Goal: Task Accomplishment & Management: Manage account settings

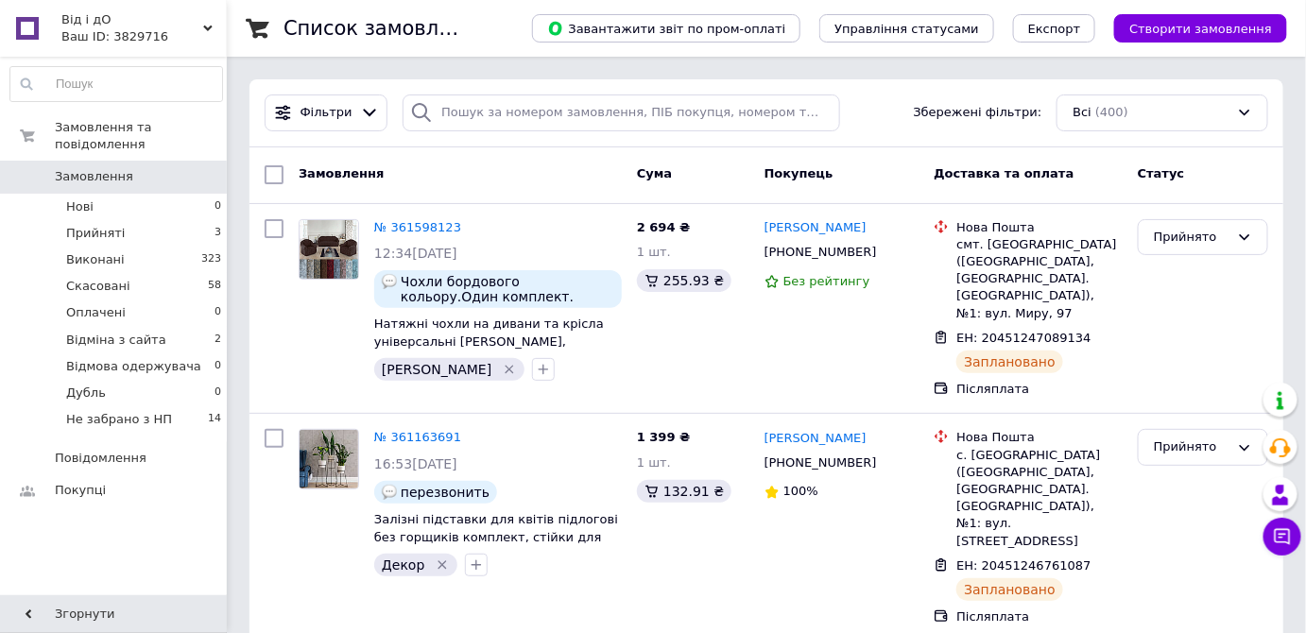
click at [205, 33] on div "Ваш ID: 3829716" at bounding box center [143, 36] width 165 height 17
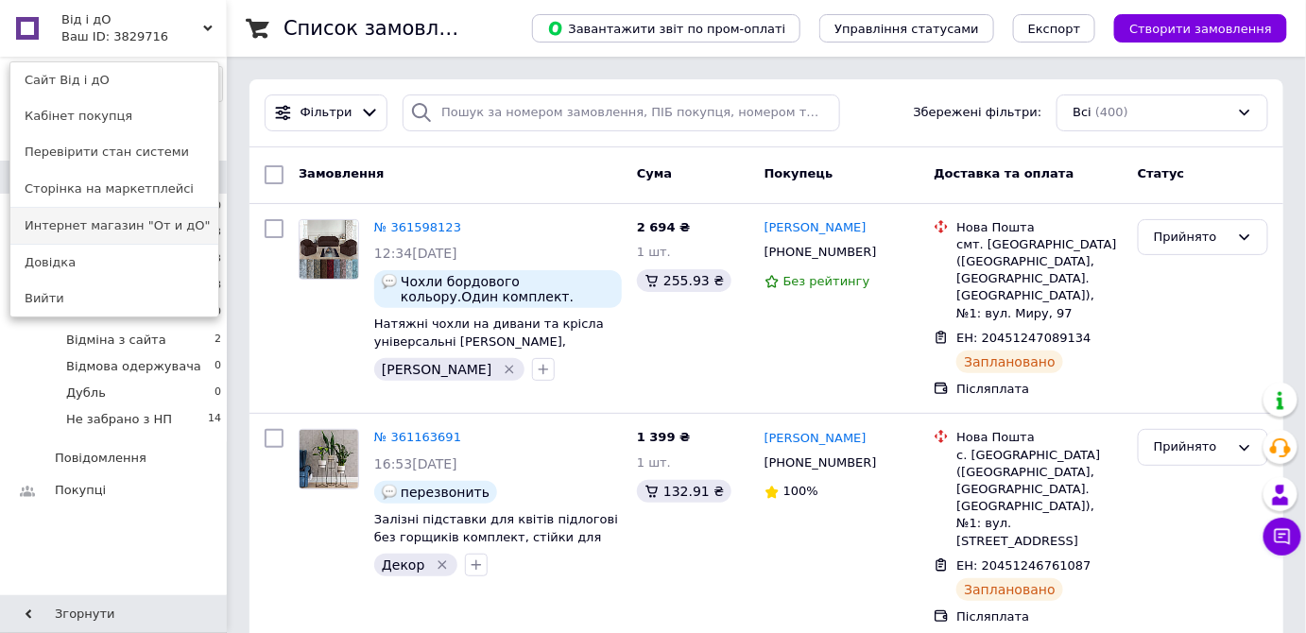
click at [155, 222] on link "Интернет магазин "От и дО"" at bounding box center [114, 226] width 208 height 36
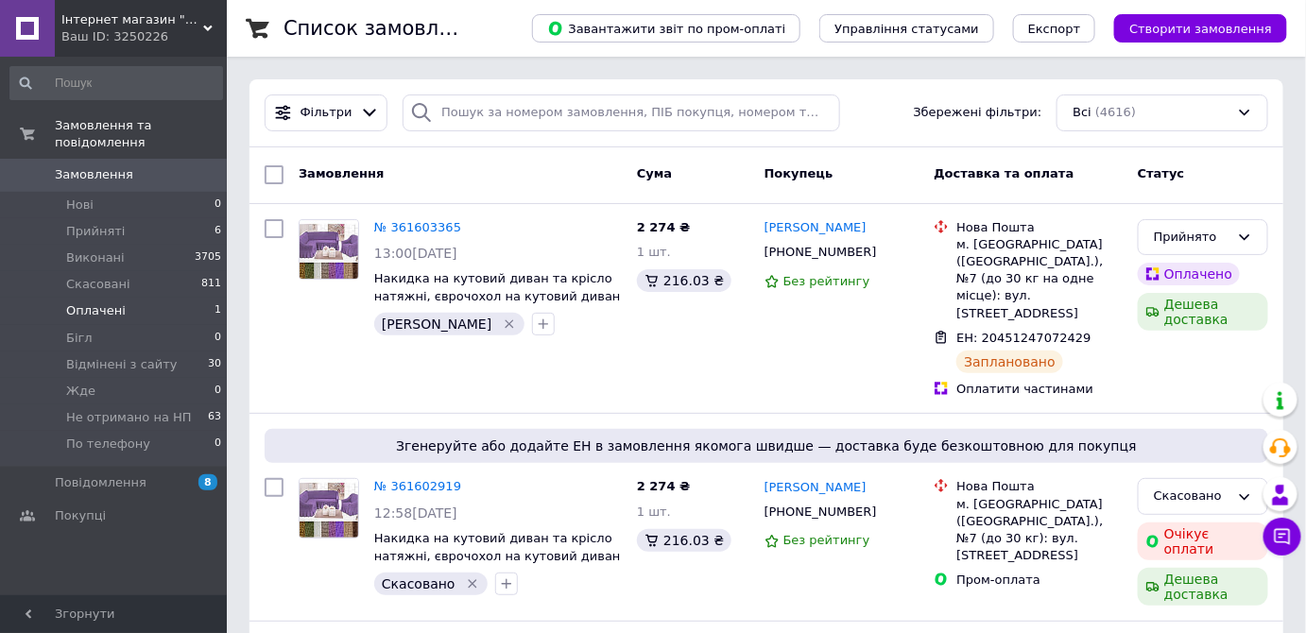
scroll to position [200, 0]
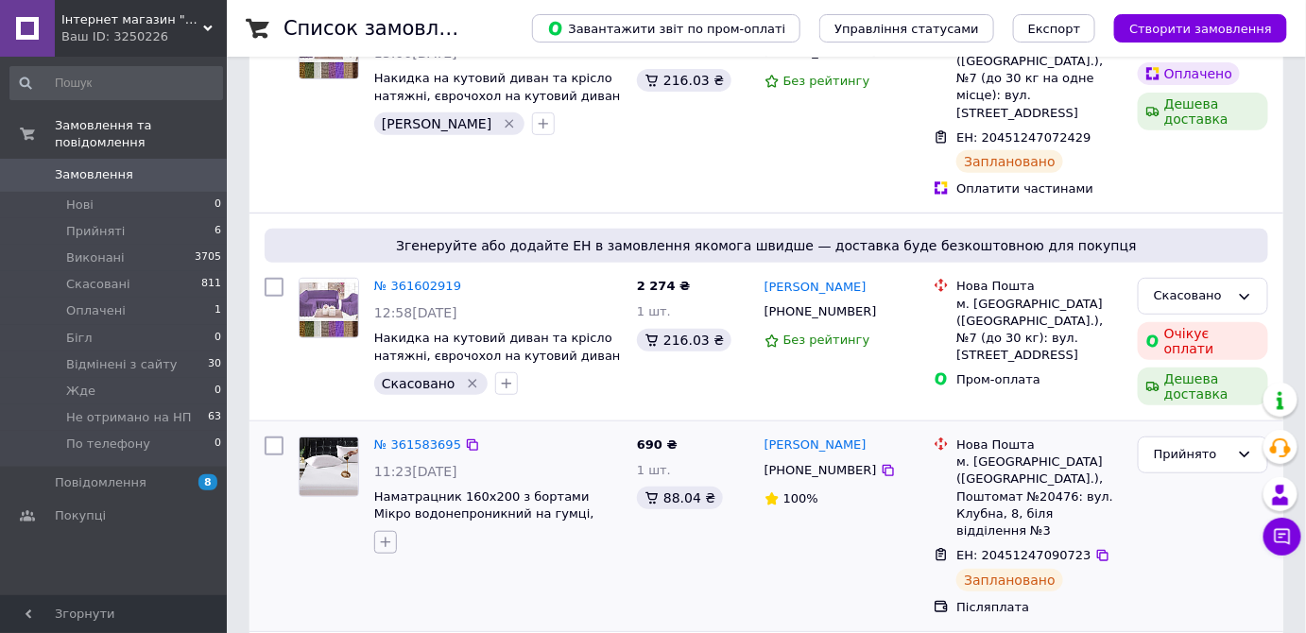
click at [393, 531] on button "button" at bounding box center [385, 542] width 23 height 23
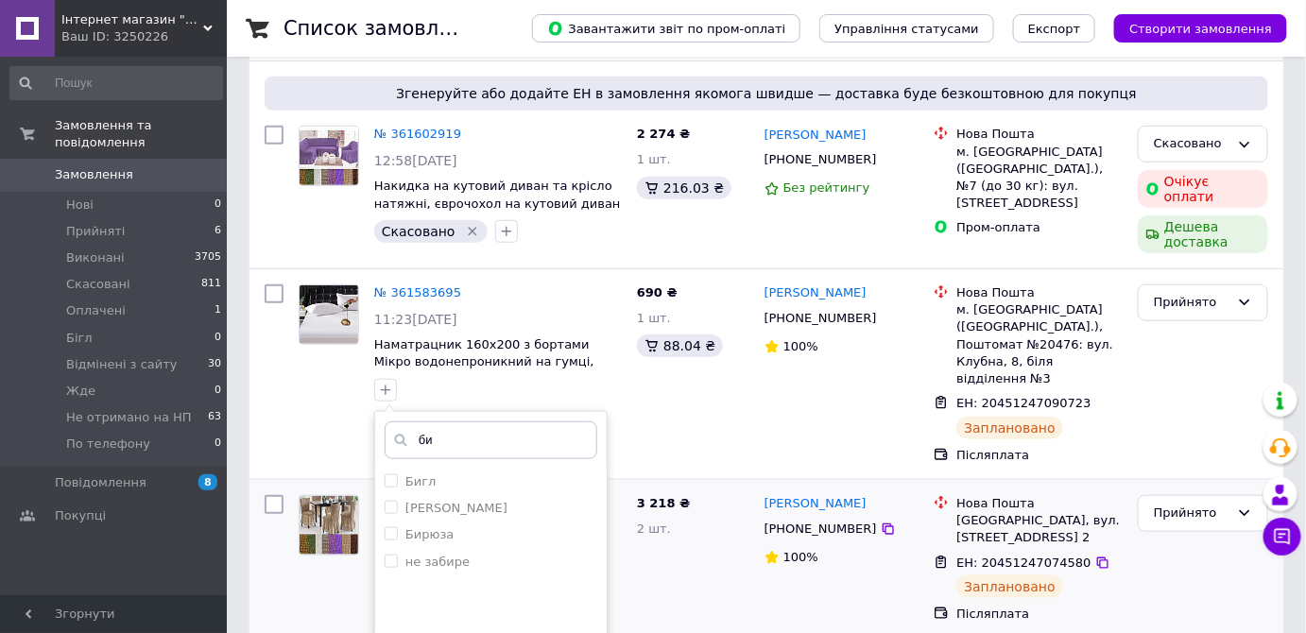
scroll to position [401, 0]
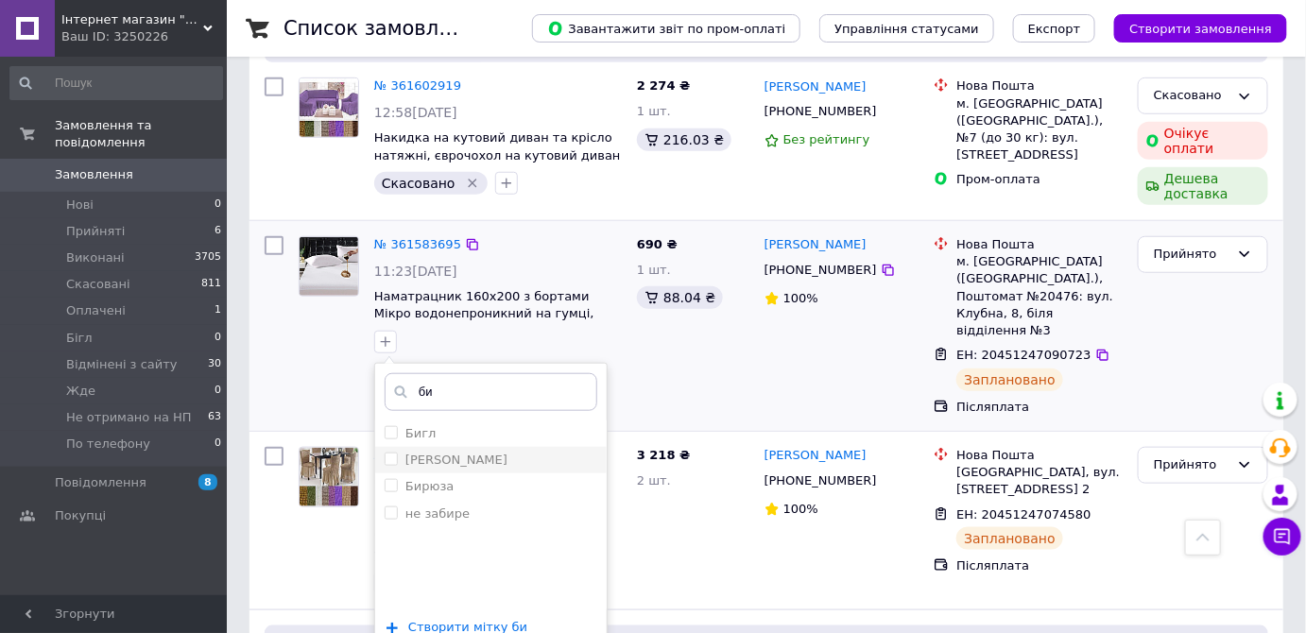
type input "би"
click at [385, 453] on input "[PERSON_NAME]" at bounding box center [391, 459] width 12 height 12
checkbox input "true"
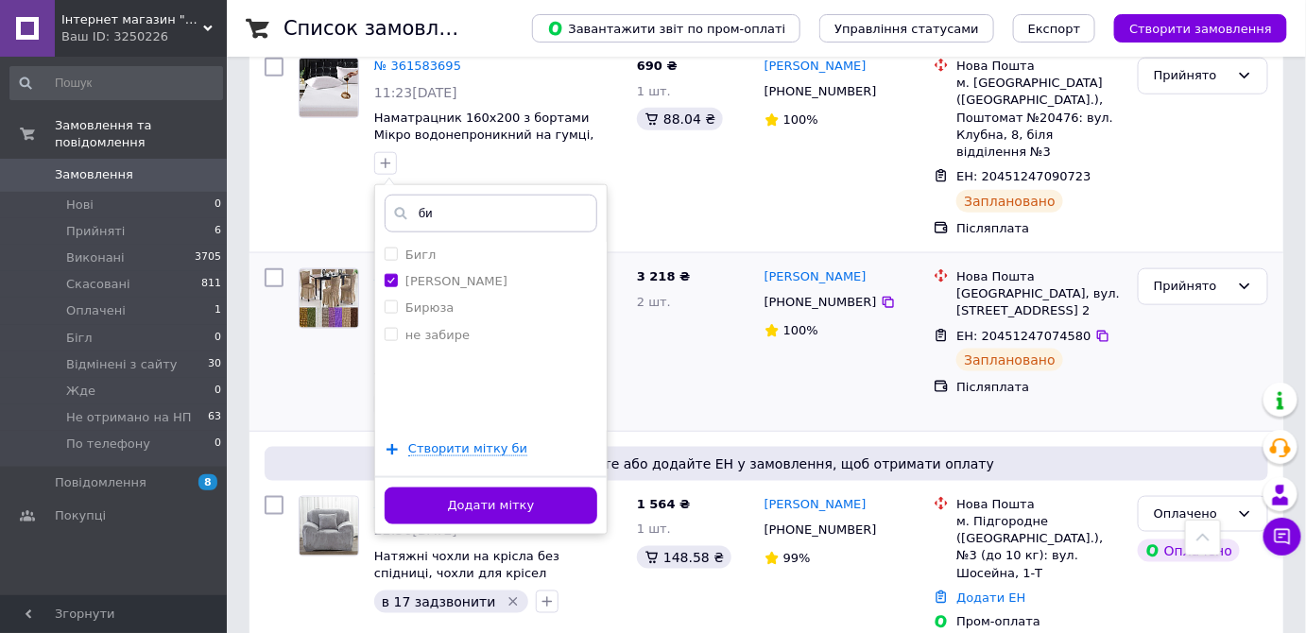
scroll to position [601, 0]
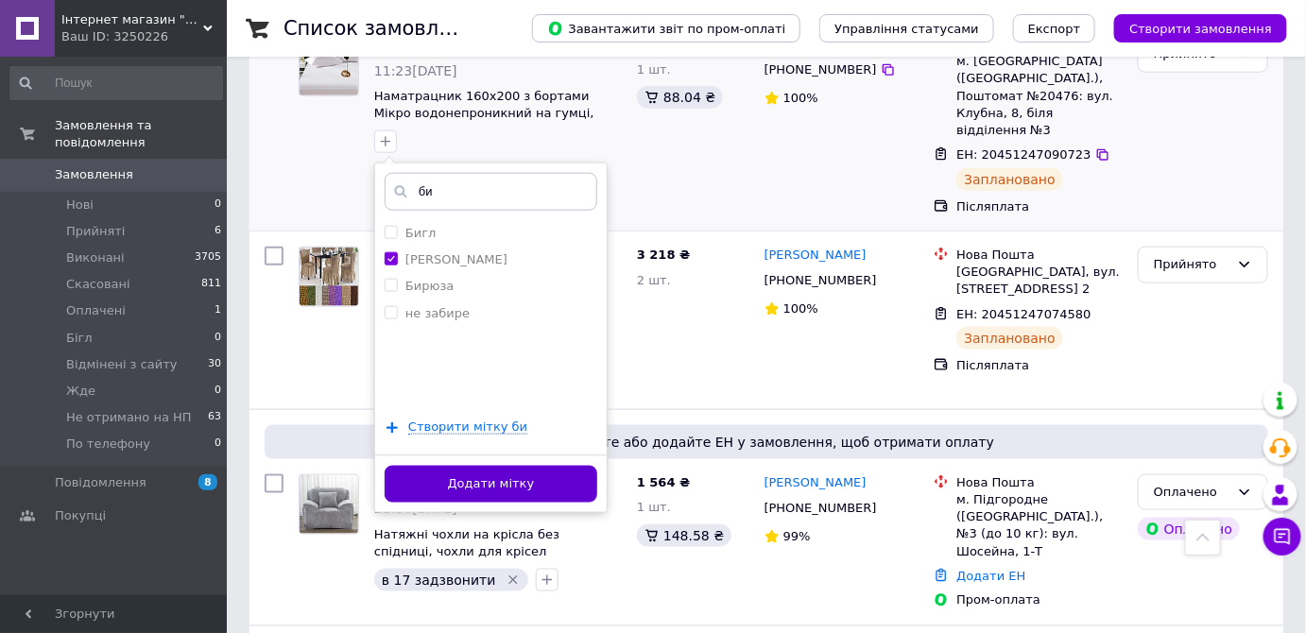
click at [545, 466] on button "Додати мітку" at bounding box center [491, 484] width 213 height 37
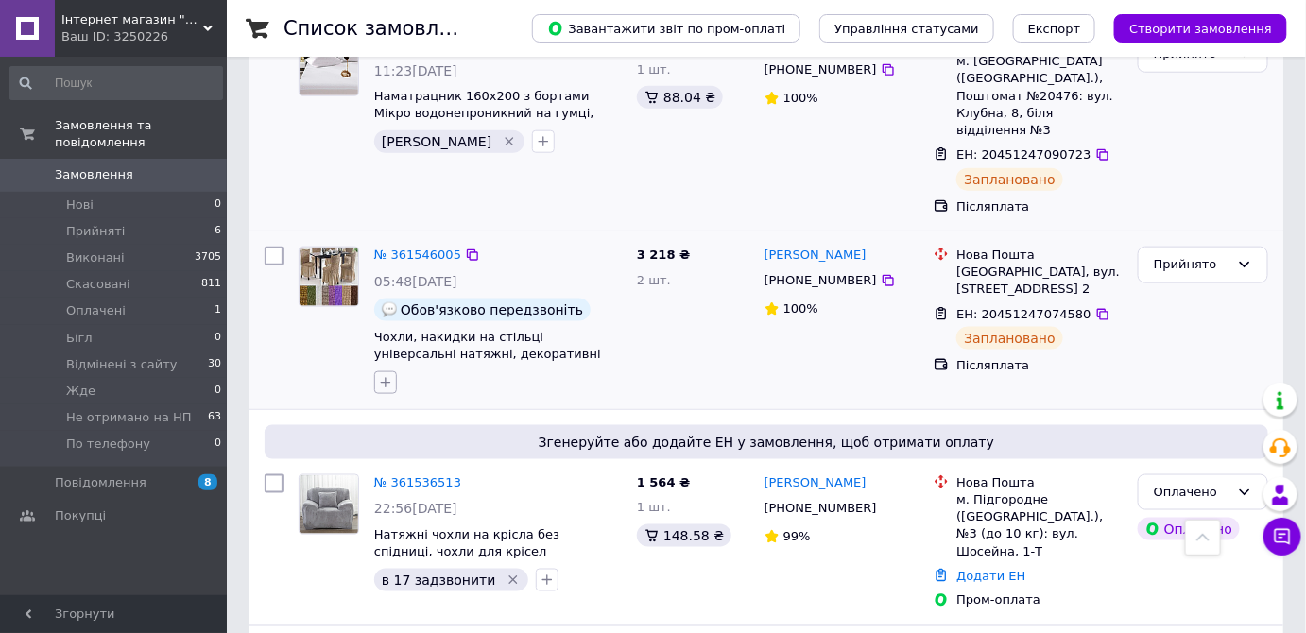
click at [389, 375] on icon "button" at bounding box center [385, 382] width 15 height 15
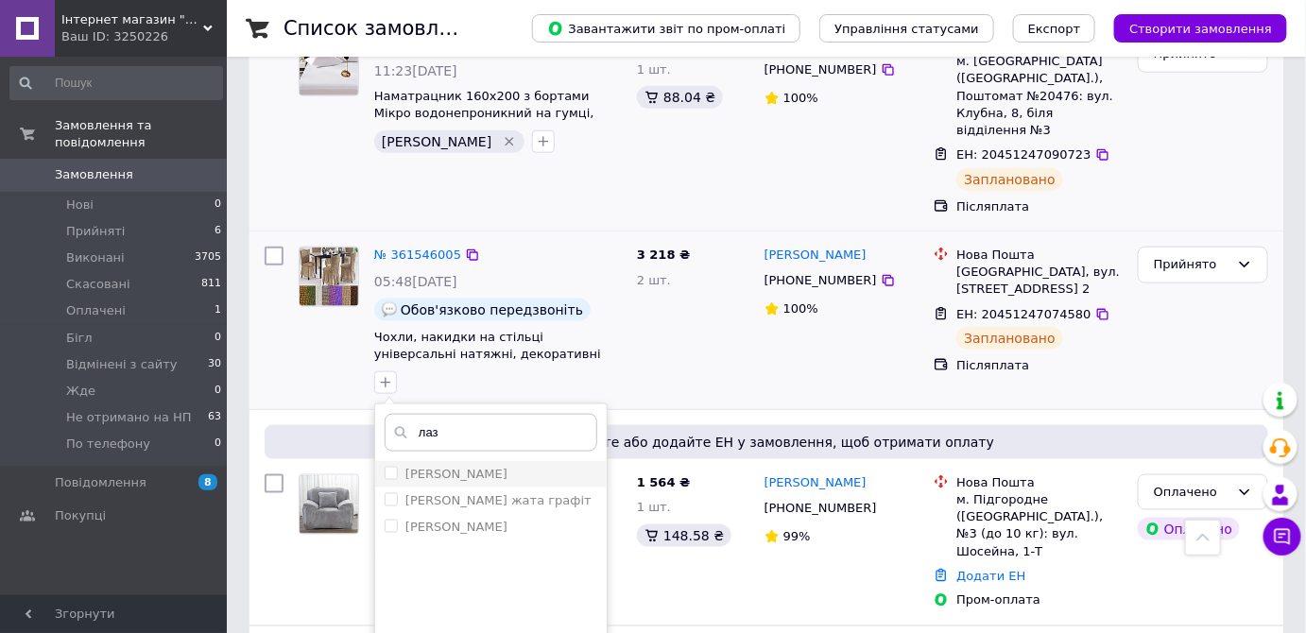
type input "лаз"
click at [391, 467] on input "[PERSON_NAME]" at bounding box center [391, 473] width 12 height 12
checkbox input "true"
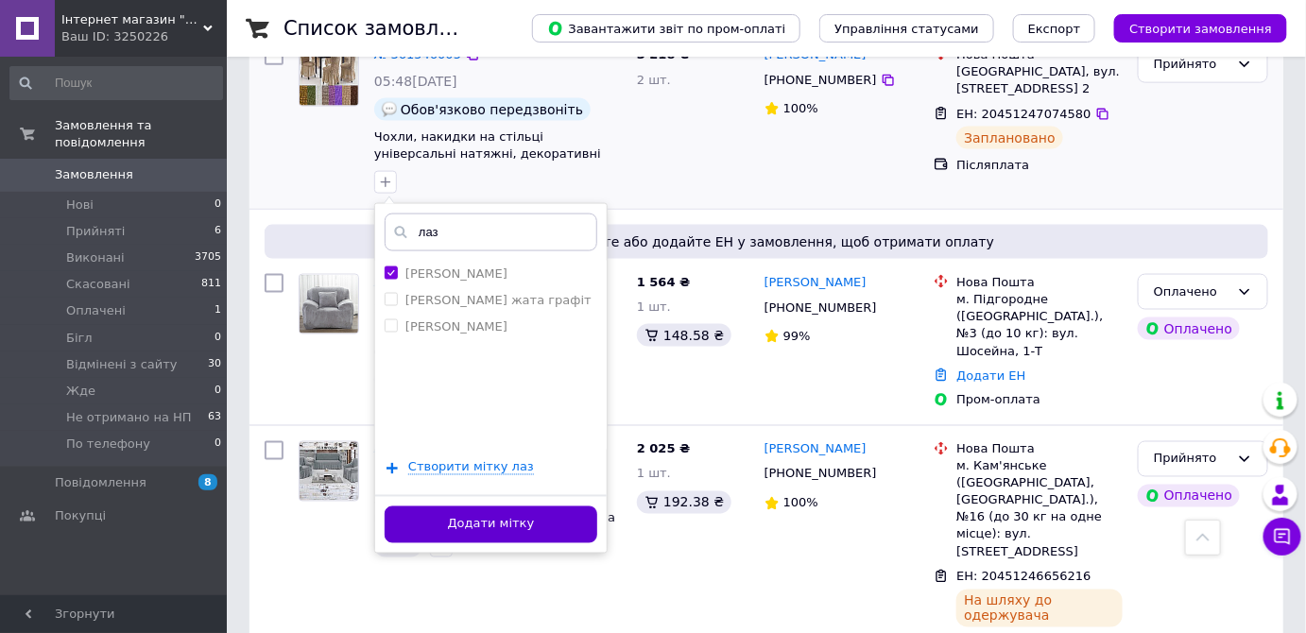
click at [557, 507] on button "Додати мітку" at bounding box center [491, 525] width 213 height 37
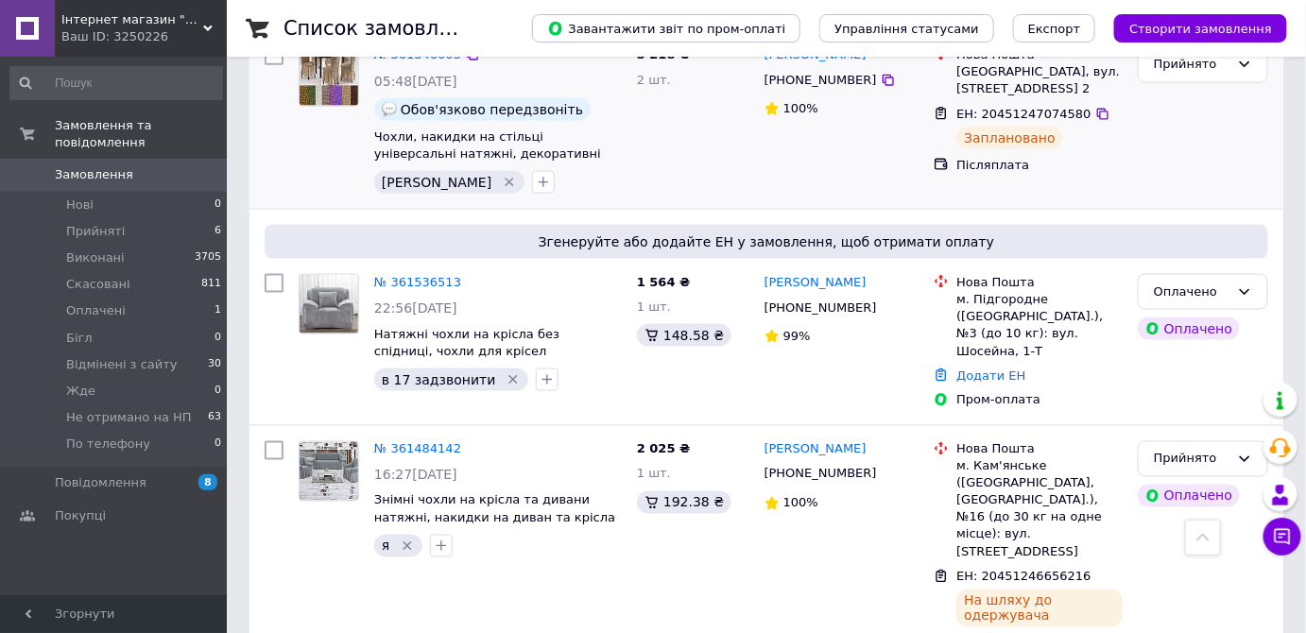
scroll to position [1002, 0]
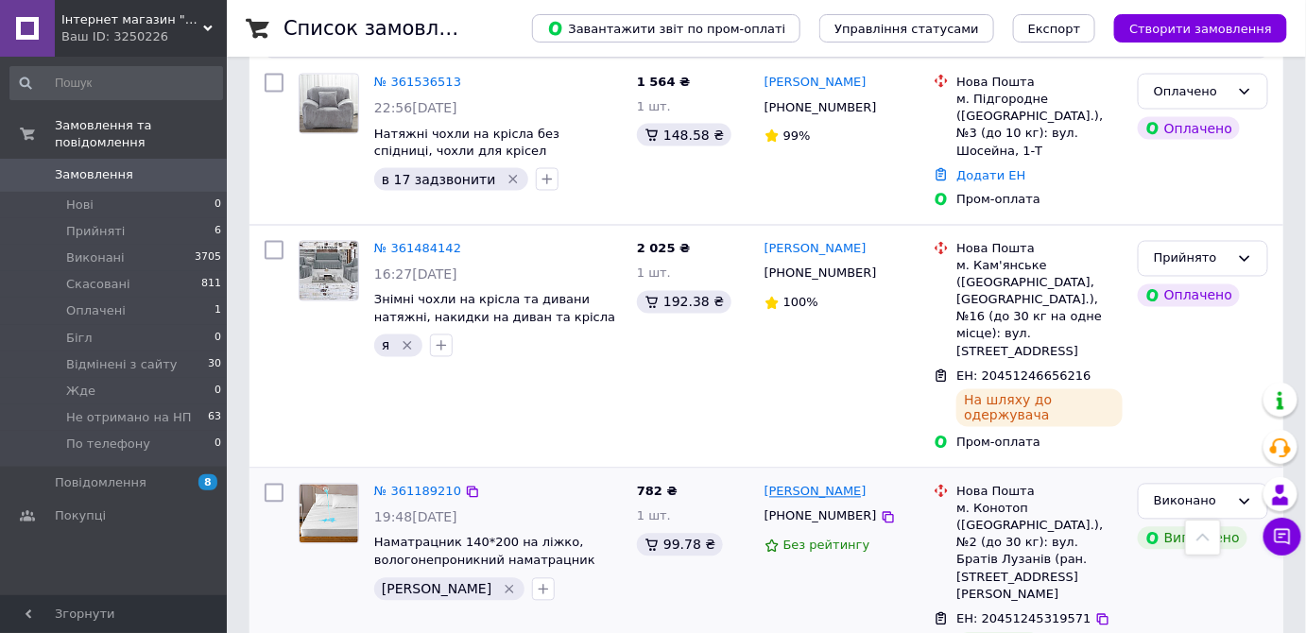
click at [810, 484] on link "Наталія Польова" at bounding box center [816, 493] width 102 height 18
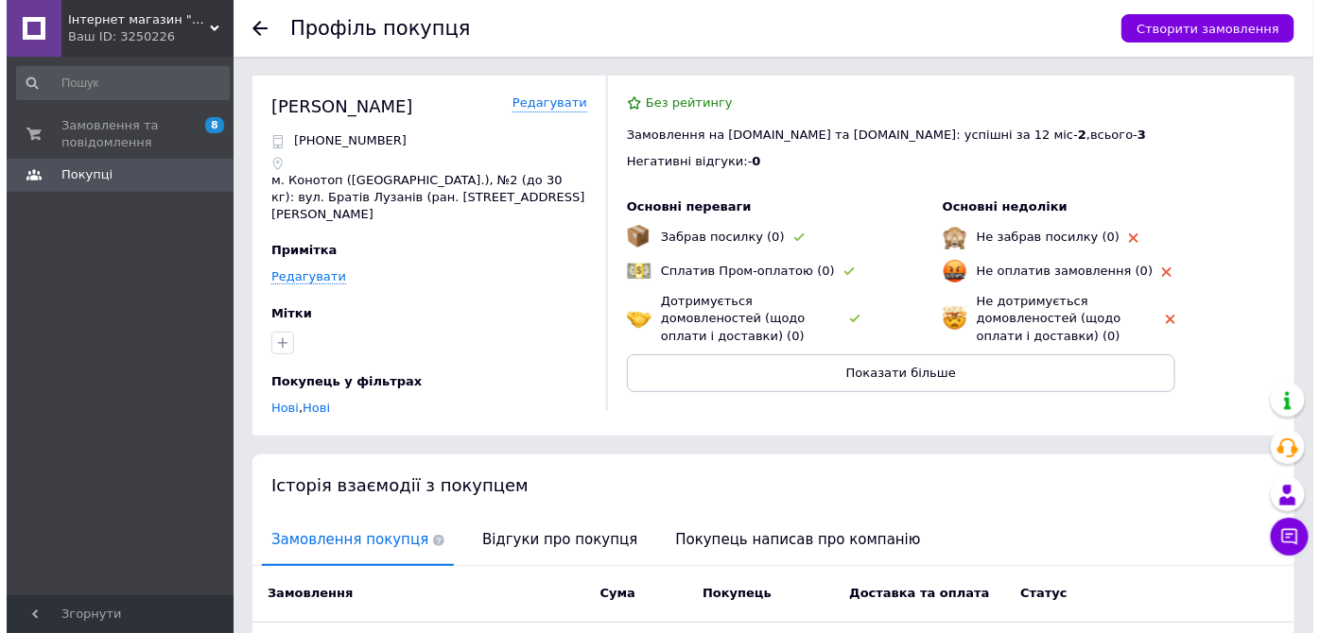
scroll to position [200, 0]
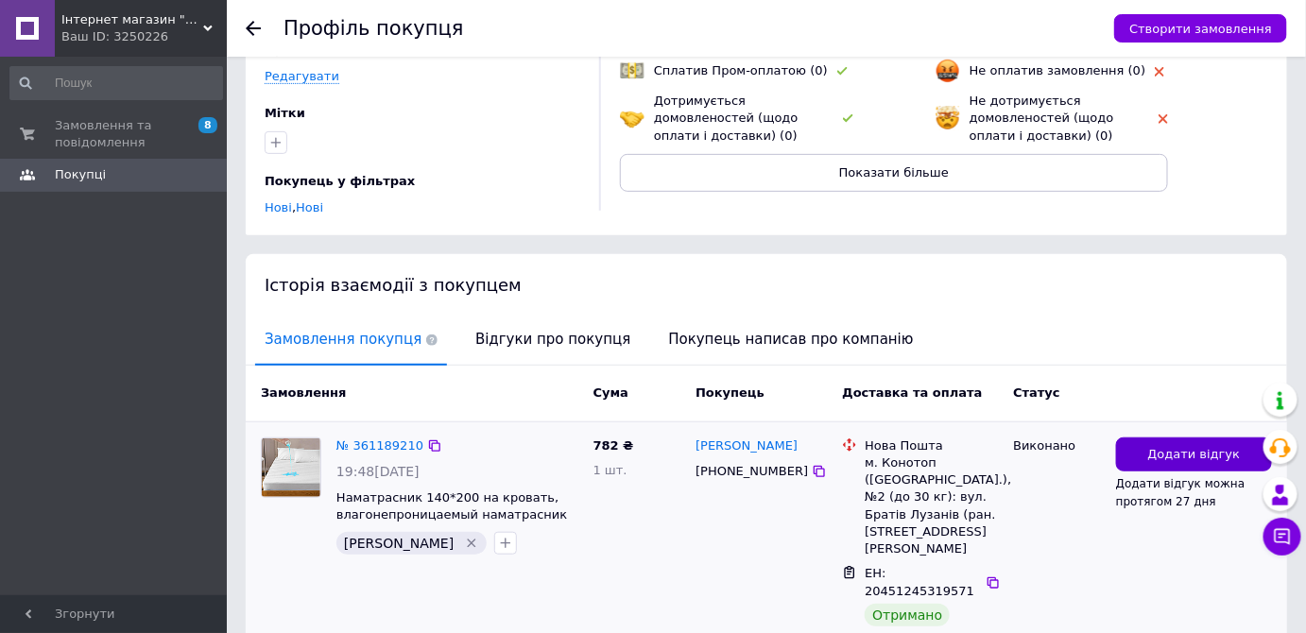
click at [1202, 446] on span "Додати відгук" at bounding box center [1194, 455] width 93 height 18
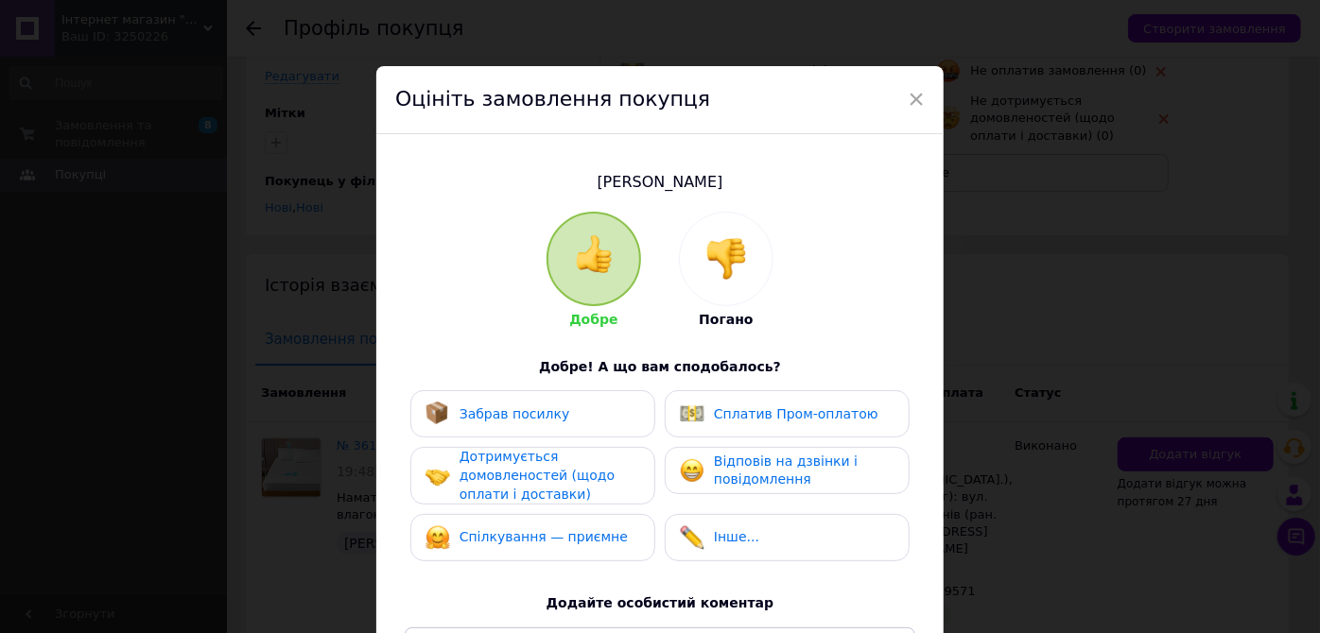
click at [619, 411] on div "Забрав посилку" at bounding box center [532, 414] width 215 height 25
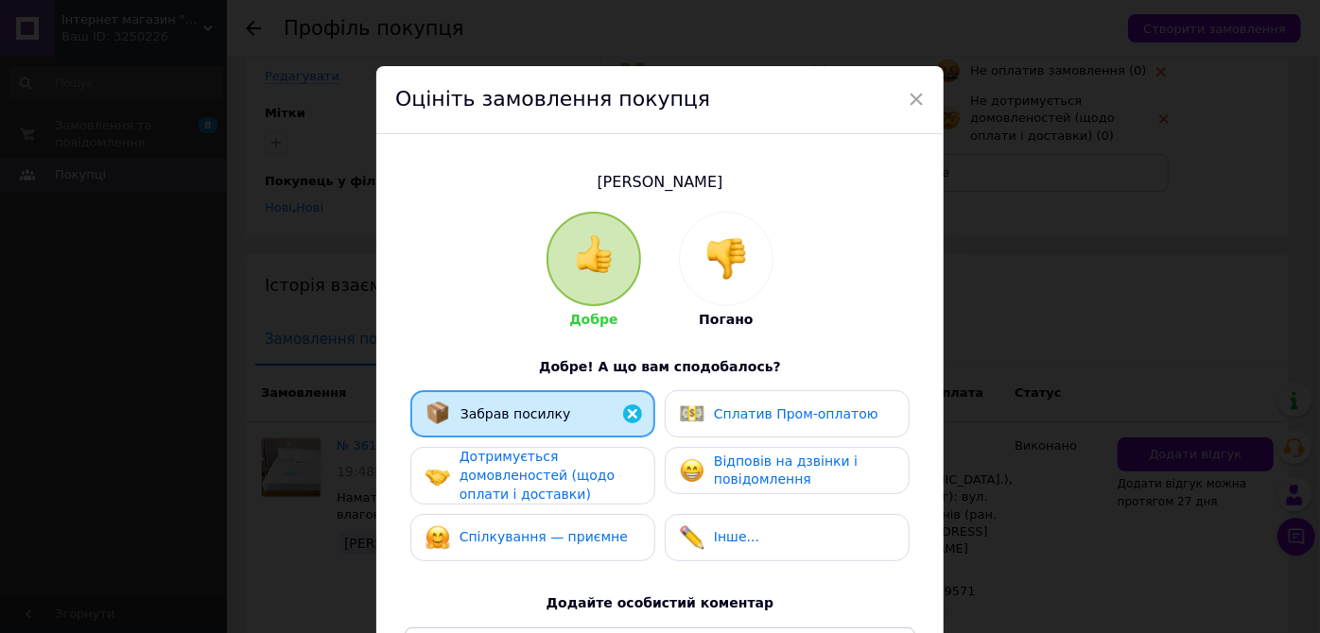
click at [834, 411] on span "Сплатив Пром-оплатою" at bounding box center [796, 413] width 164 height 15
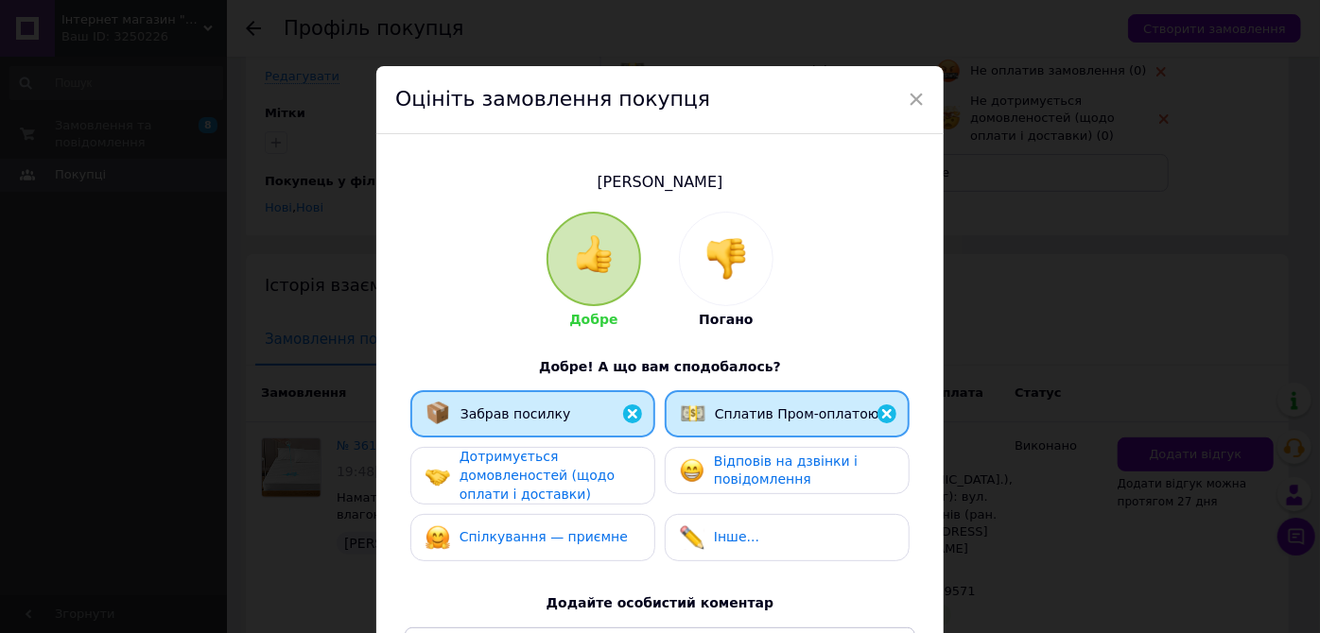
click at [741, 472] on span "Відповів на дзвінки і повідомлення" at bounding box center [786, 471] width 144 height 34
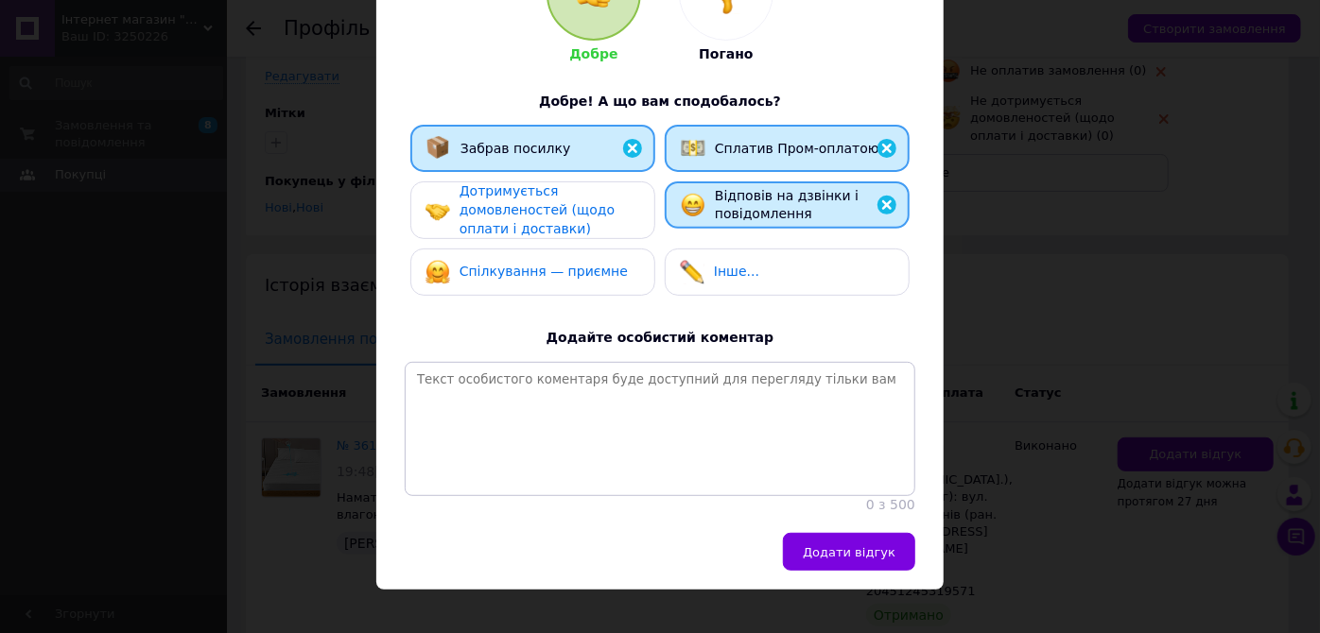
scroll to position [310, 0]
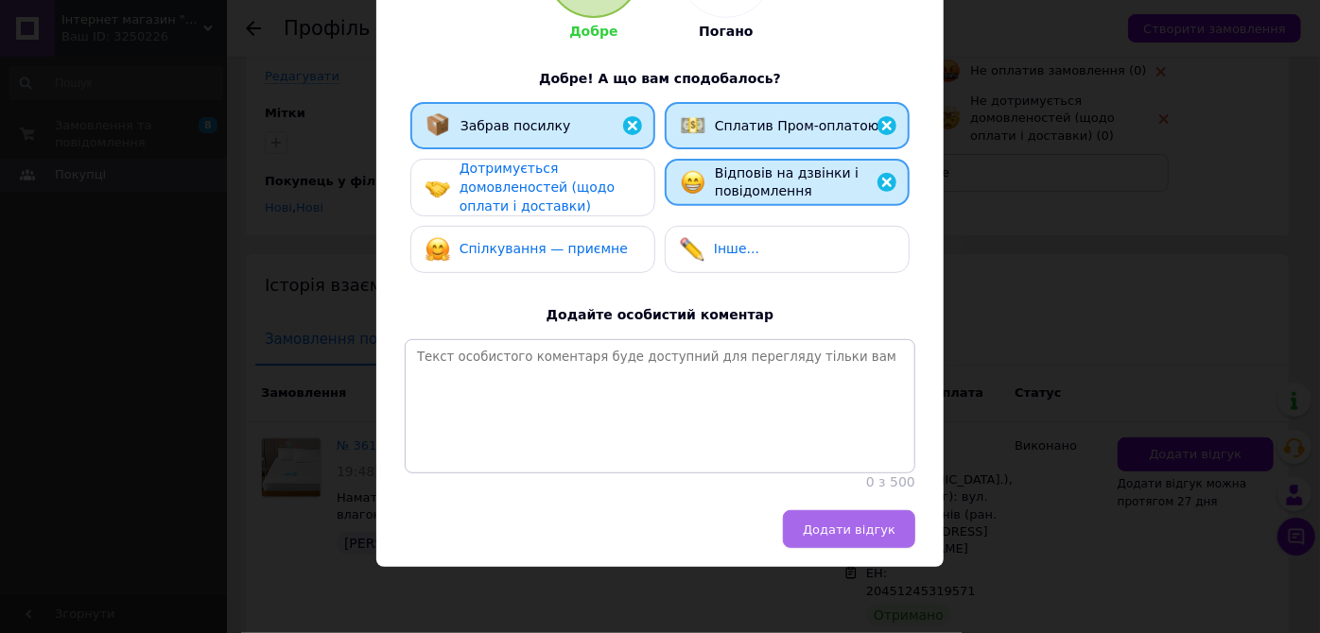
click at [820, 527] on span "Додати відгук" at bounding box center [849, 530] width 93 height 14
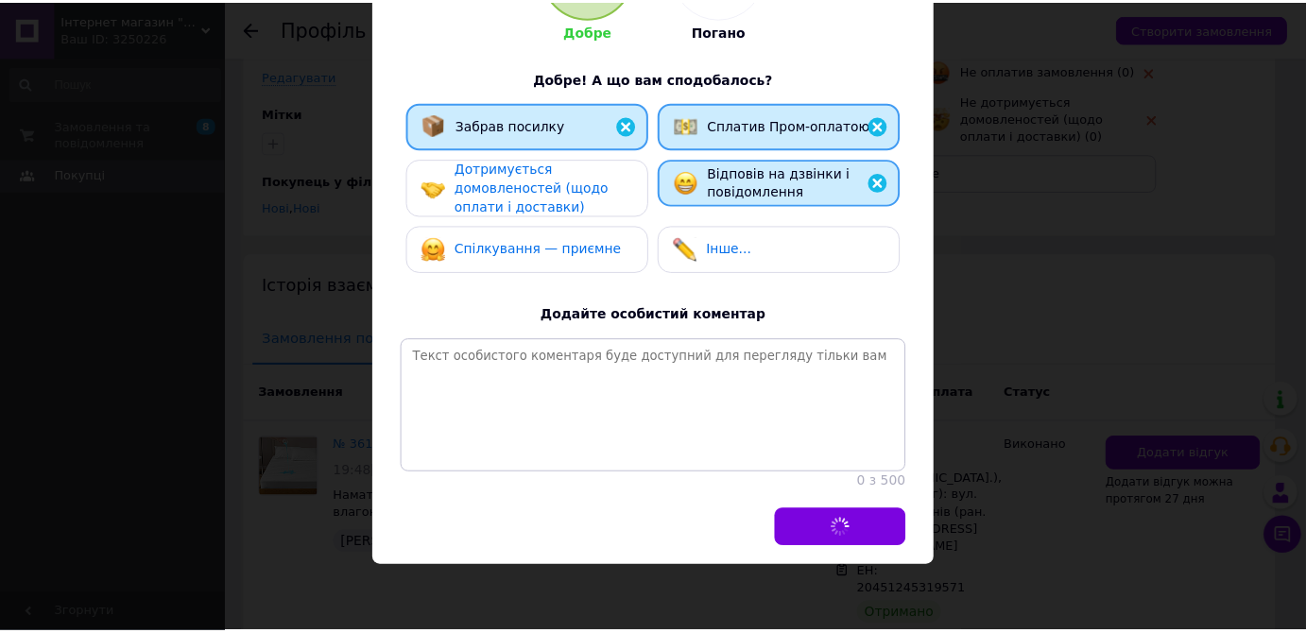
scroll to position [0, 0]
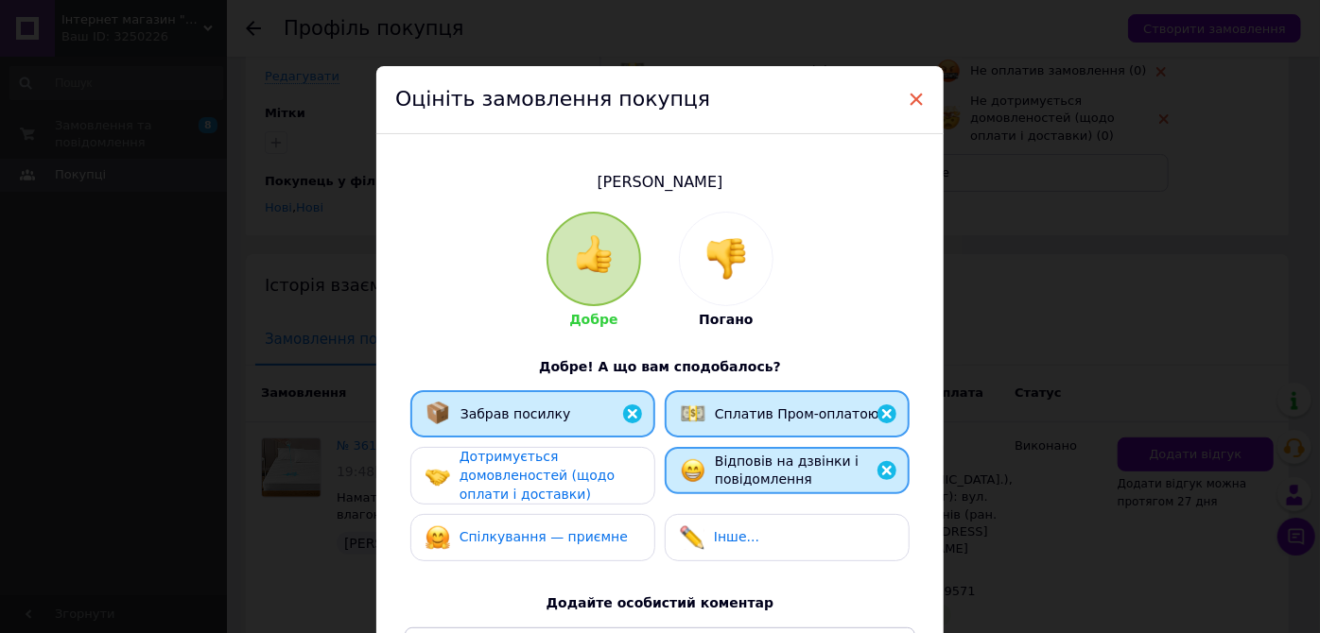
click at [915, 99] on span "×" at bounding box center [915, 99] width 17 height 32
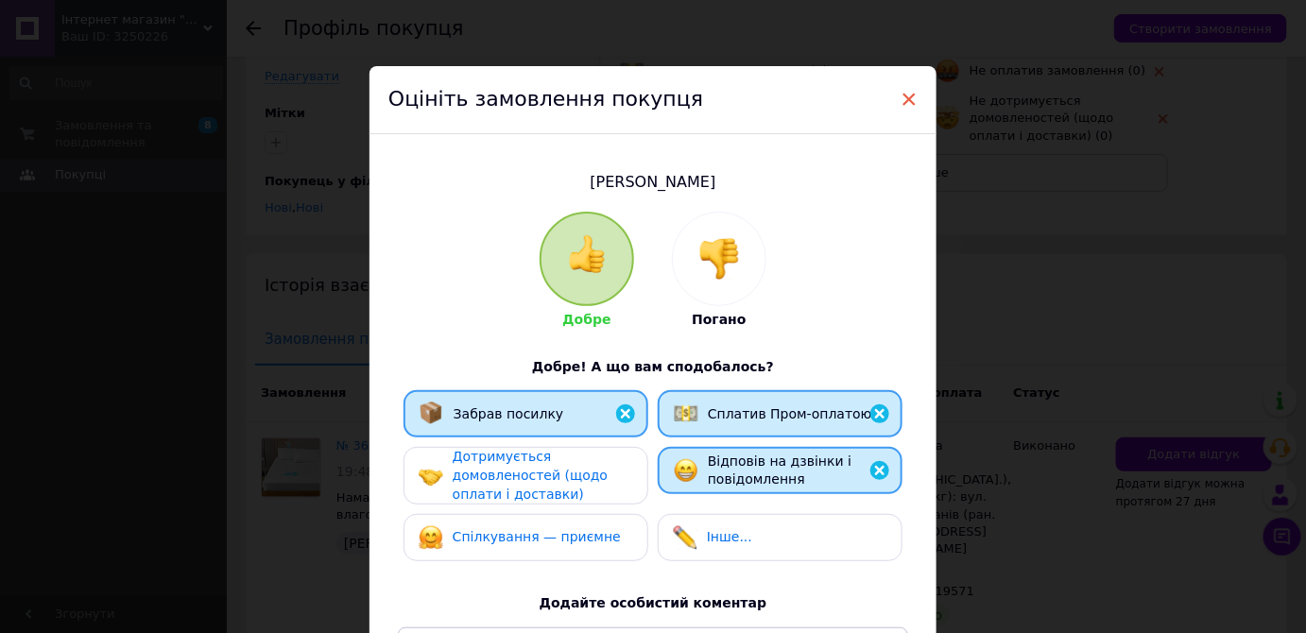
click at [907, 99] on span "×" at bounding box center [909, 99] width 17 height 32
click at [910, 95] on span "×" at bounding box center [909, 99] width 17 height 32
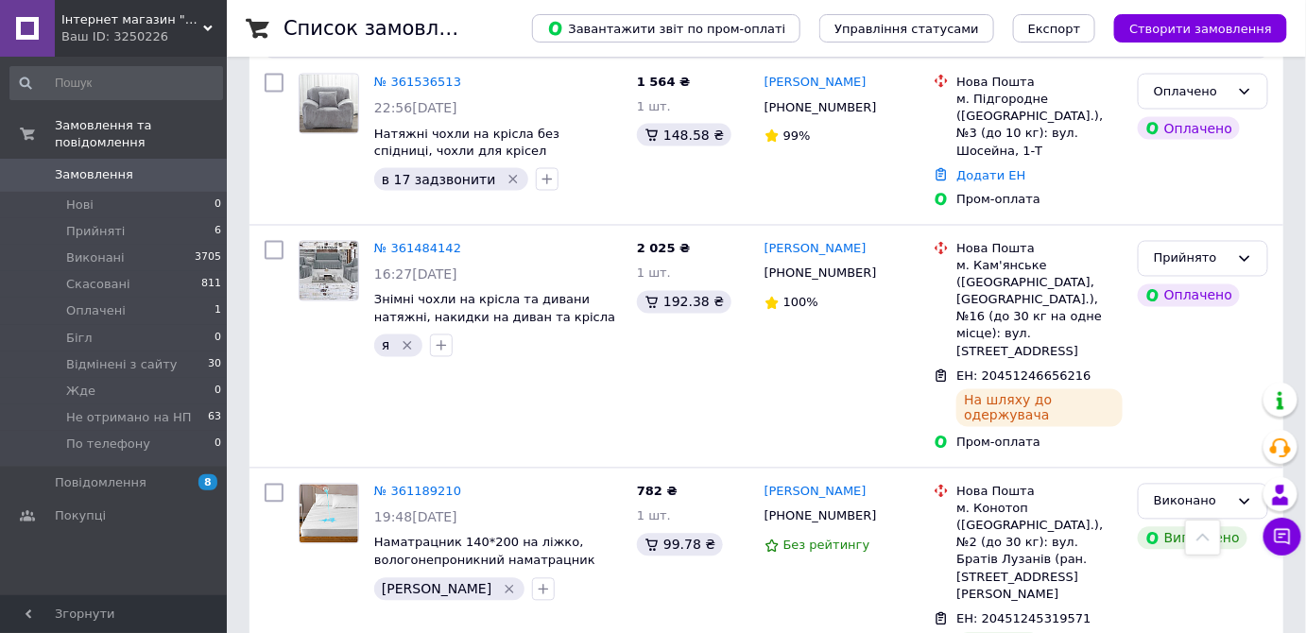
scroll to position [1202, 0]
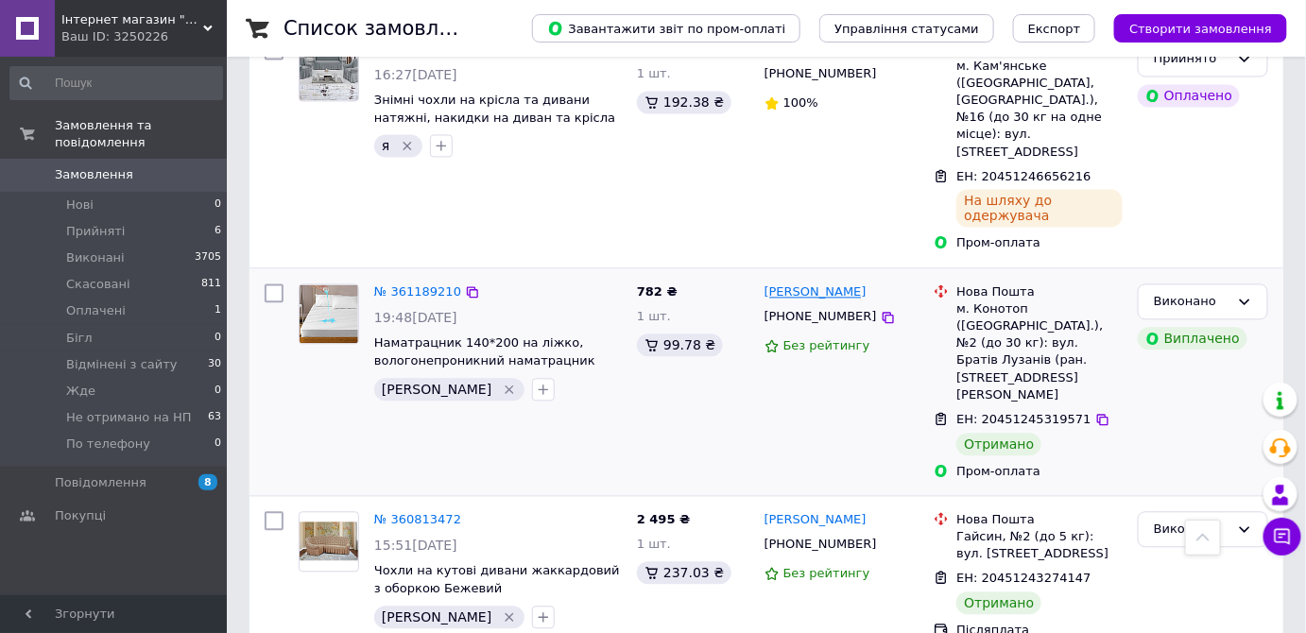
click at [824, 284] on link "[PERSON_NAME]" at bounding box center [816, 293] width 102 height 18
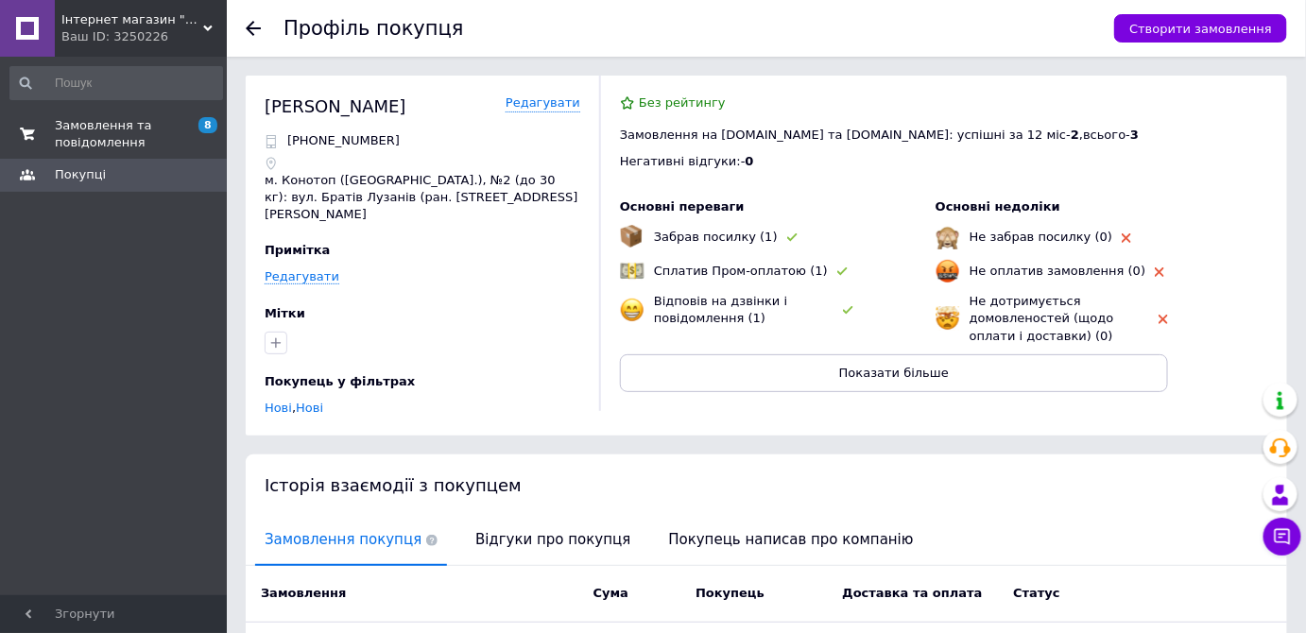
click at [126, 142] on span "Замовлення та повідомлення" at bounding box center [115, 134] width 120 height 34
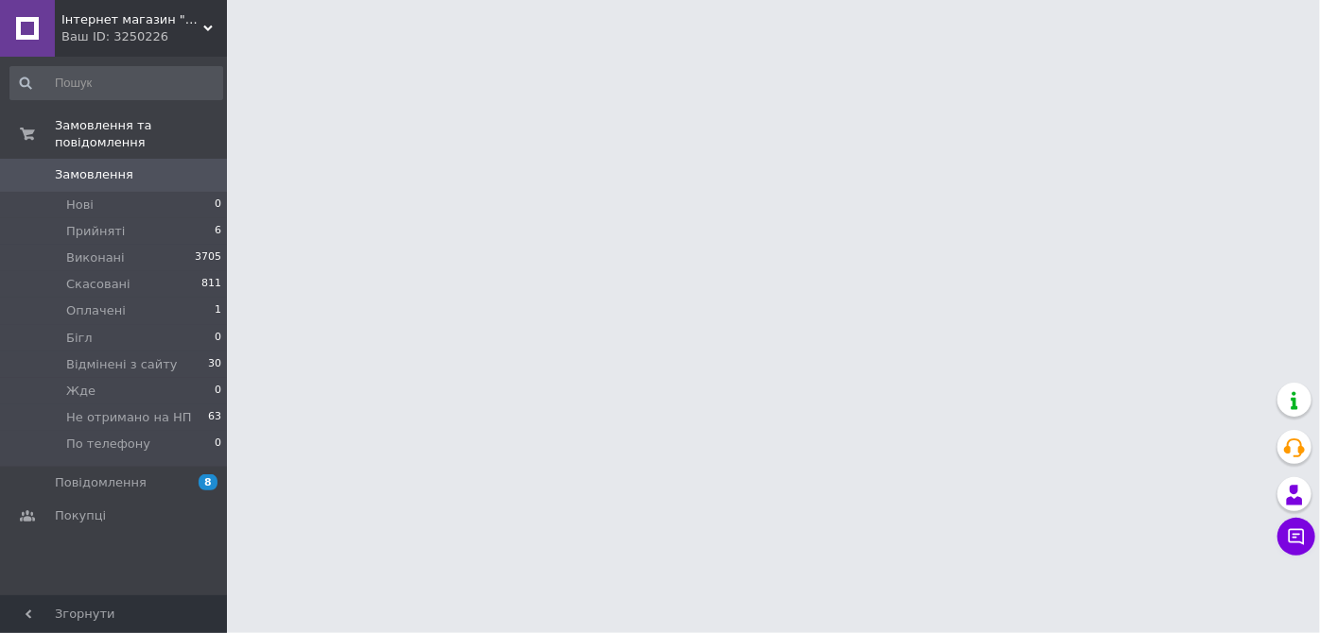
click at [113, 166] on span "Замовлення" at bounding box center [94, 174] width 78 height 17
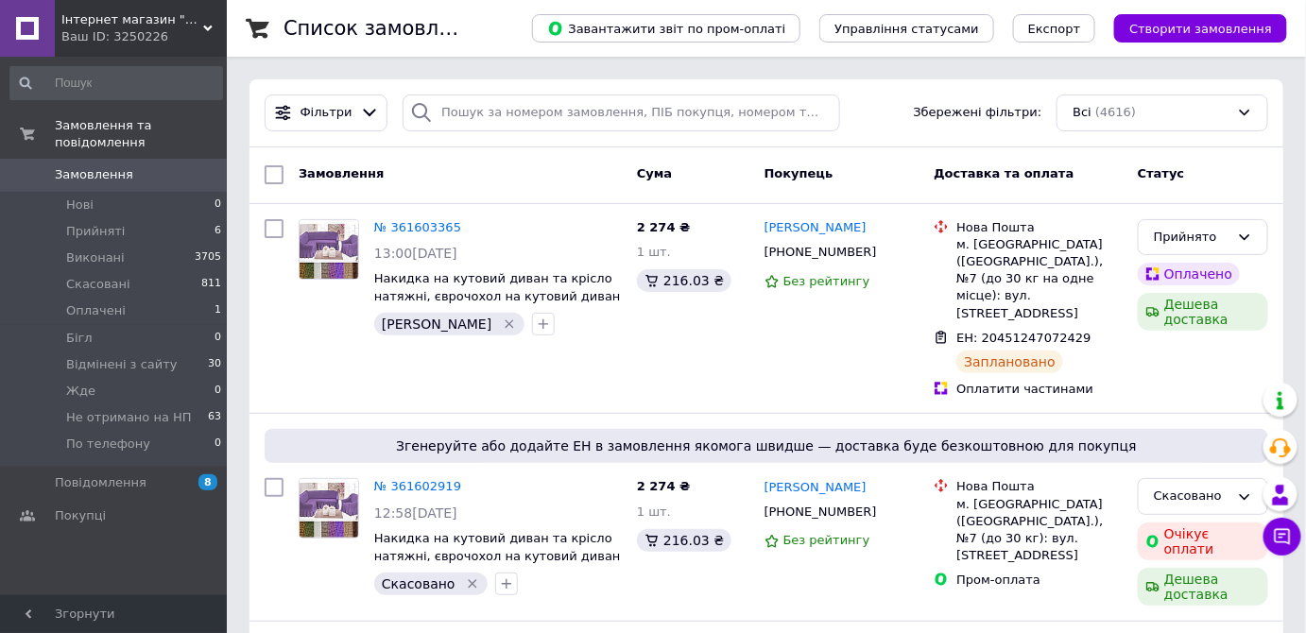
click at [208, 20] on div "Інтернет магазин "Від і дО" Ваш ID: 3250226" at bounding box center [141, 28] width 172 height 57
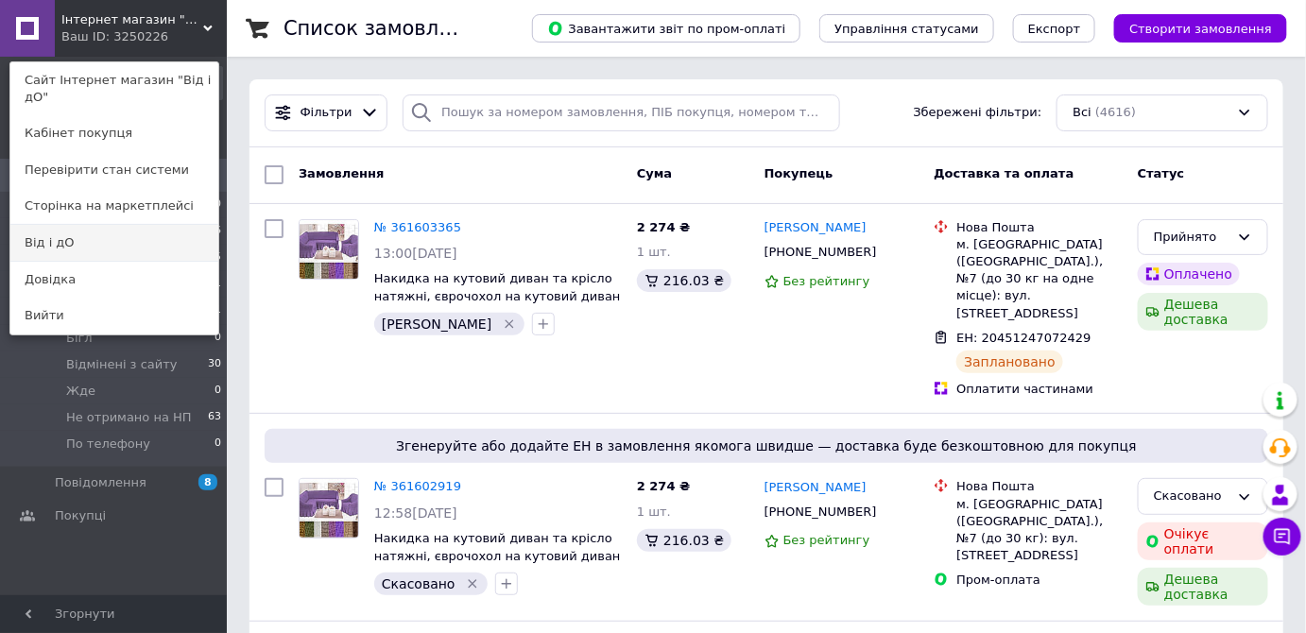
click at [181, 242] on link "Від і дО" at bounding box center [114, 243] width 208 height 36
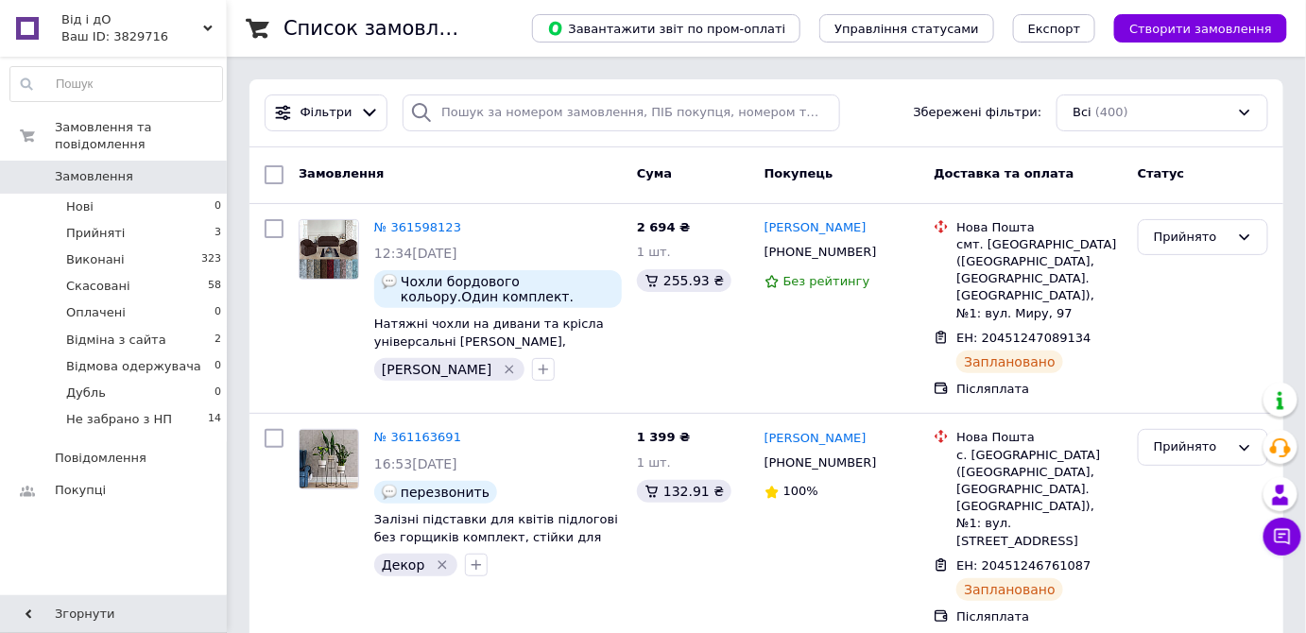
click at [215, 21] on div "Від і дО Ваш ID: 3829716" at bounding box center [141, 28] width 172 height 57
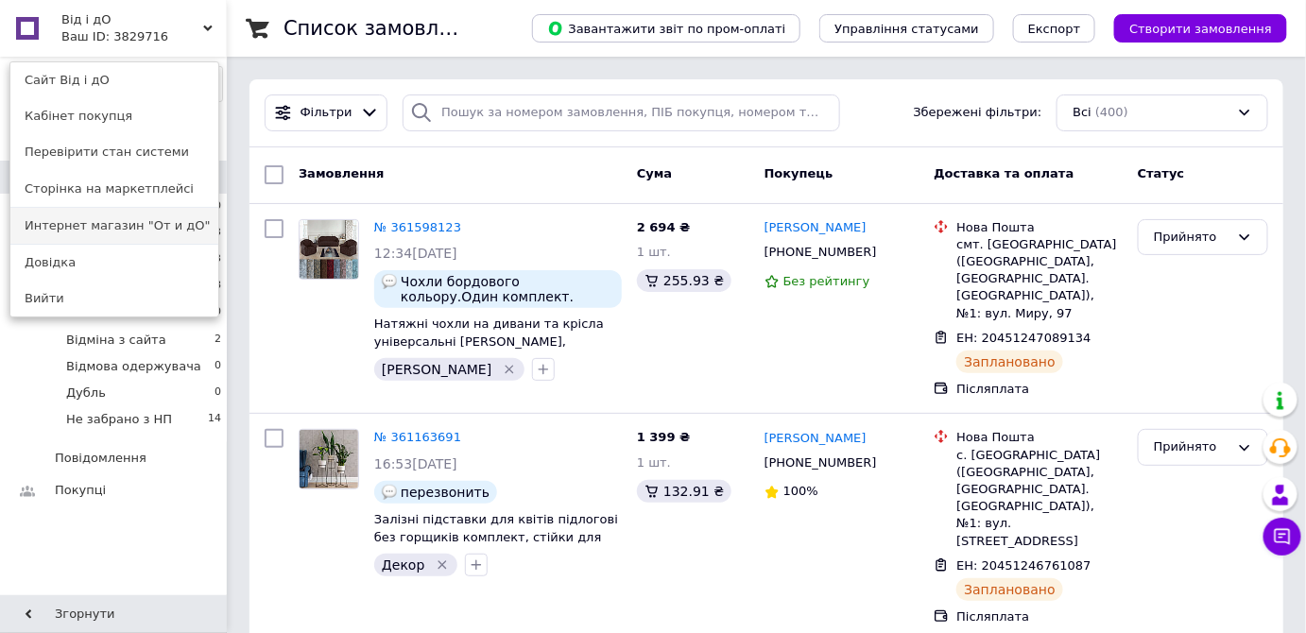
click at [148, 226] on link "Интернет магазин "От и дО"" at bounding box center [114, 226] width 208 height 36
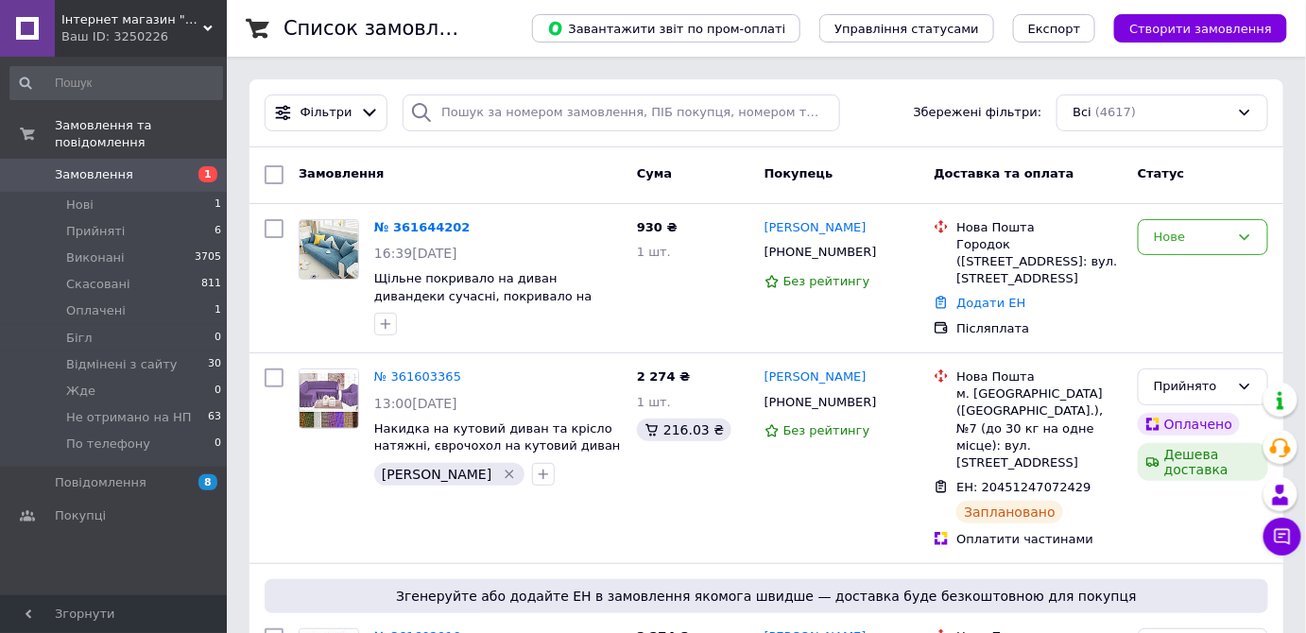
click at [205, 26] on icon at bounding box center [207, 28] width 9 height 9
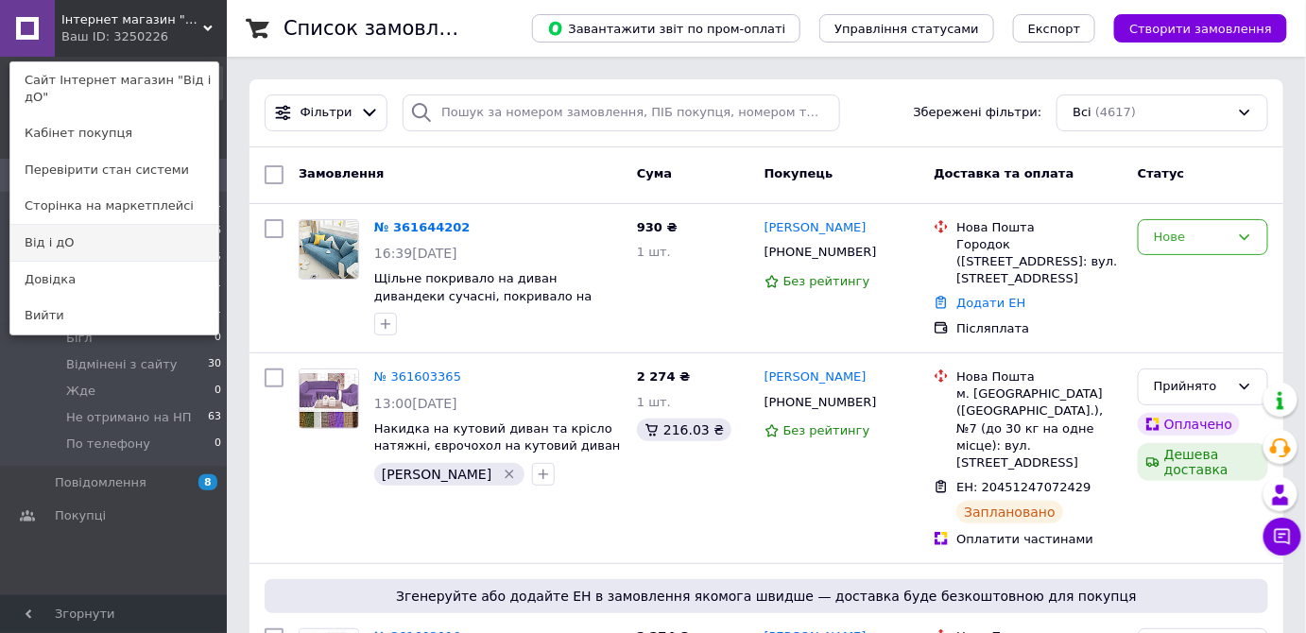
click at [124, 225] on link "Від і дО" at bounding box center [114, 243] width 208 height 36
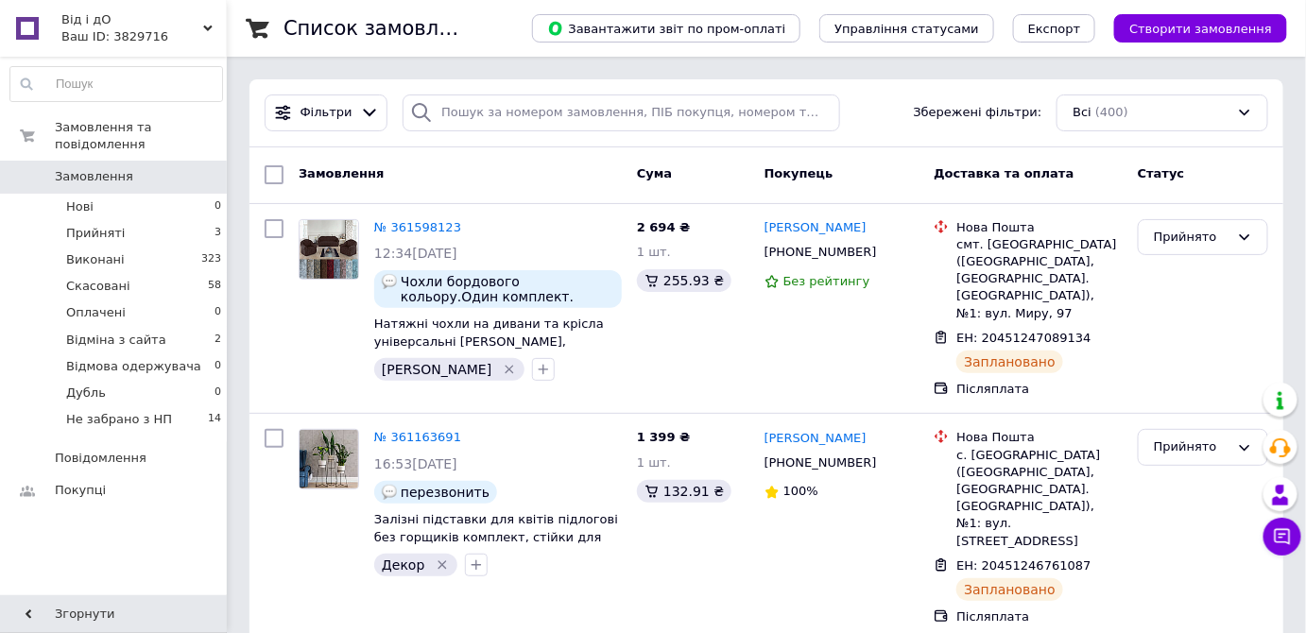
click at [207, 16] on div "Від і дО Ваш ID: 3829716" at bounding box center [141, 28] width 172 height 57
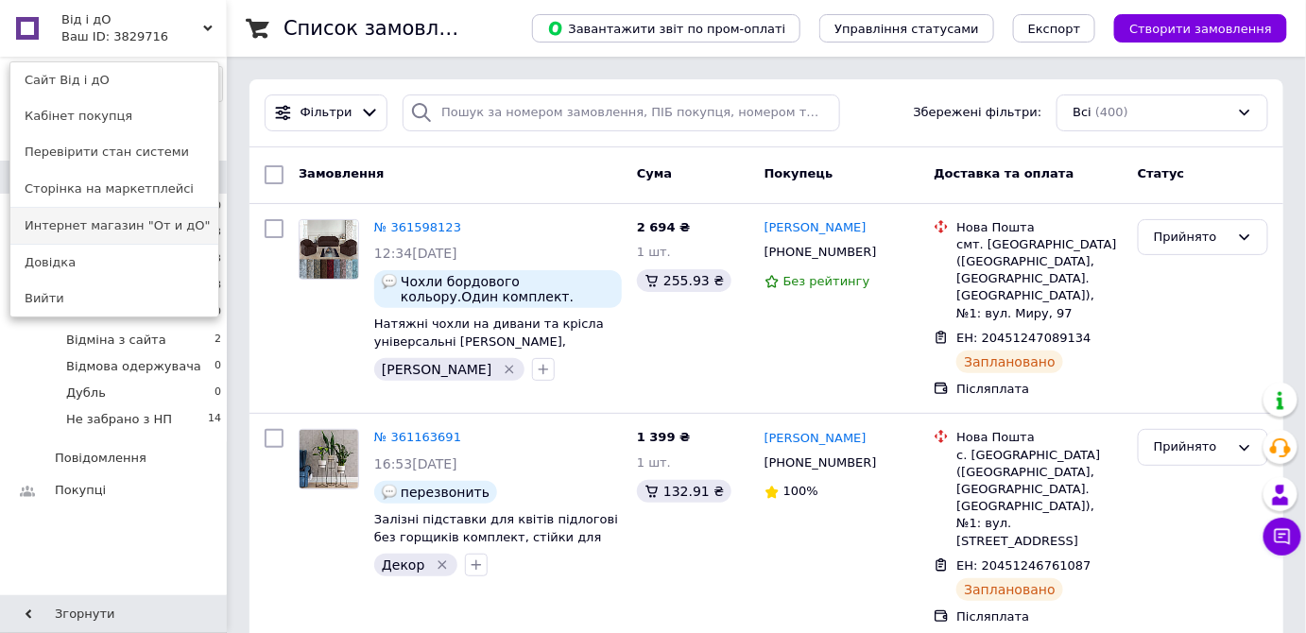
click at [165, 226] on link "Интернет магазин "От и дО"" at bounding box center [114, 226] width 208 height 36
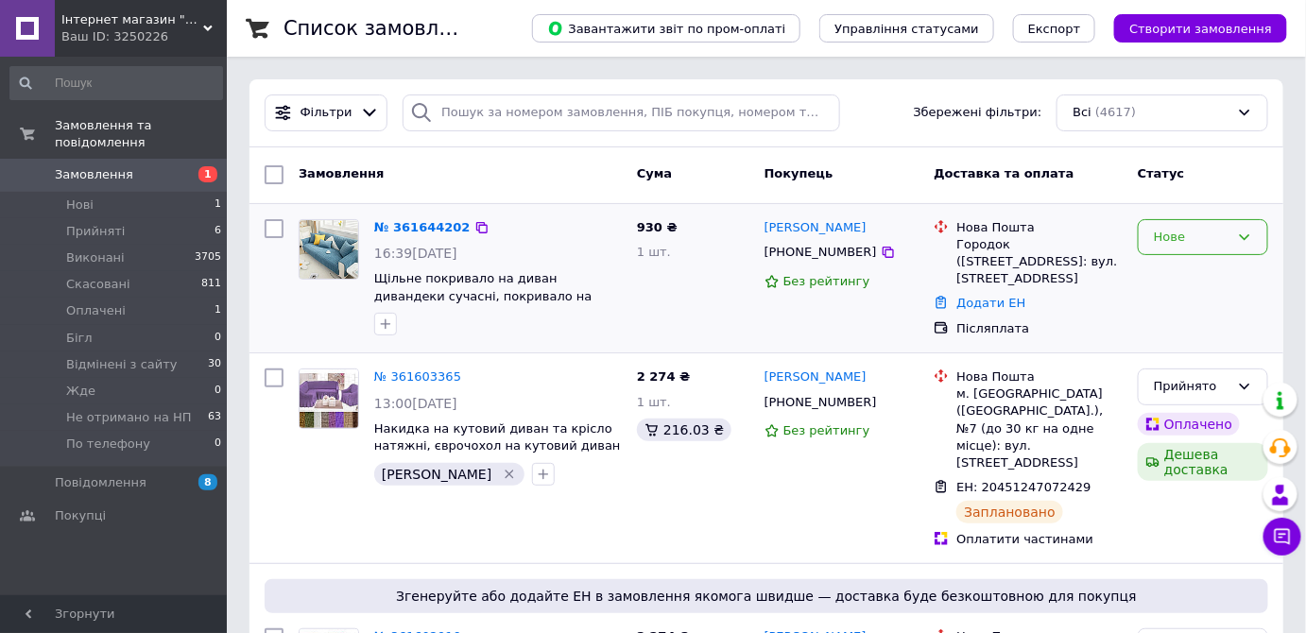
click at [1255, 236] on div "Нове" at bounding box center [1203, 237] width 130 height 37
click at [1219, 280] on li "Прийнято" at bounding box center [1203, 276] width 129 height 35
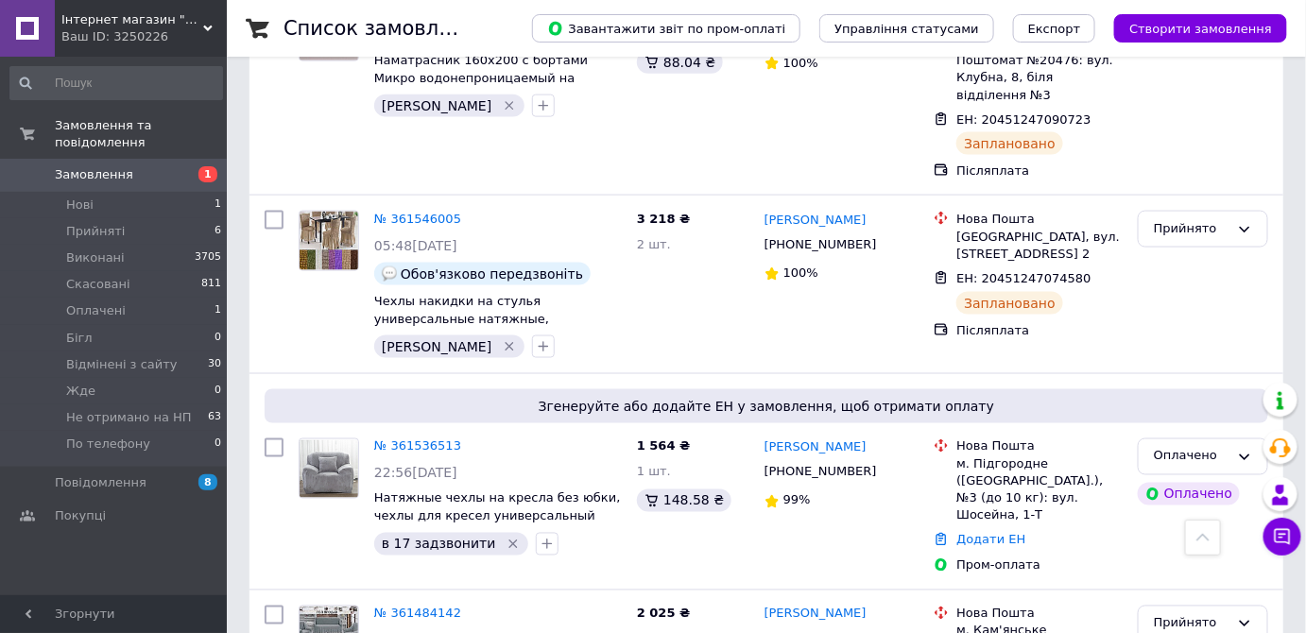
scroll to position [802, 0]
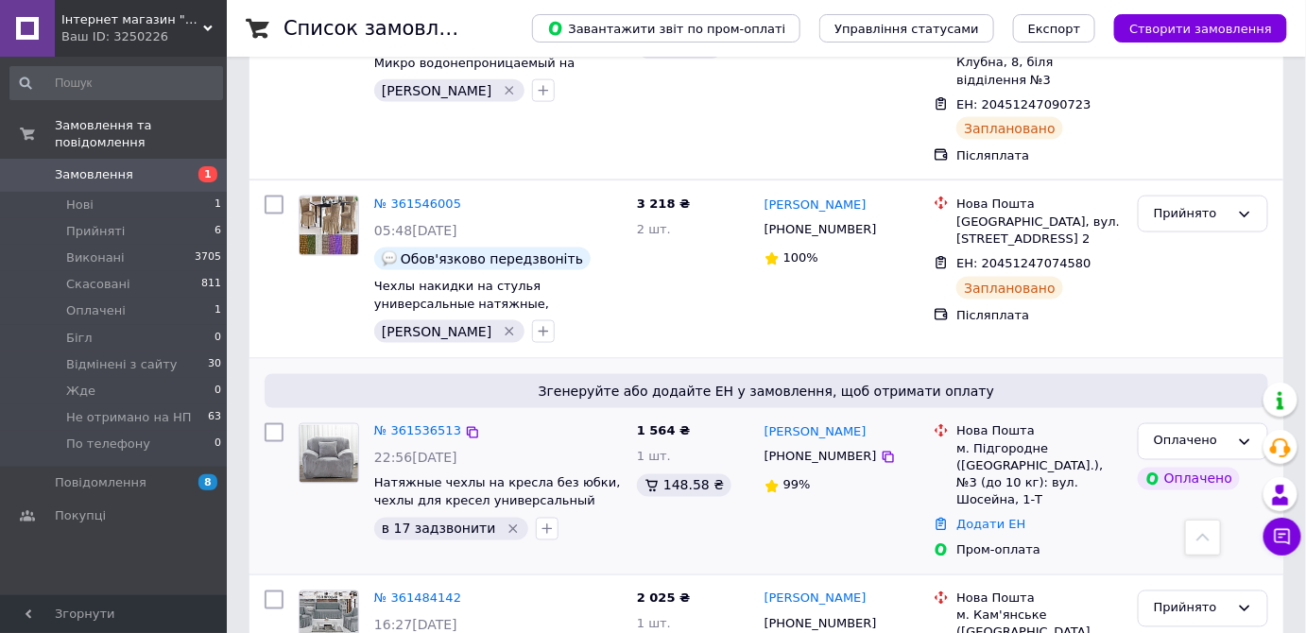
click at [432, 416] on div "№ 361536513 22:56, 11.09.2025 Натяжные чехлы на кресла без юбки, чехлы для крес…" at bounding box center [498, 482] width 263 height 132
click at [426, 424] on link "№ 361536513" at bounding box center [417, 431] width 87 height 14
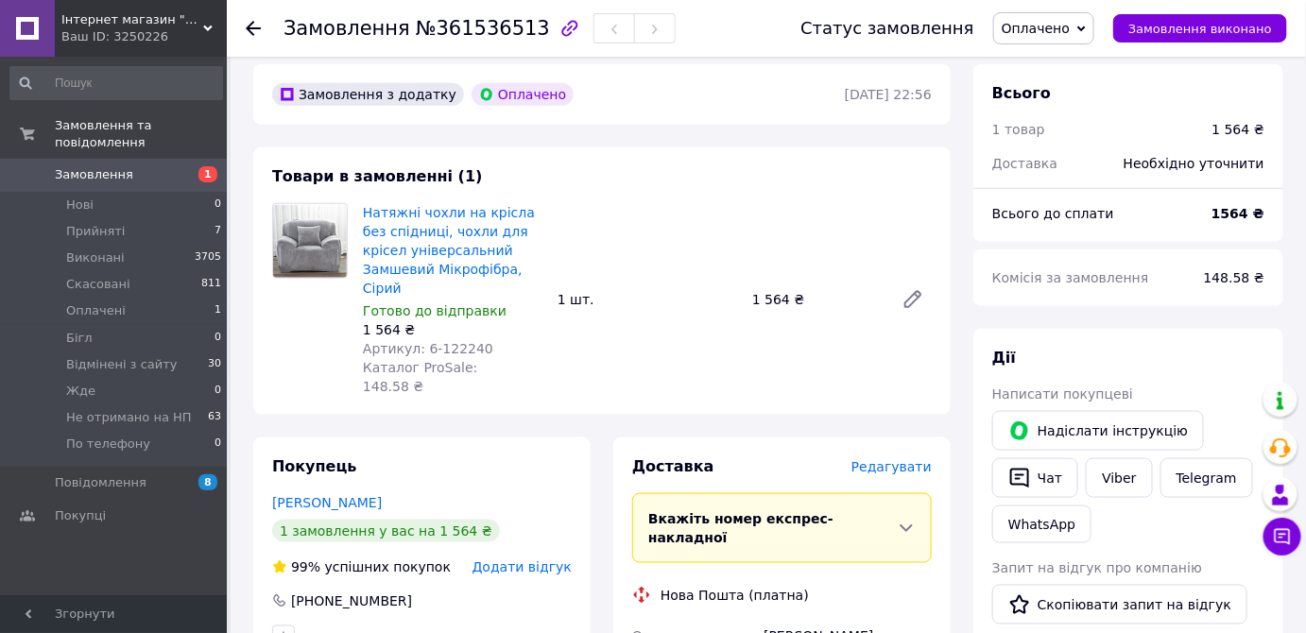
scroll to position [601, 0]
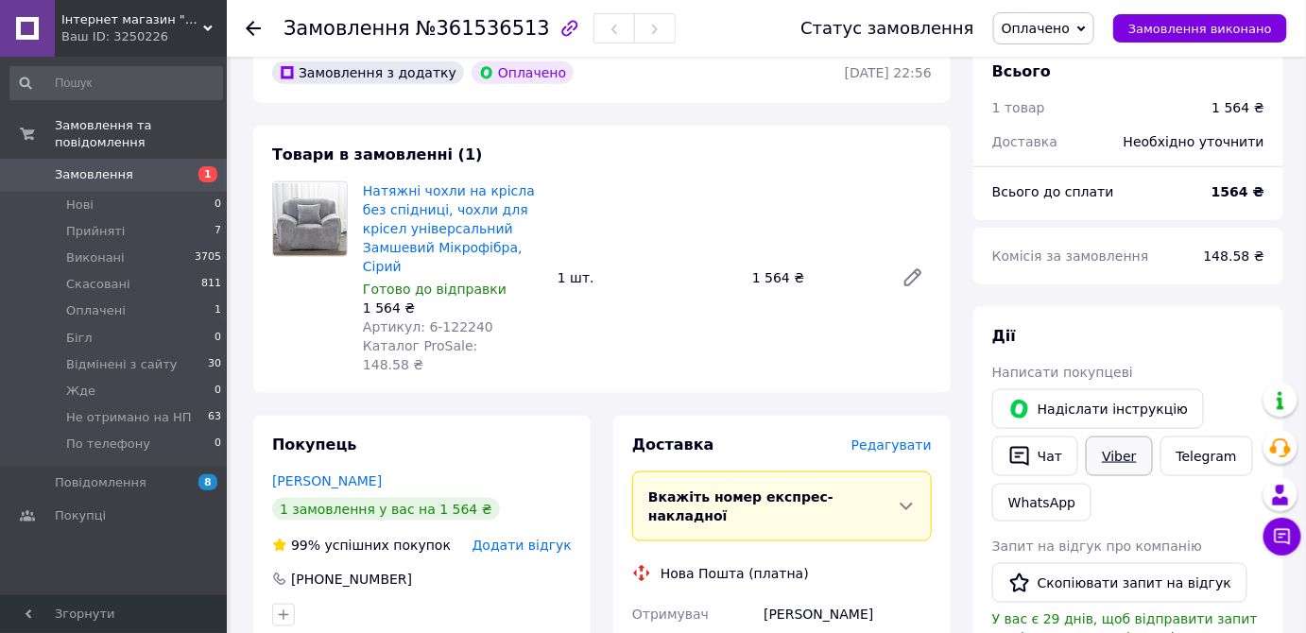
click at [1114, 437] on link "Viber" at bounding box center [1119, 457] width 66 height 40
click at [1109, 437] on link "Viber" at bounding box center [1119, 457] width 66 height 40
click at [166, 166] on span "Замовлення" at bounding box center [115, 174] width 120 height 17
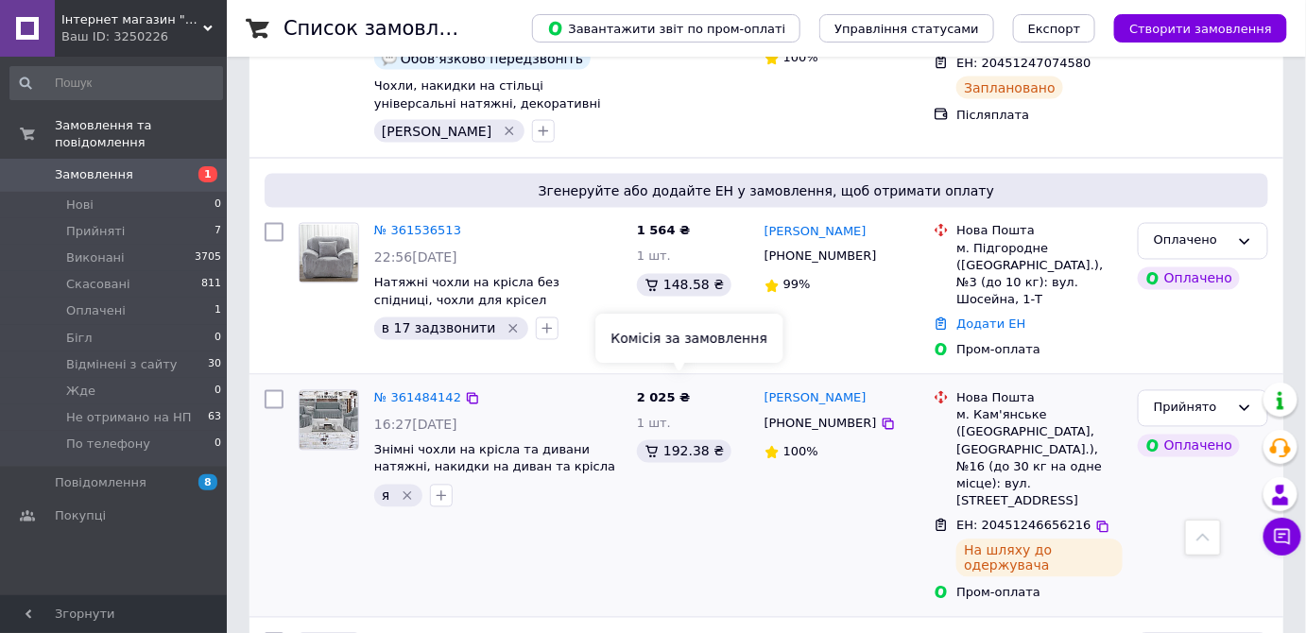
scroll to position [802, 0]
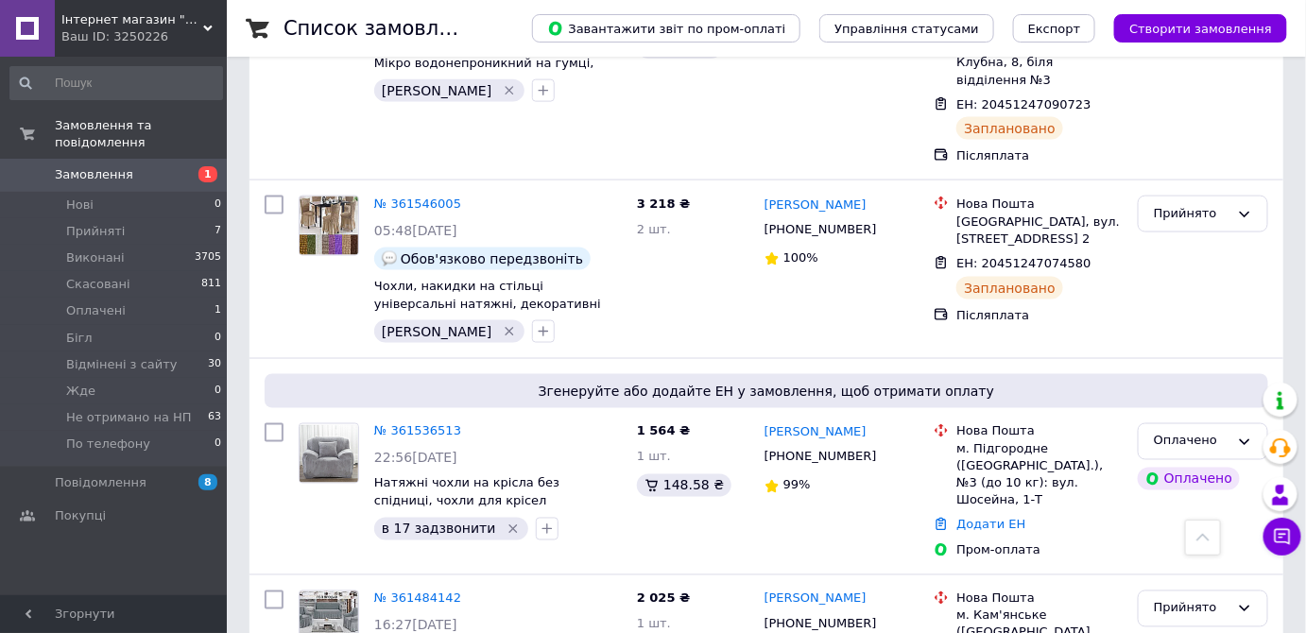
click at [201, 26] on span "Інтернет магазин "Від і дО"" at bounding box center [132, 19] width 142 height 17
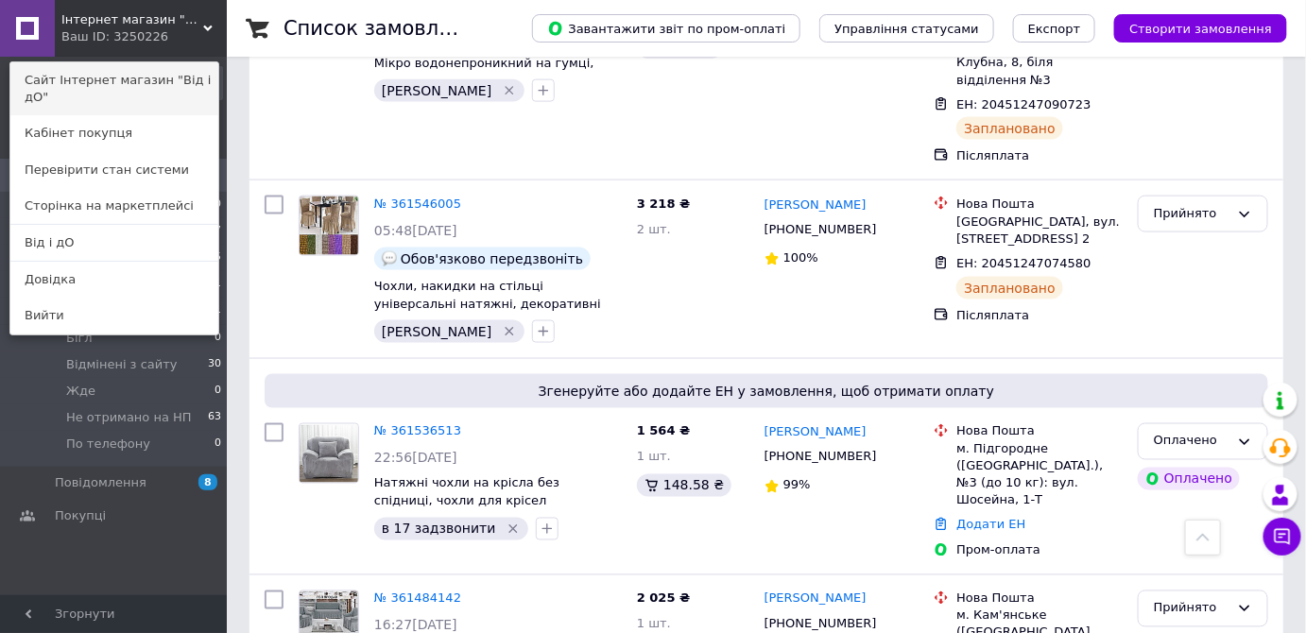
click at [171, 81] on link "Сайт Інтернет магазин "Від і дО"" at bounding box center [114, 88] width 208 height 53
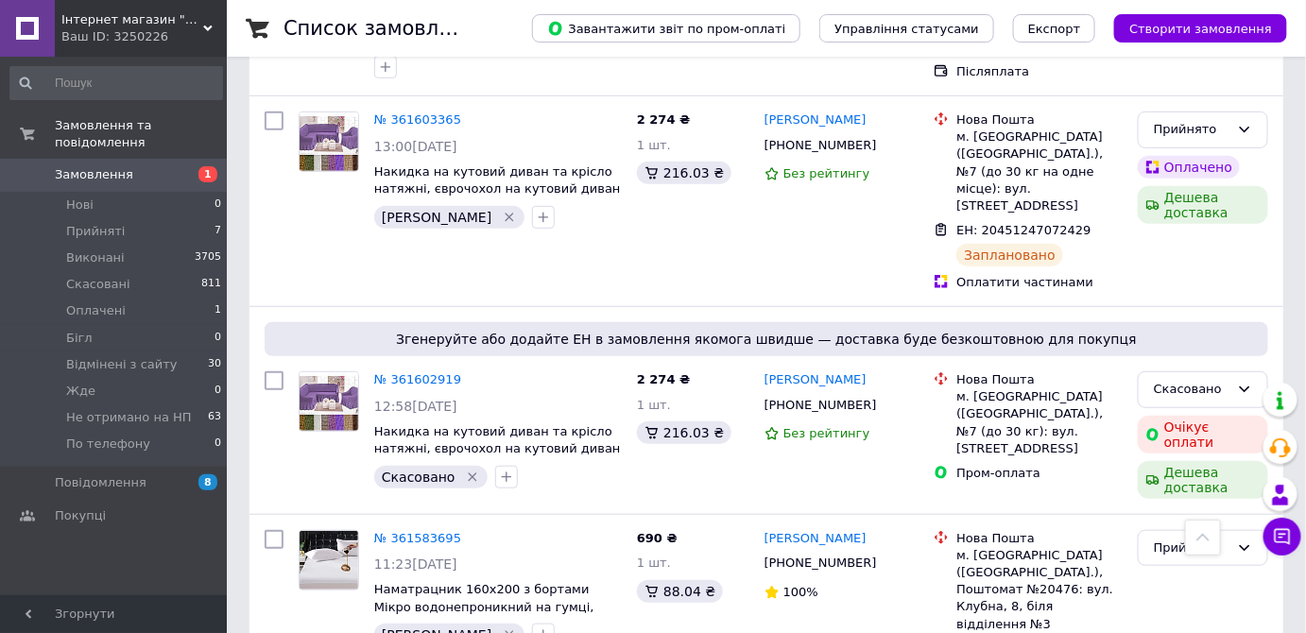
scroll to position [0, 0]
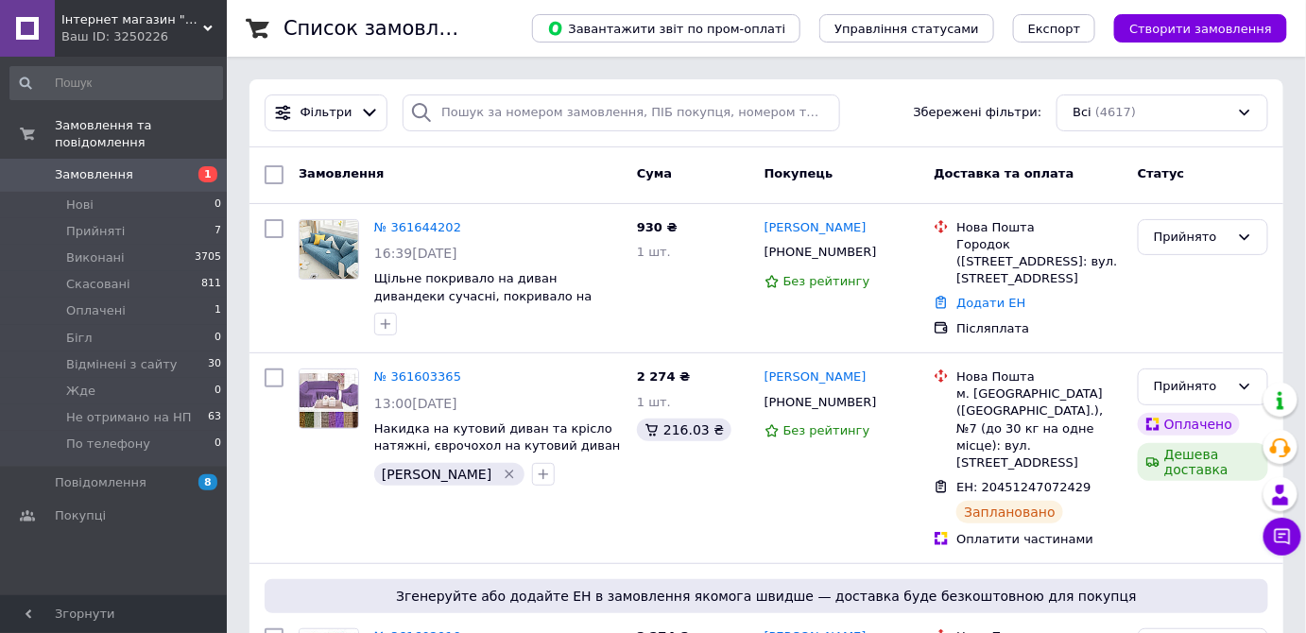
click at [125, 166] on span "Замовлення" at bounding box center [115, 174] width 120 height 17
click at [111, 166] on span "Замовлення" at bounding box center [94, 174] width 78 height 17
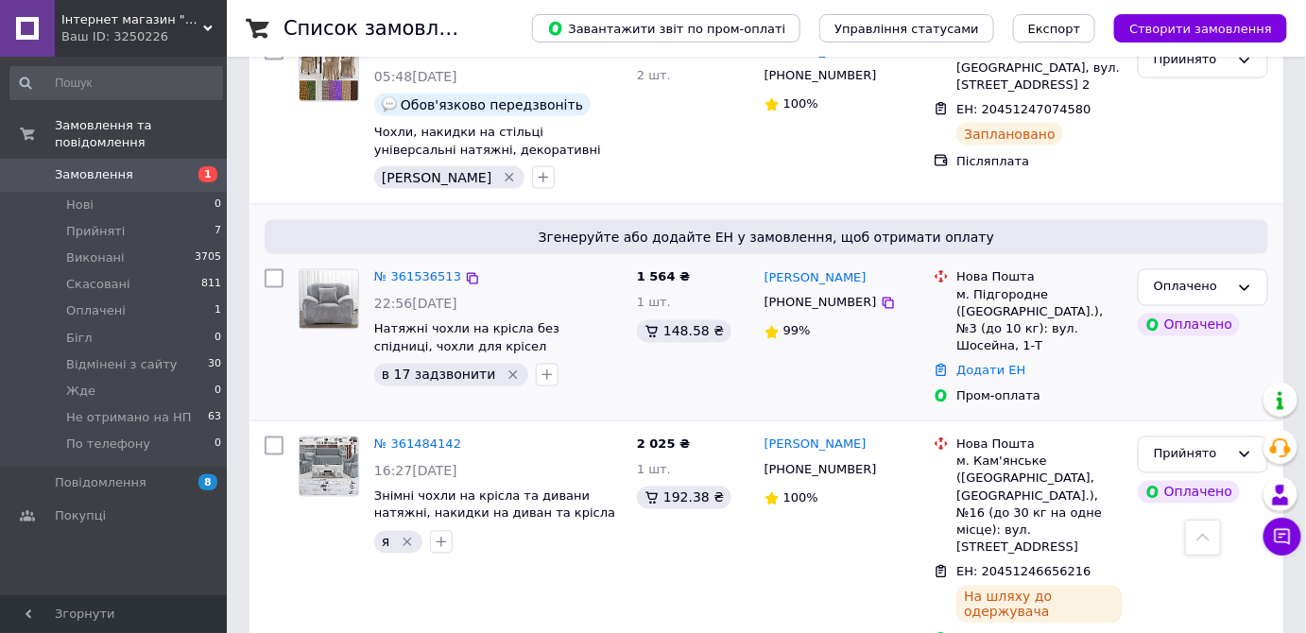
scroll to position [1002, 0]
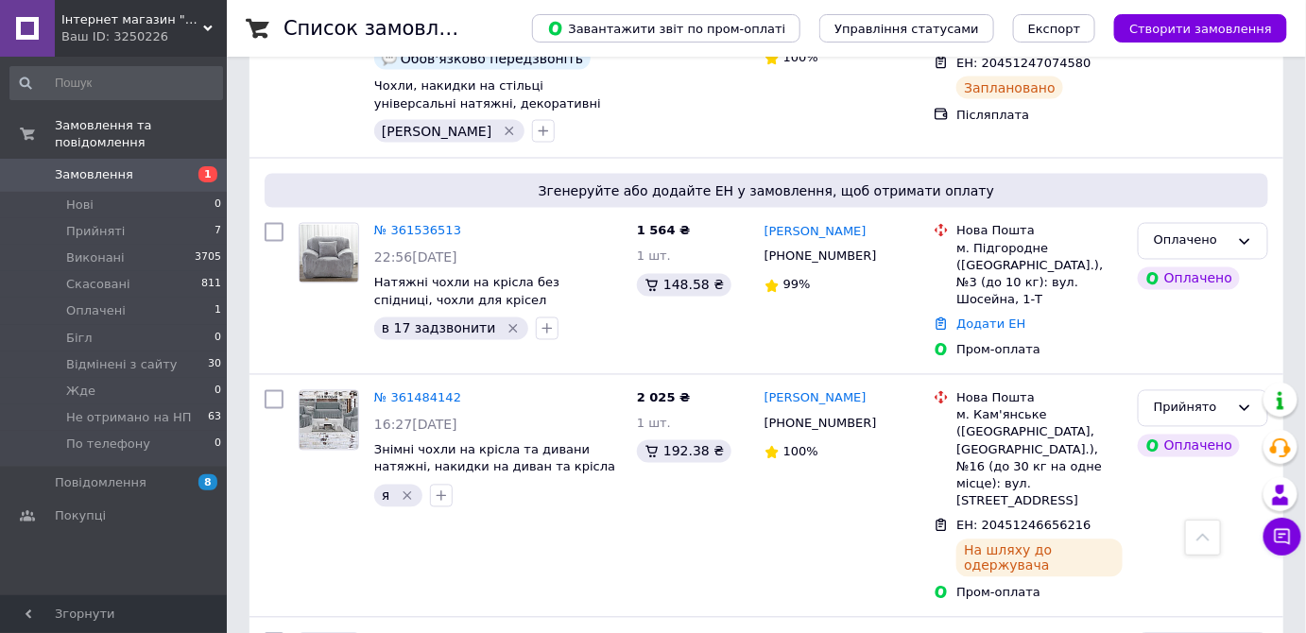
click at [212, 25] on icon at bounding box center [207, 28] width 9 height 9
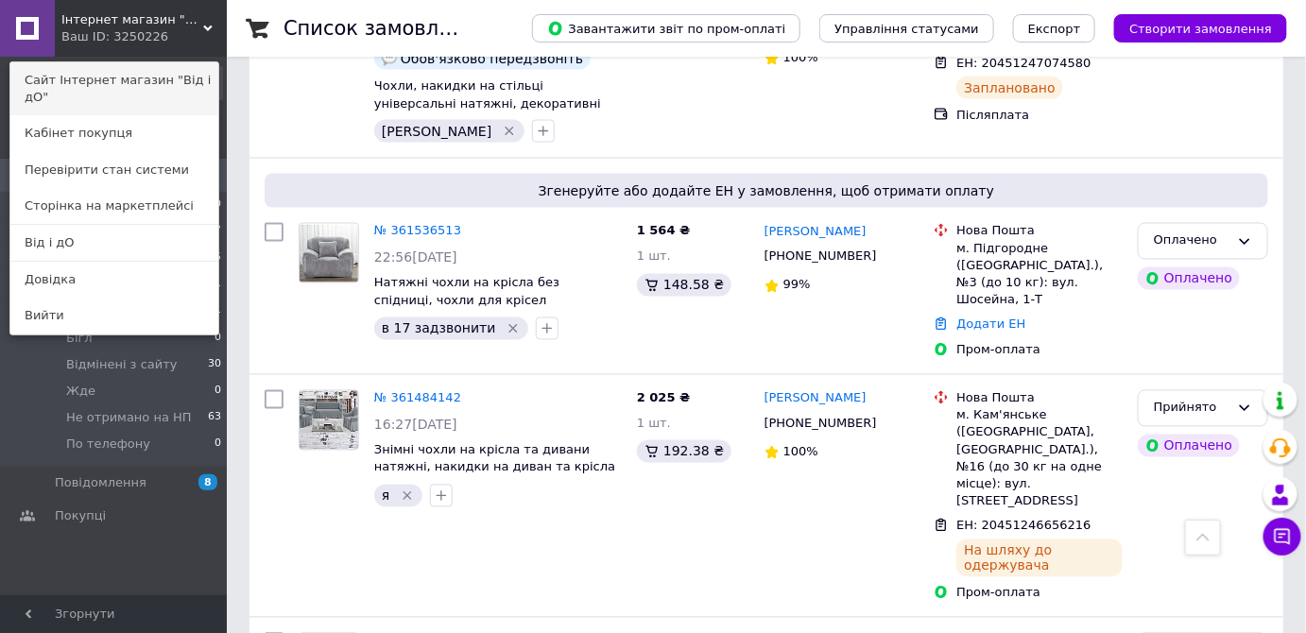
click at [176, 75] on link "Сайт Інтернет магазин "Від і дО"" at bounding box center [114, 88] width 208 height 53
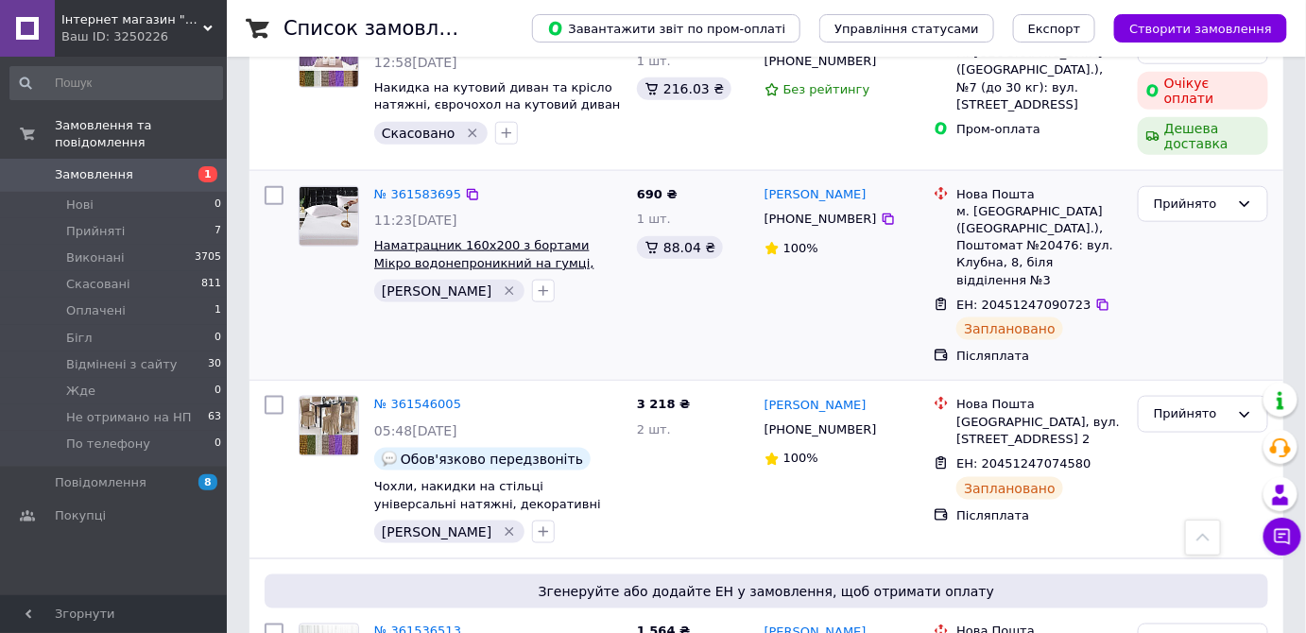
scroll to position [802, 0]
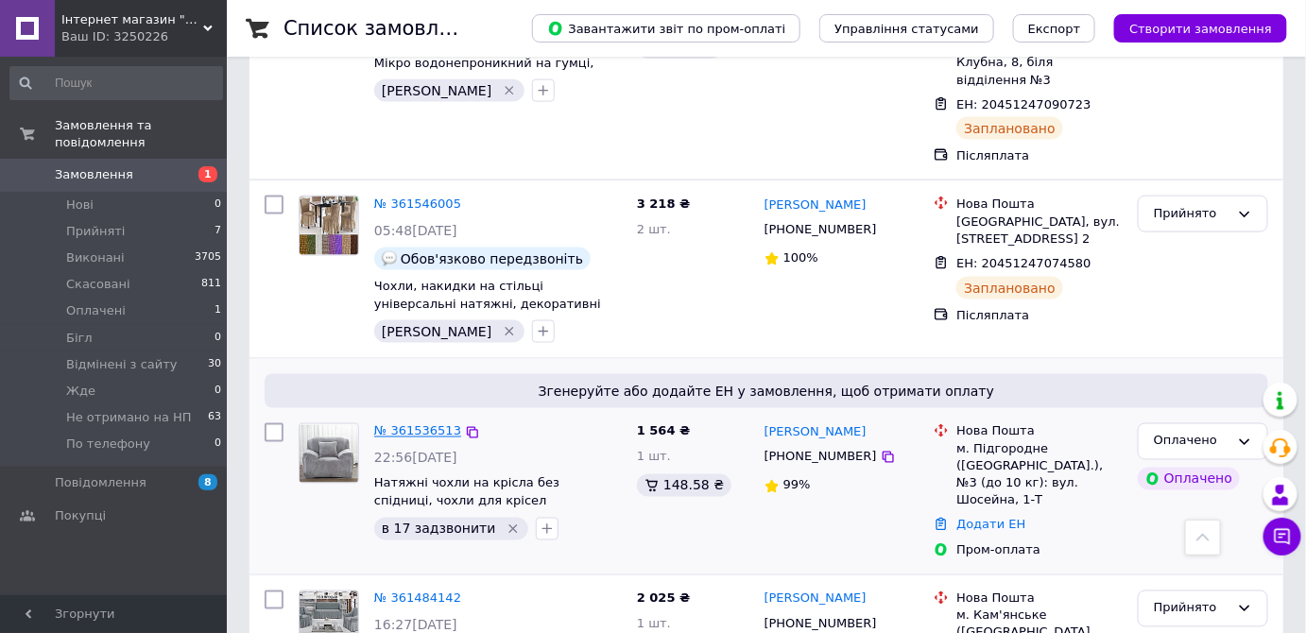
click at [426, 424] on link "№ 361536513" at bounding box center [417, 431] width 87 height 14
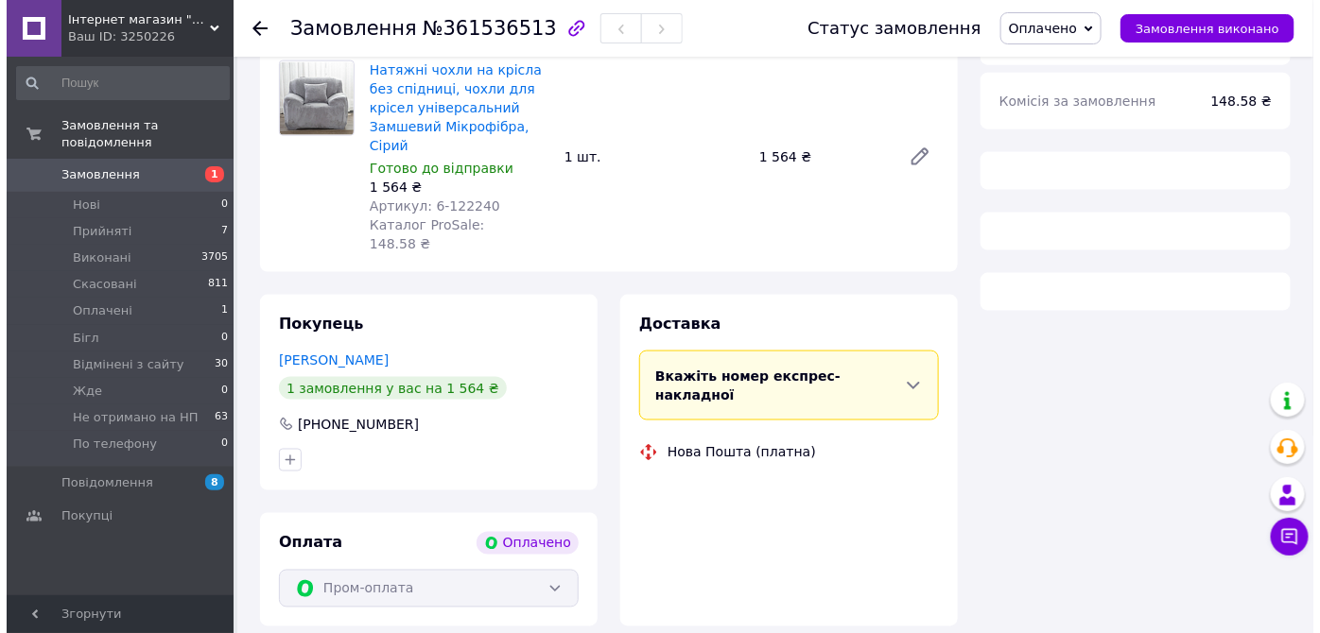
scroll to position [802, 0]
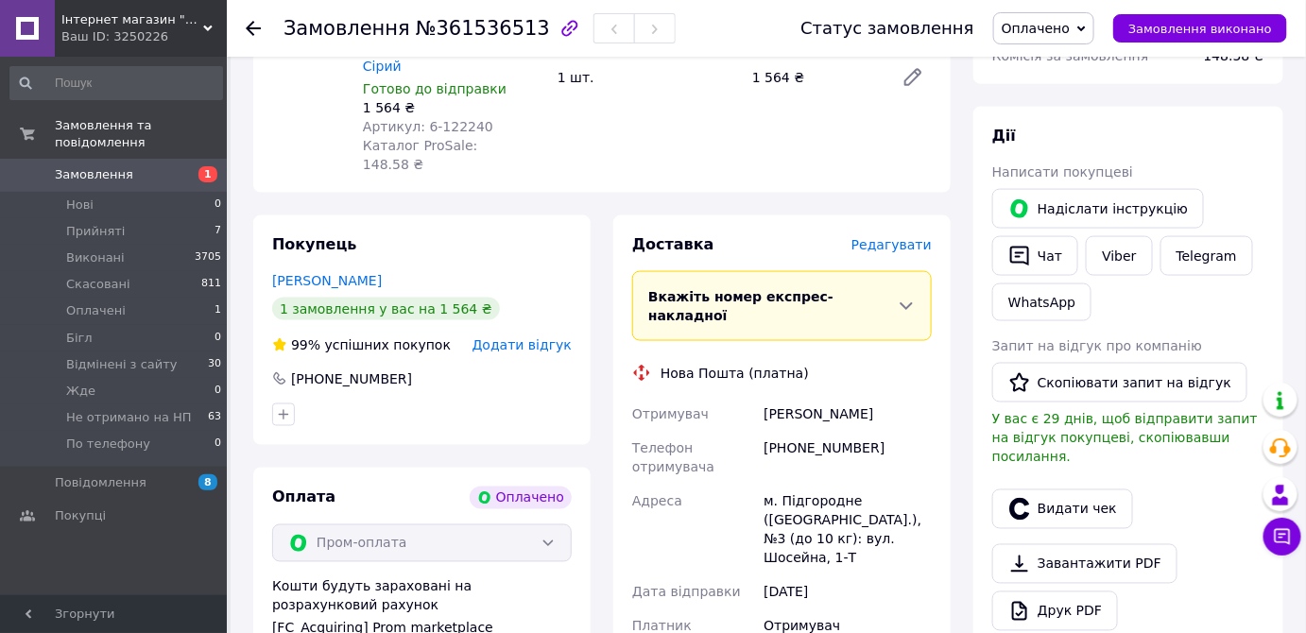
click at [924, 237] on span "Редагувати" at bounding box center [892, 244] width 80 height 15
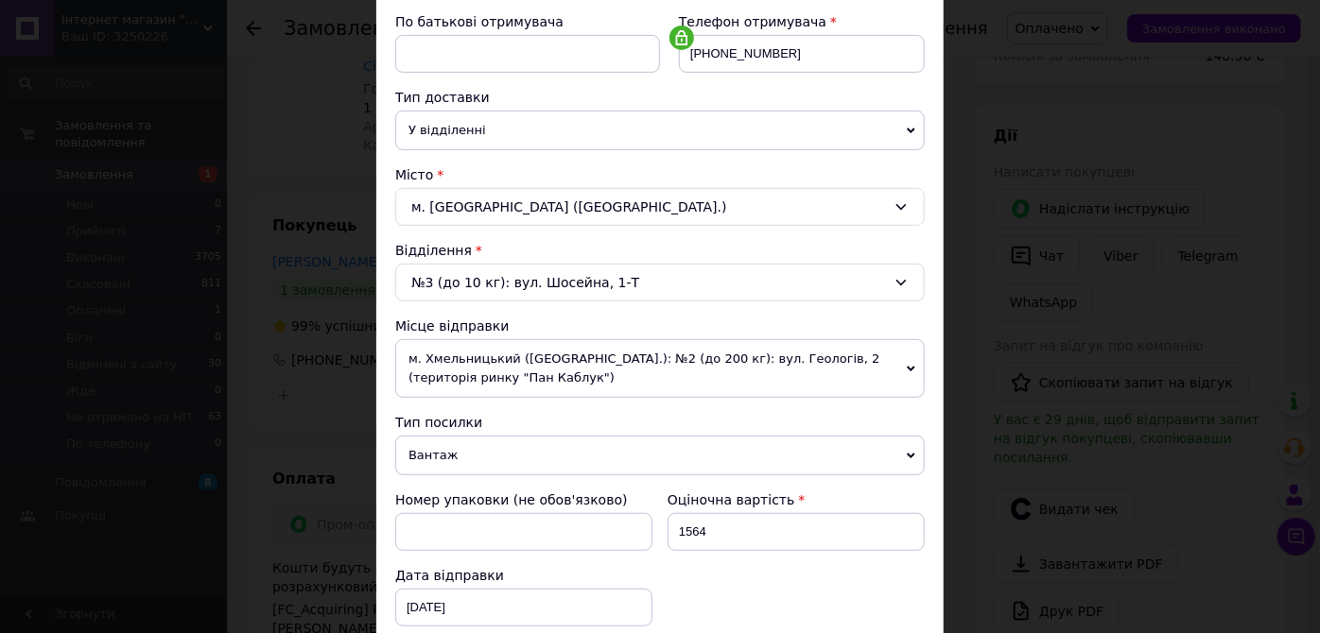
scroll to position [401, 0]
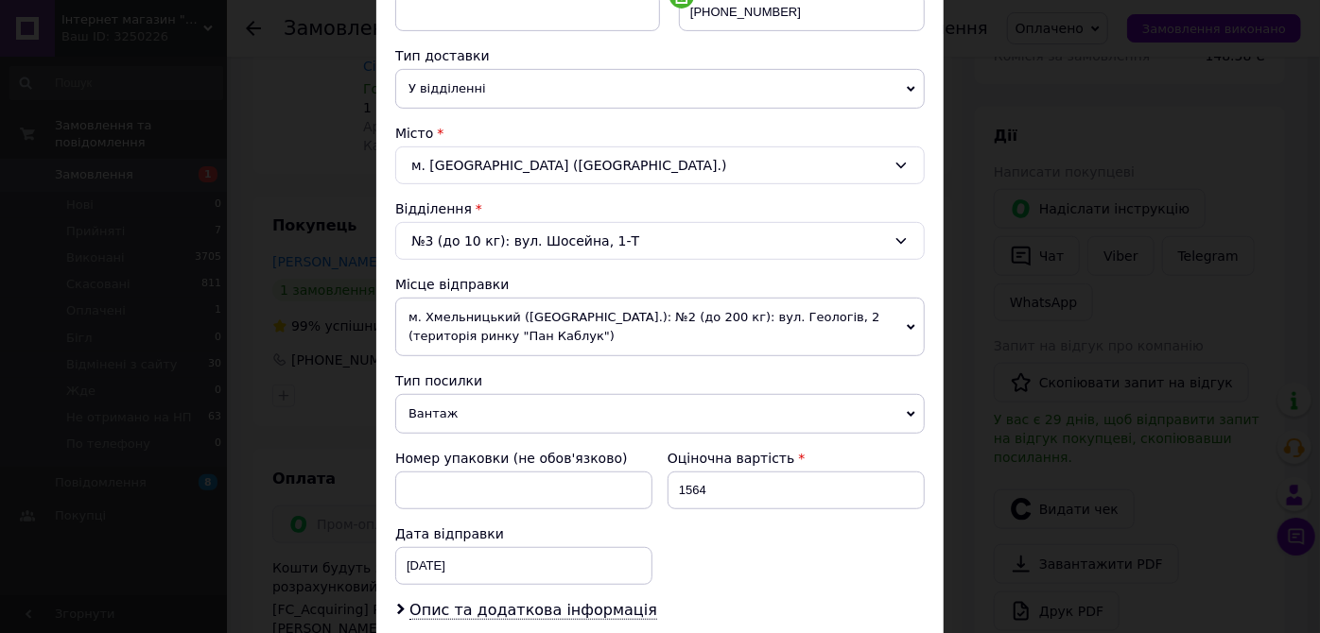
click at [909, 323] on icon at bounding box center [911, 327] width 9 height 9
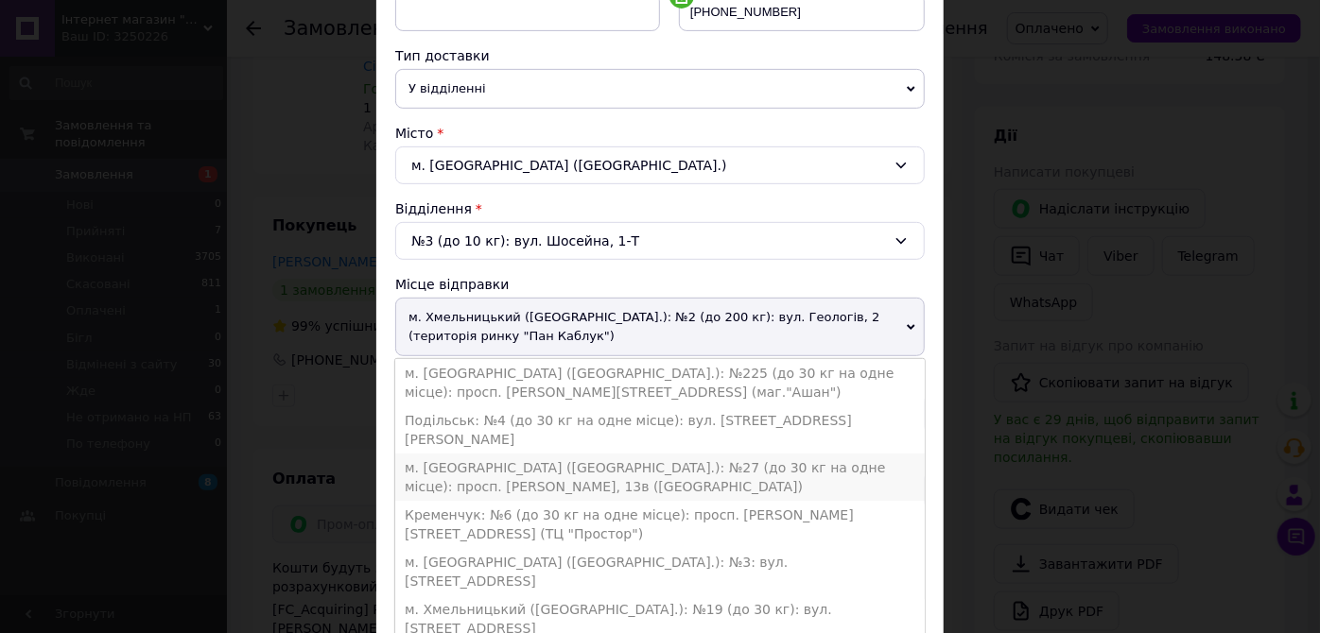
scroll to position [200, 0]
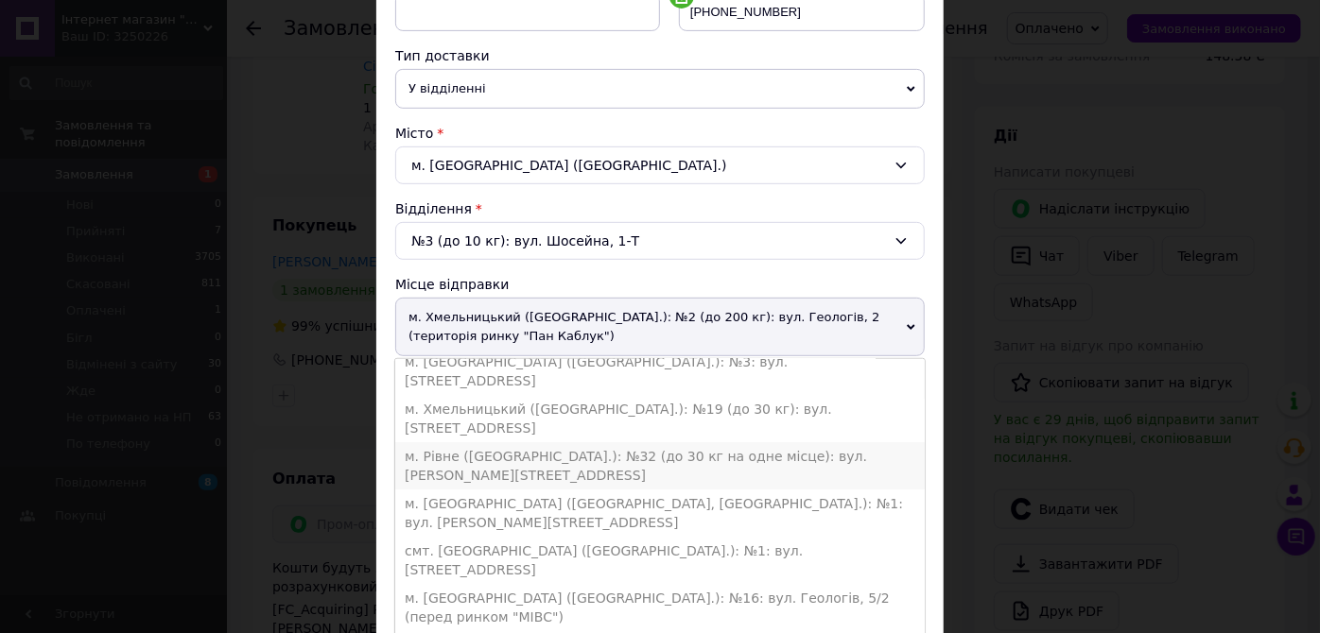
click at [670, 442] on li "м. Рівне (Рівненська обл.): №32 (до 30 кг на одне місце): вул. Романа Шухевича,…" at bounding box center [659, 465] width 529 height 47
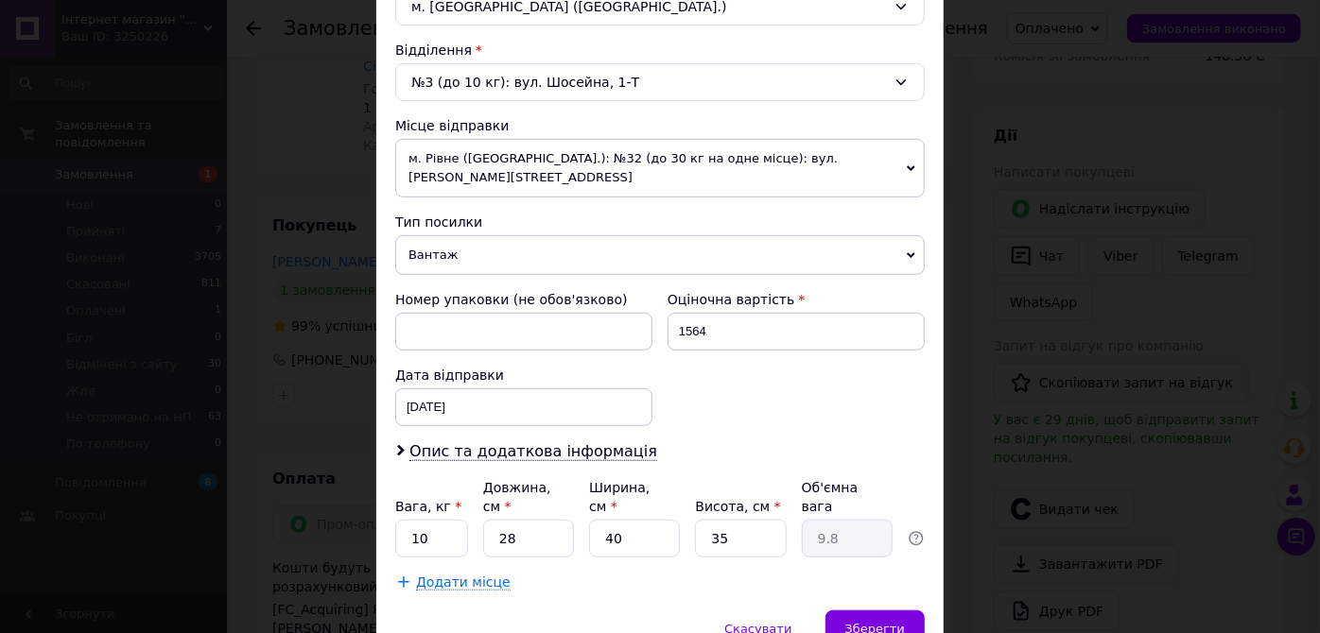
scroll to position [601, 0]
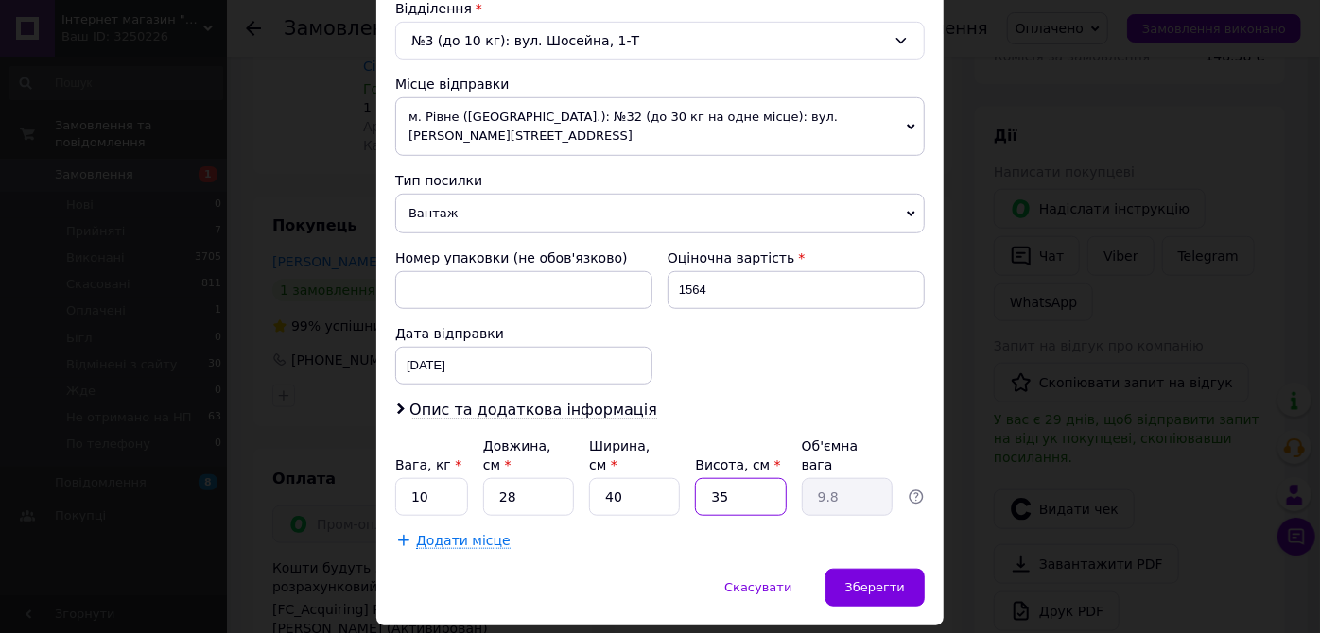
click at [753, 478] on input "35" at bounding box center [740, 497] width 91 height 38
type input "3"
type input "0.84"
type input "2"
type input "0.56"
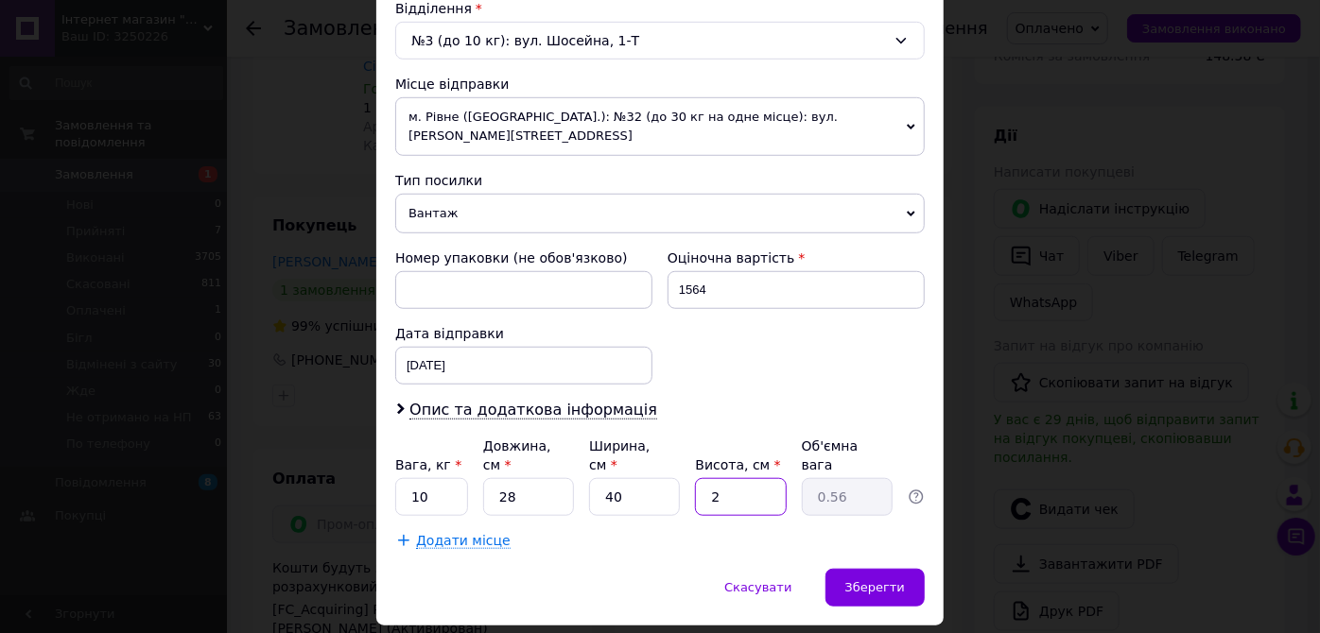
type input "20"
type input "5.6"
type input "20"
click at [640, 478] on input "40" at bounding box center [634, 497] width 91 height 38
type input "4"
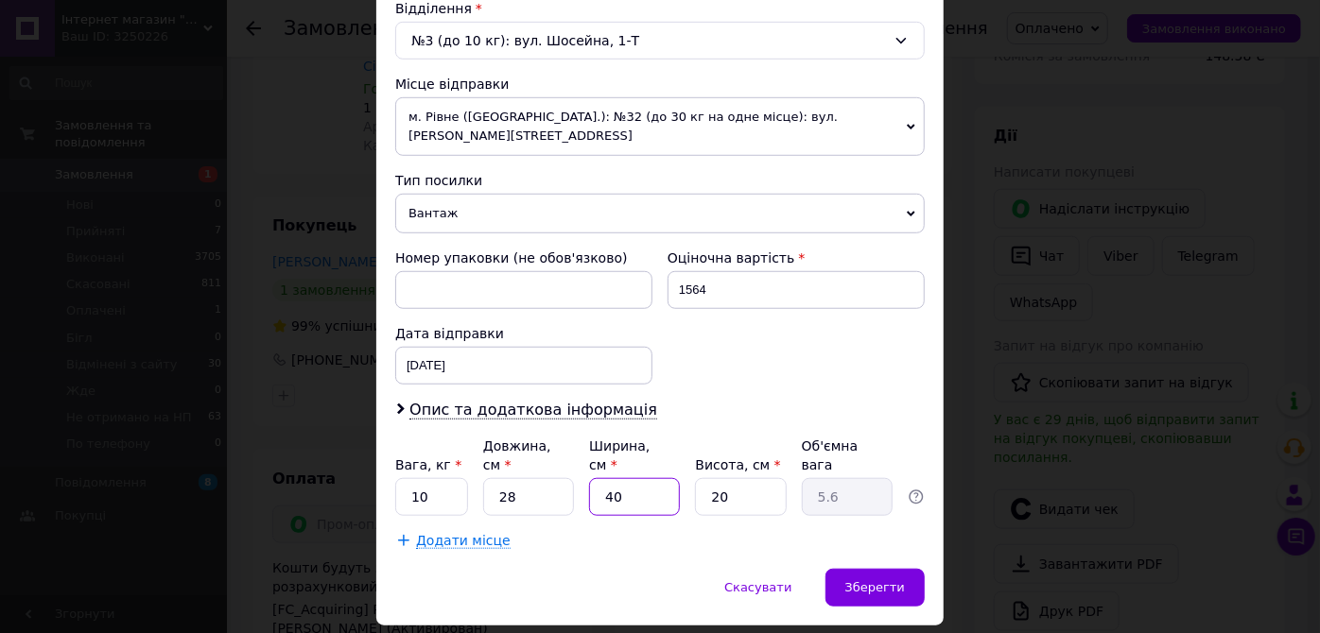
type input "0.56"
type input "2"
type input "0.28"
type input "20"
type input "2.8"
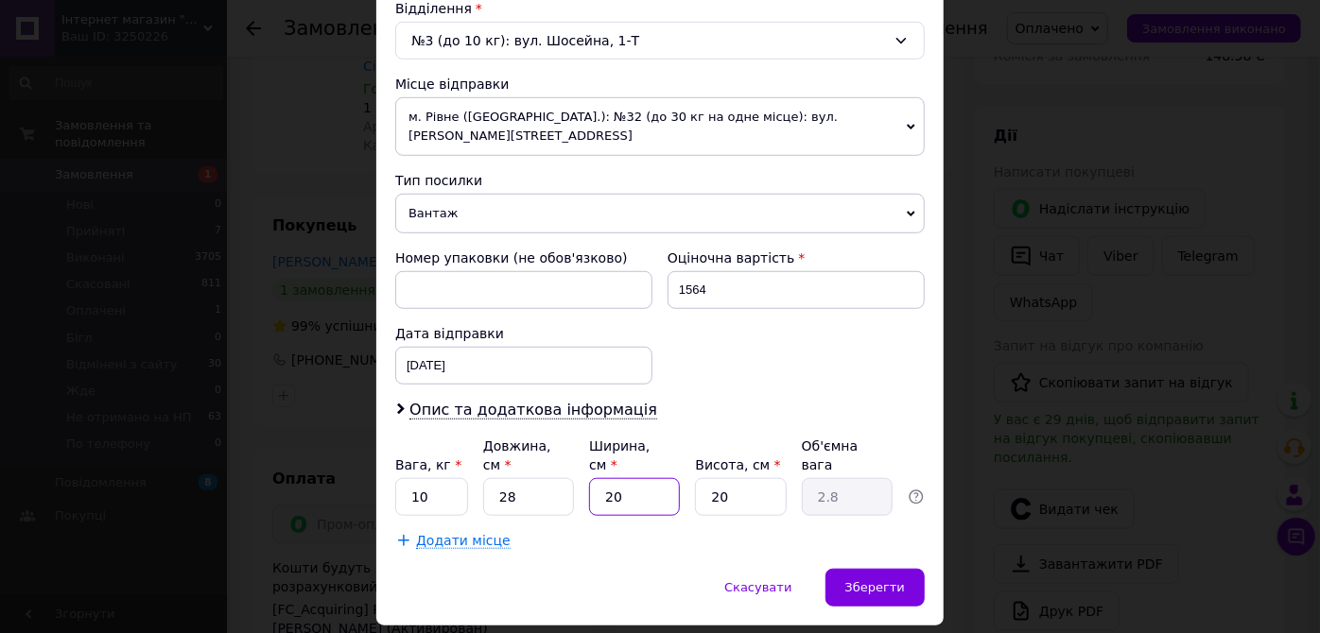
type input "20"
click at [527, 478] on input "28" at bounding box center [528, 497] width 91 height 38
type input "2"
type input "0.2"
type input "20"
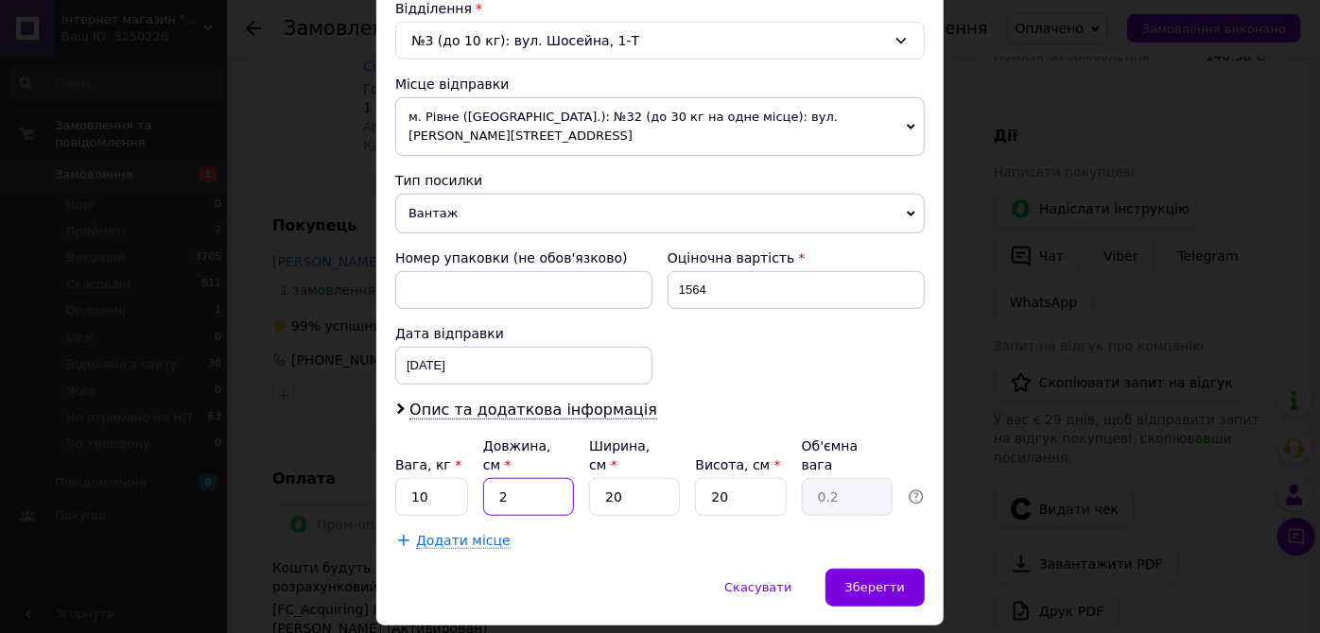
type input "2"
type input "20"
click at [444, 478] on input "10" at bounding box center [431, 497] width 73 height 38
type input "1"
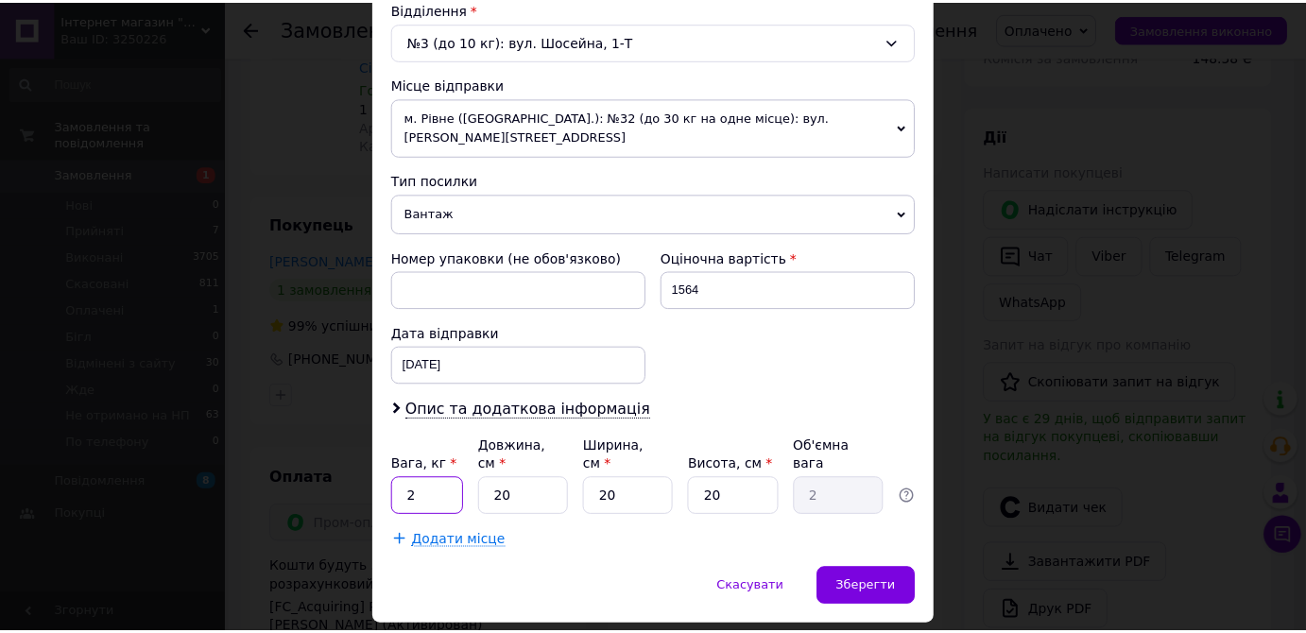
scroll to position [614, 0]
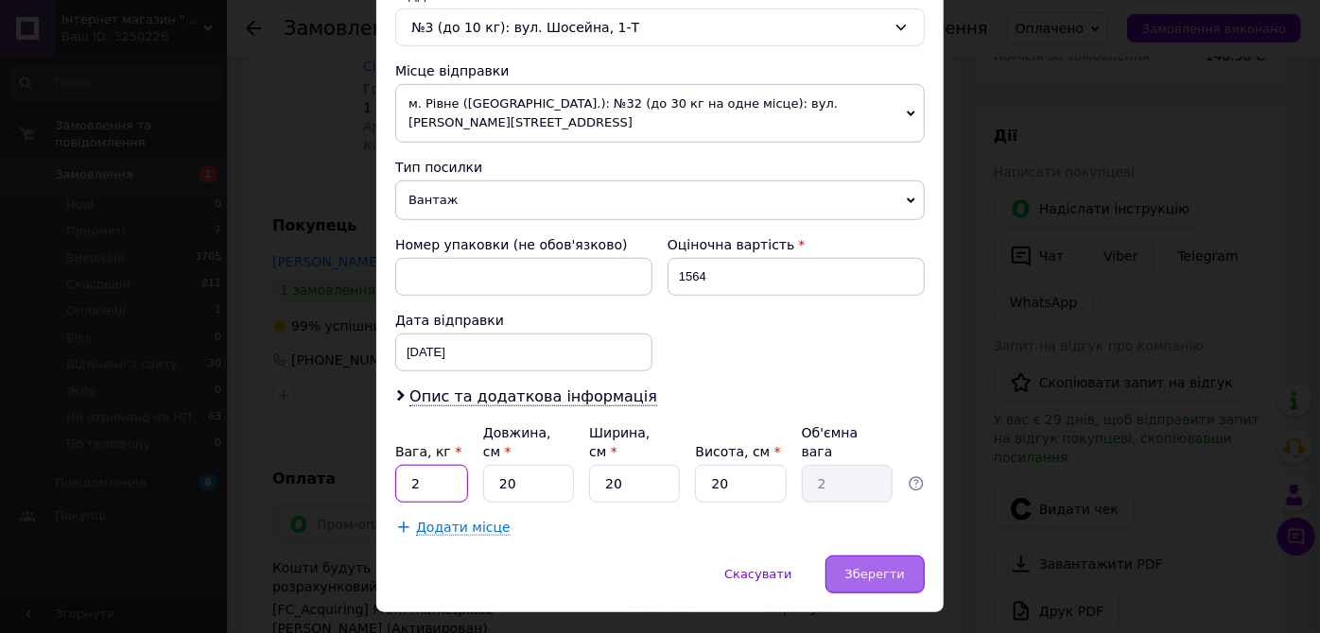
type input "2"
click at [889, 567] on span "Зберегти" at bounding box center [875, 574] width 60 height 14
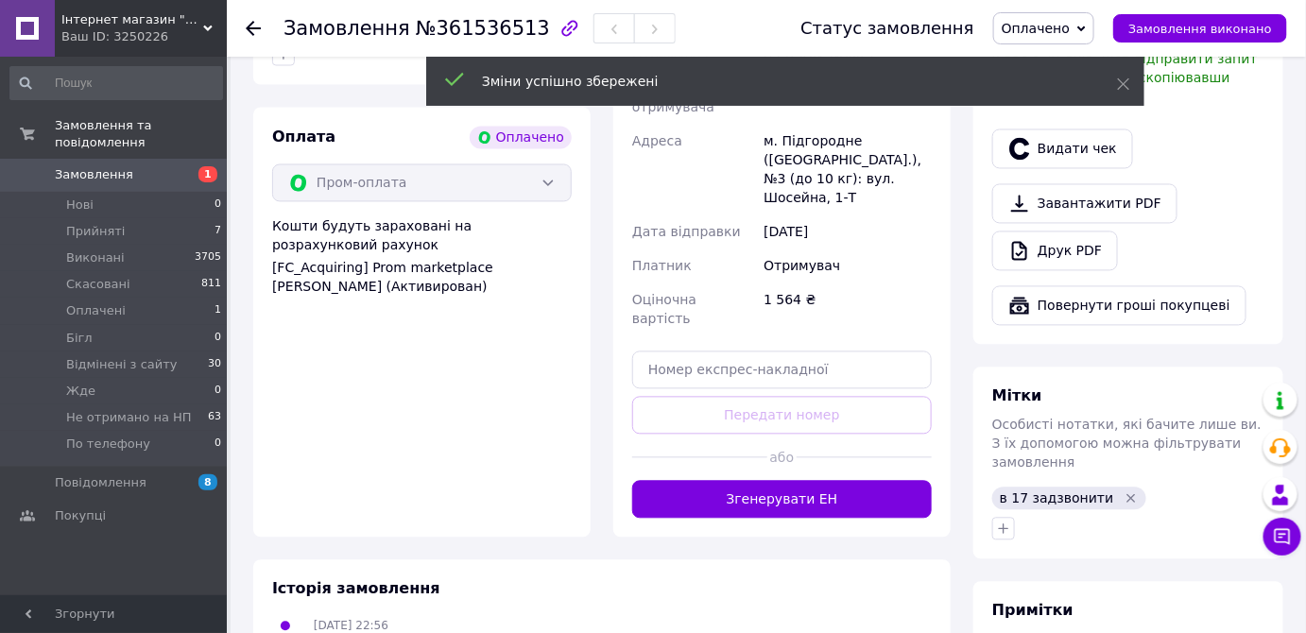
scroll to position [1202, 0]
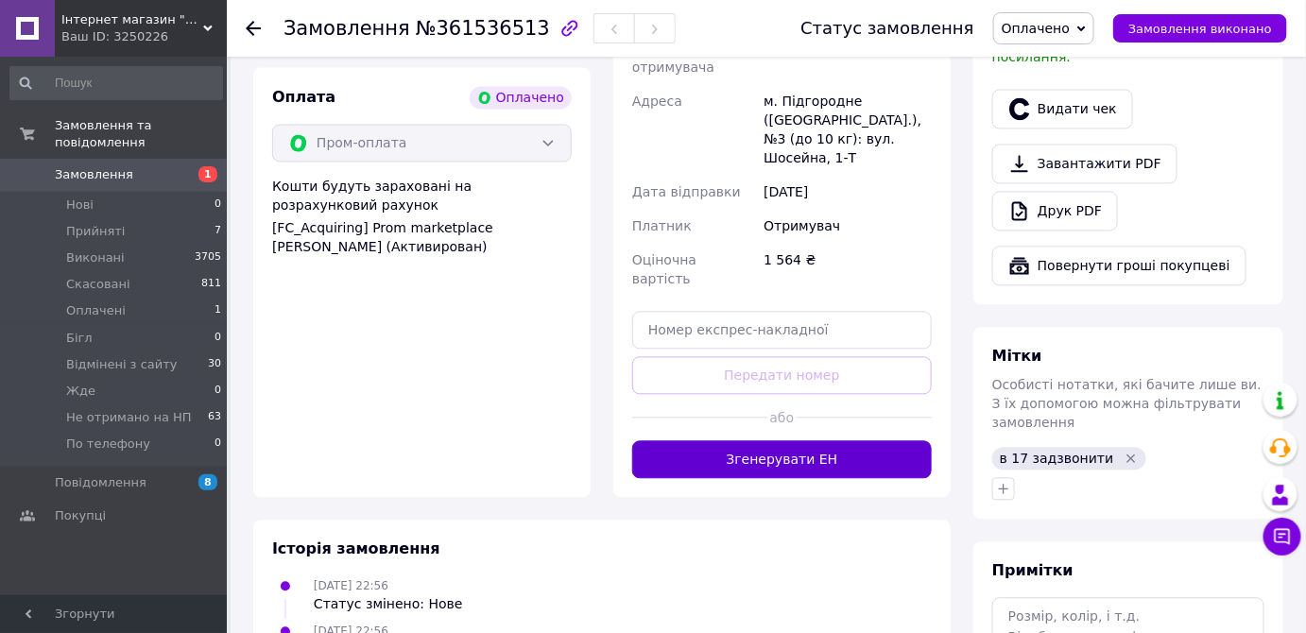
click at [837, 440] on button "Згенерувати ЕН" at bounding box center [782, 459] width 300 height 38
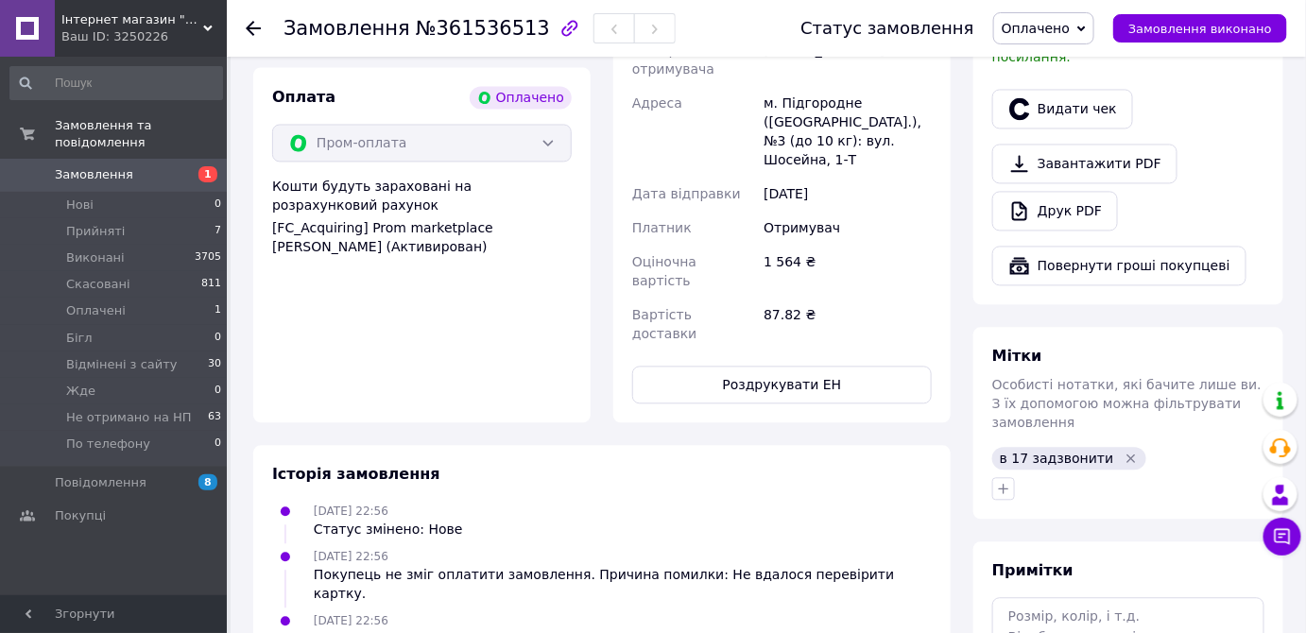
click at [164, 166] on span "Замовлення" at bounding box center [115, 174] width 120 height 17
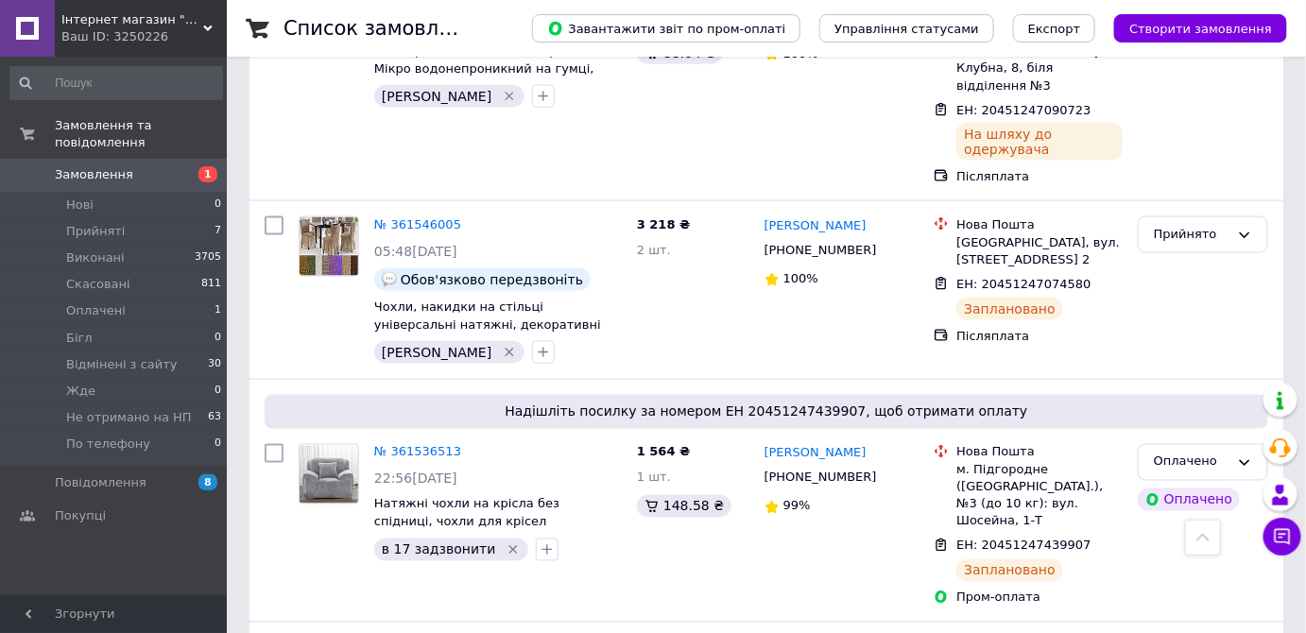
scroll to position [802, 0]
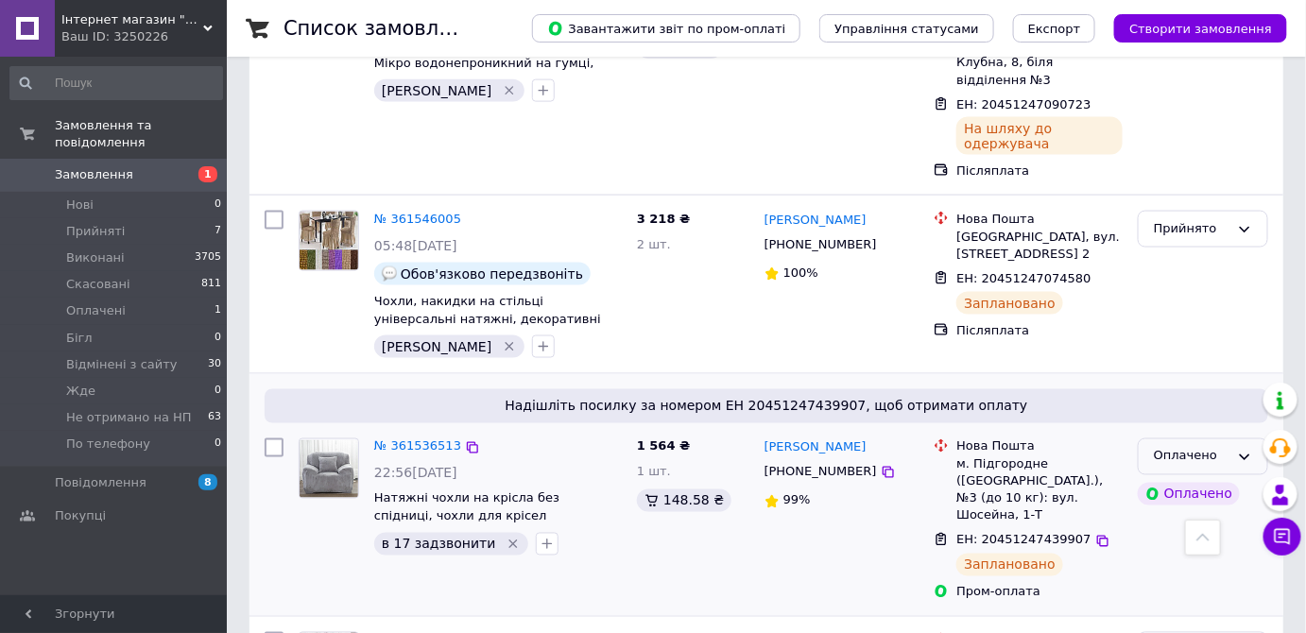
click at [1248, 450] on icon at bounding box center [1244, 457] width 15 height 15
click at [1238, 479] on li "Прийнято" at bounding box center [1203, 496] width 129 height 35
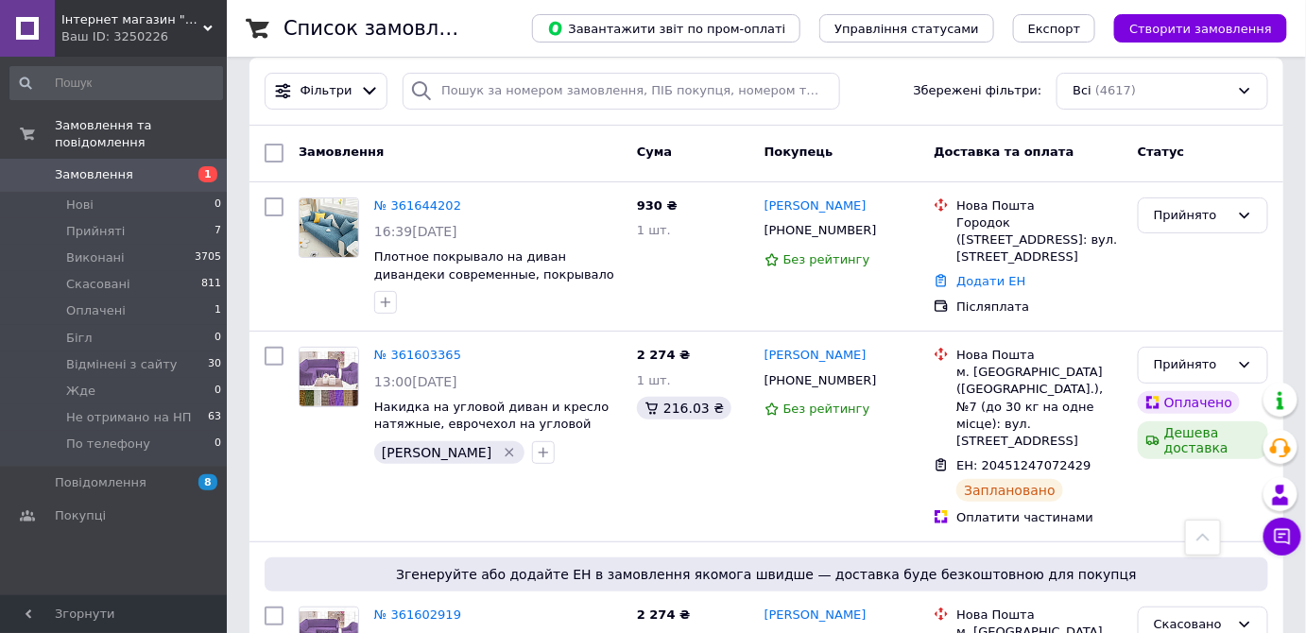
scroll to position [0, 0]
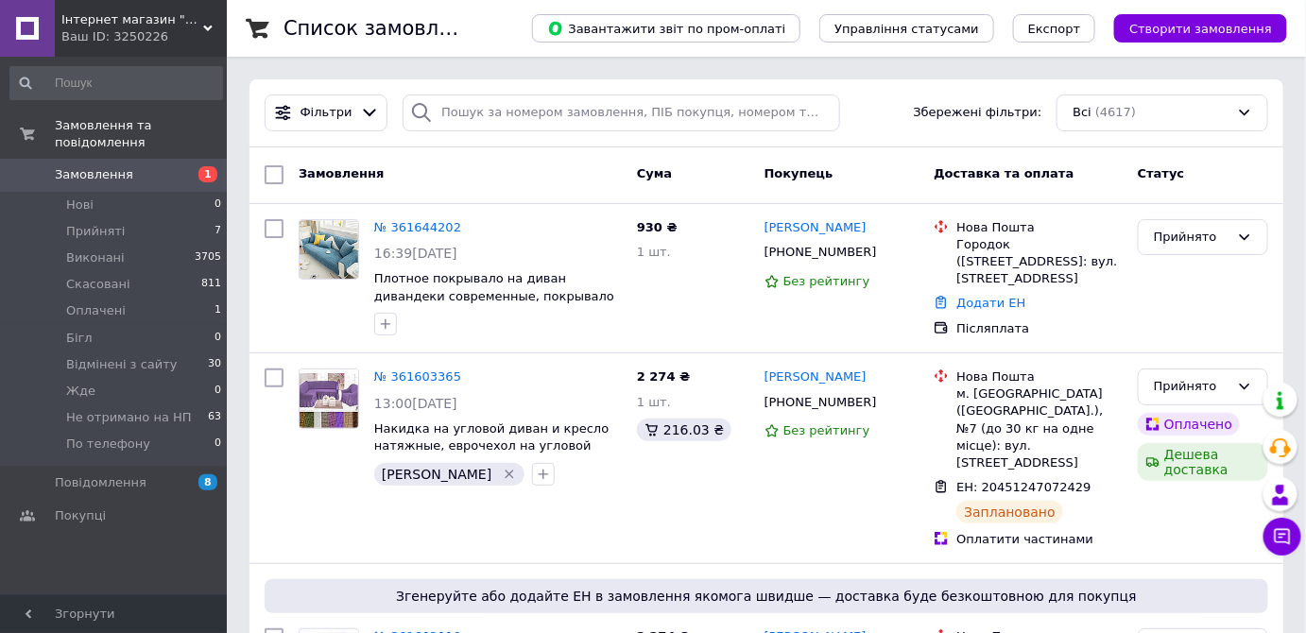
click at [160, 166] on span "Замовлення" at bounding box center [115, 174] width 120 height 17
click at [148, 166] on span "Замовлення" at bounding box center [115, 174] width 120 height 17
click at [146, 166] on span "Замовлення" at bounding box center [115, 174] width 120 height 17
click at [209, 16] on div "Інтернет магазин "Від і дО" Ваш ID: 3250226" at bounding box center [141, 28] width 172 height 57
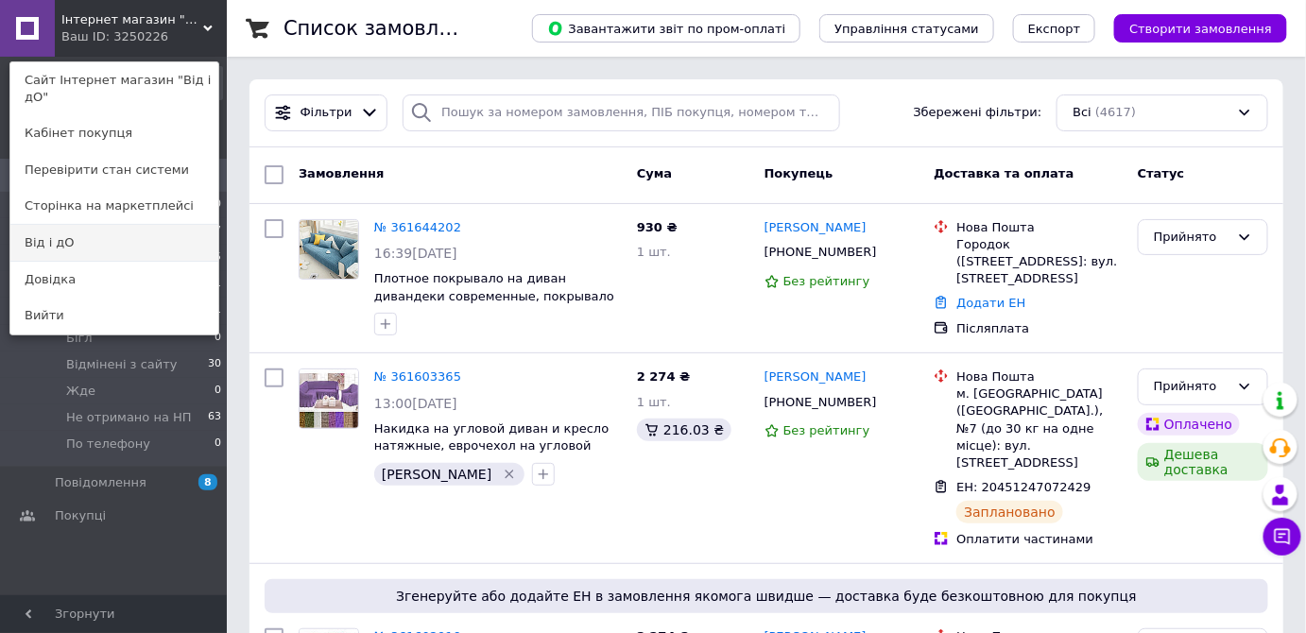
click at [158, 225] on link "Від і дО" at bounding box center [114, 243] width 208 height 36
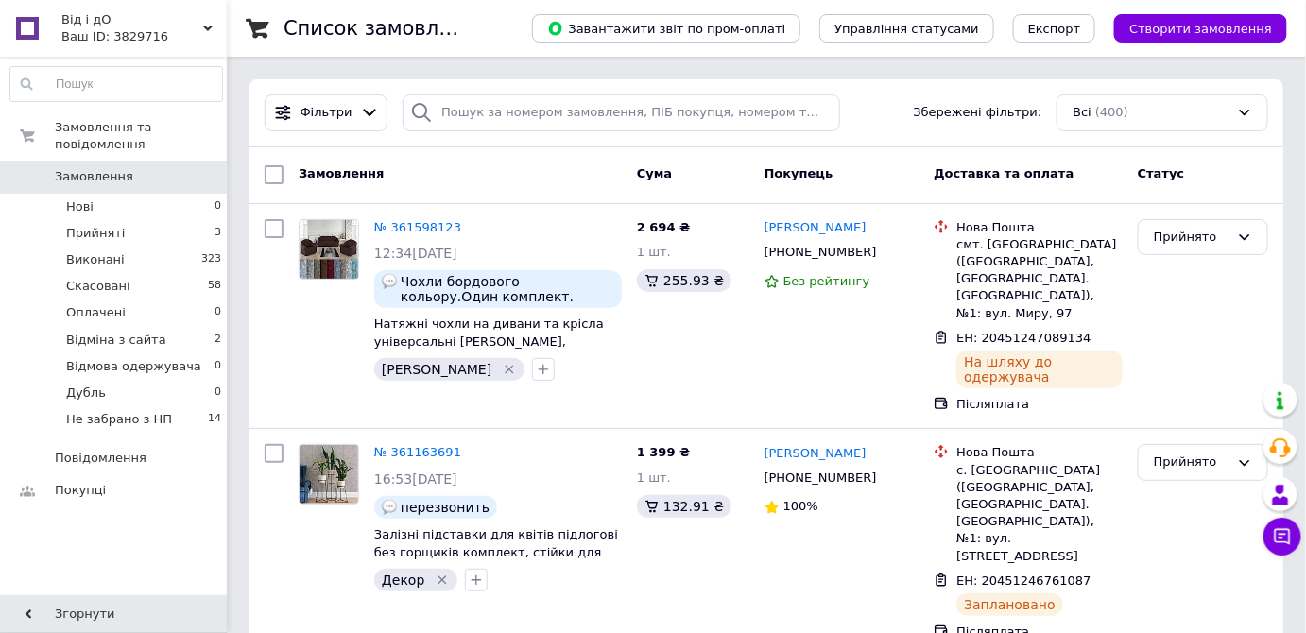
click at [212, 26] on use at bounding box center [207, 29] width 9 height 6
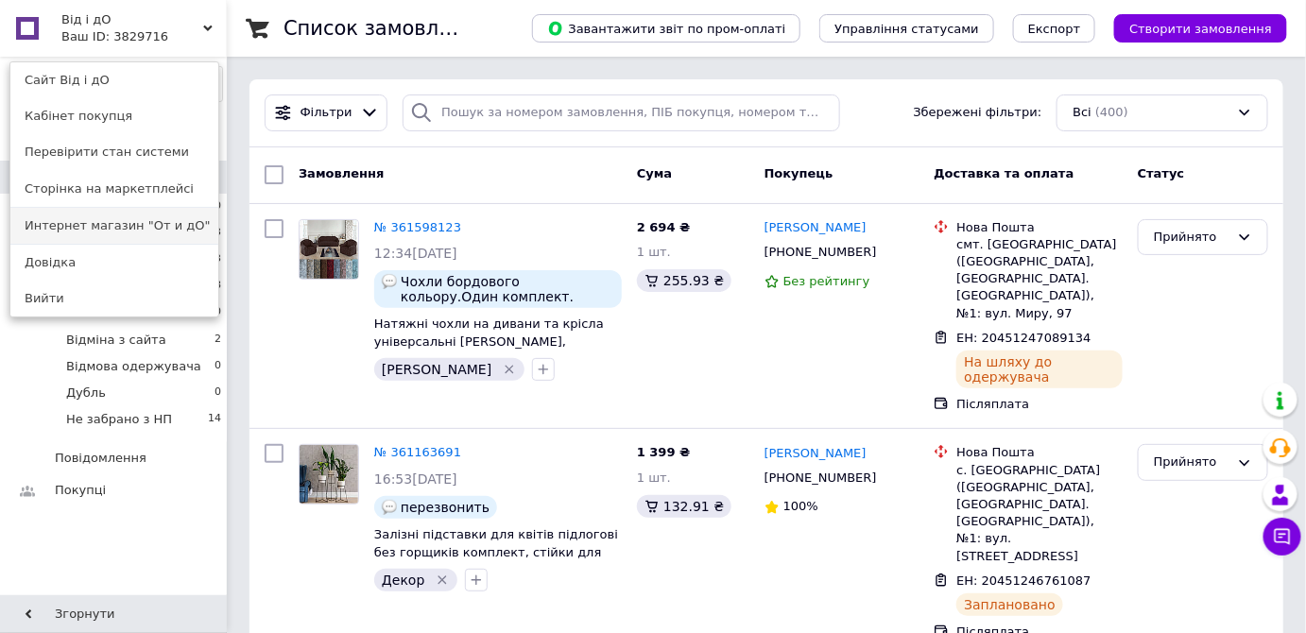
click at [179, 227] on link "Интернет магазин "От и дО"" at bounding box center [114, 226] width 208 height 36
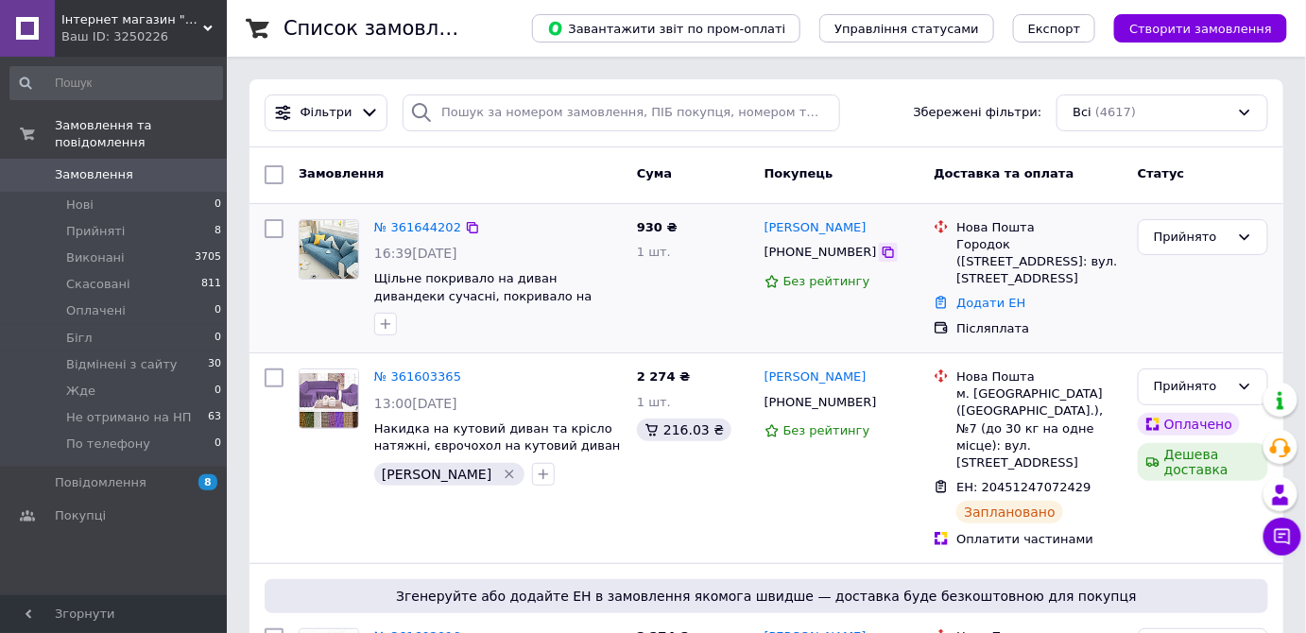
click at [881, 250] on icon at bounding box center [888, 252] width 15 height 15
drag, startPoint x: 1097, startPoint y: 257, endPoint x: 958, endPoint y: 248, distance: 140.2
click at [958, 248] on div "Городок ([STREET_ADDRESS]: вул. [STREET_ADDRESS]" at bounding box center [1040, 262] width 166 height 52
copy div "Городок ([STREET_ADDRESS]: вул. [STREET_ADDRESS]"
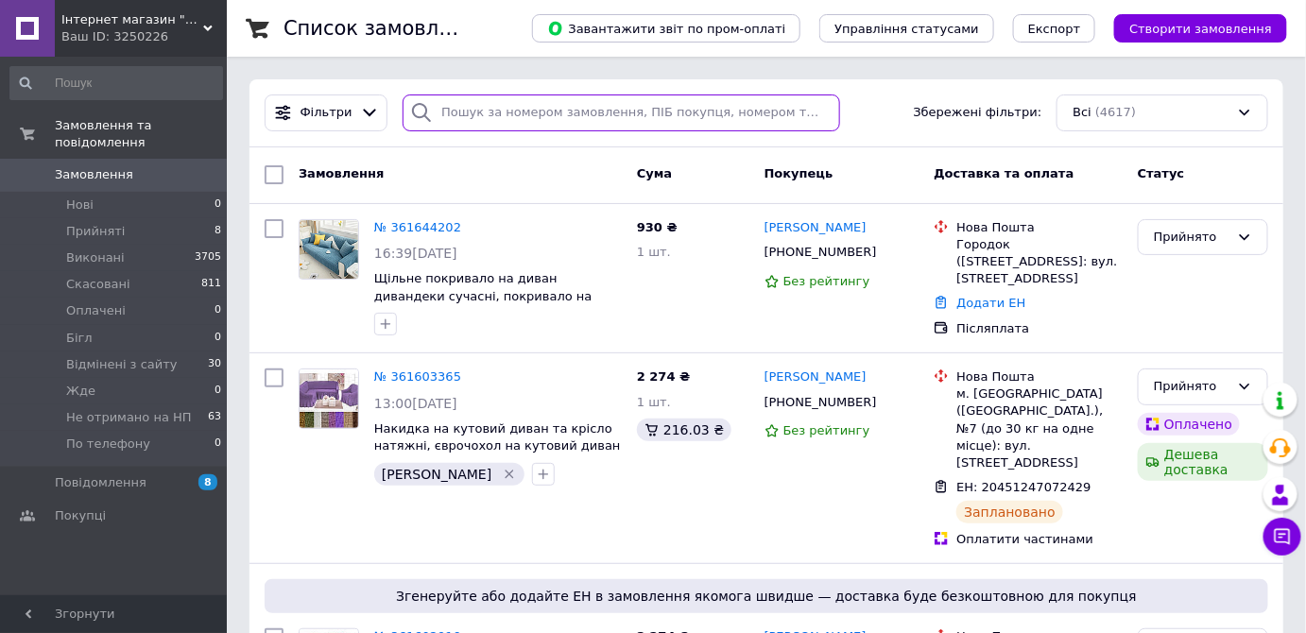
click at [508, 104] on input "search" at bounding box center [622, 113] width 438 height 37
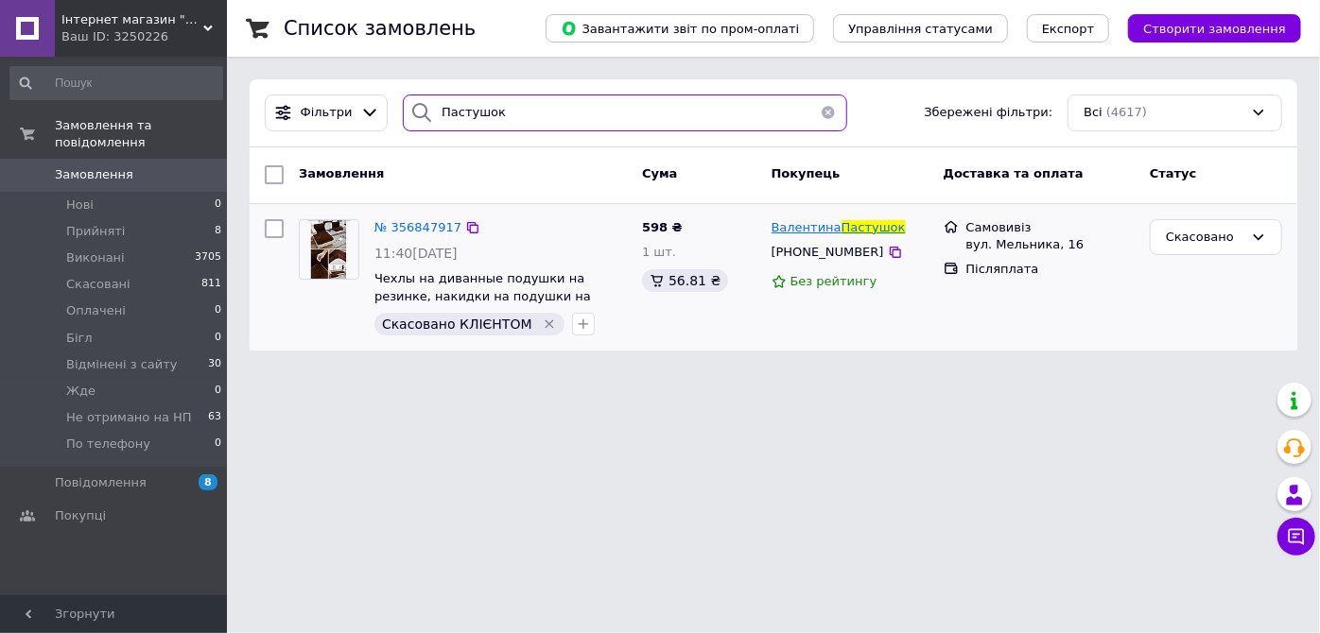
type input "Пастушок"
click at [844, 222] on span "Пастушок" at bounding box center [873, 227] width 64 height 14
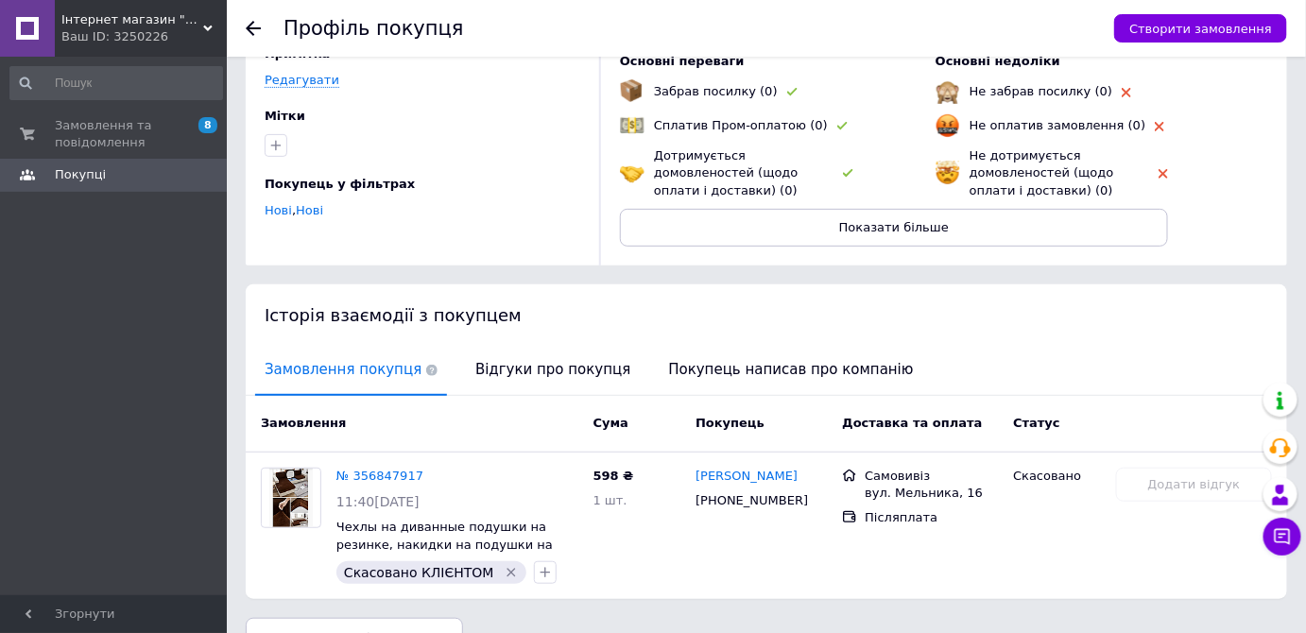
scroll to position [185, 0]
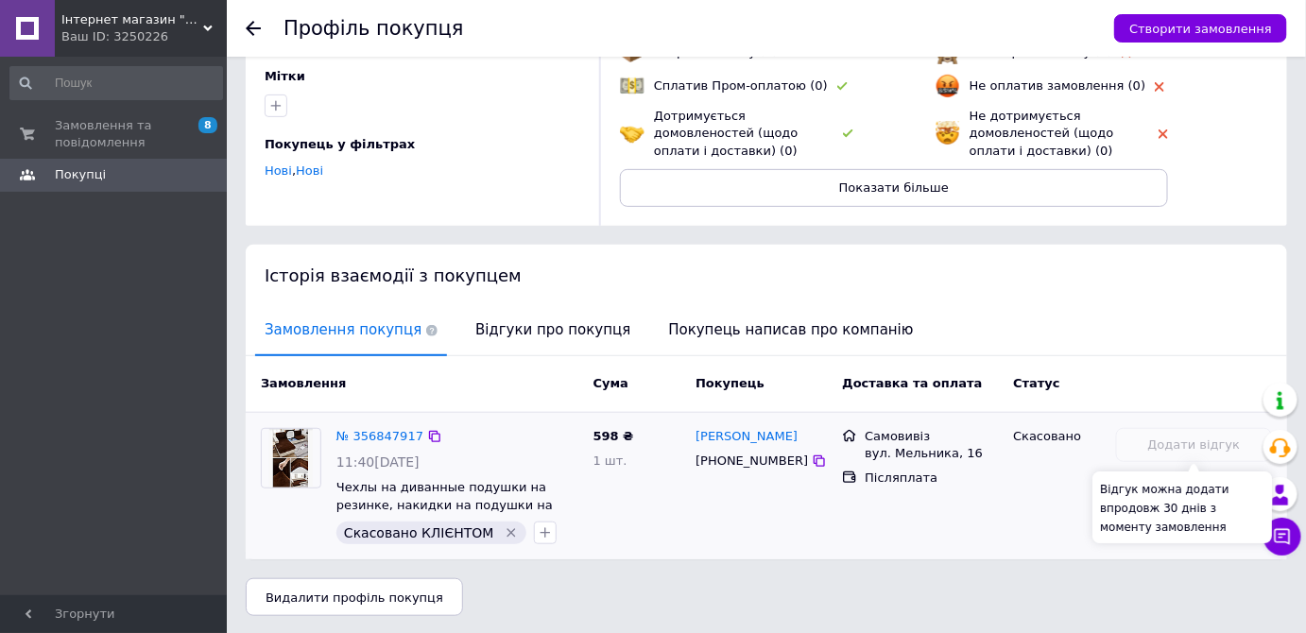
click at [1217, 441] on div "Додати відгук" at bounding box center [1194, 445] width 156 height 35
click at [1000, 192] on button "Показати більше" at bounding box center [894, 188] width 548 height 38
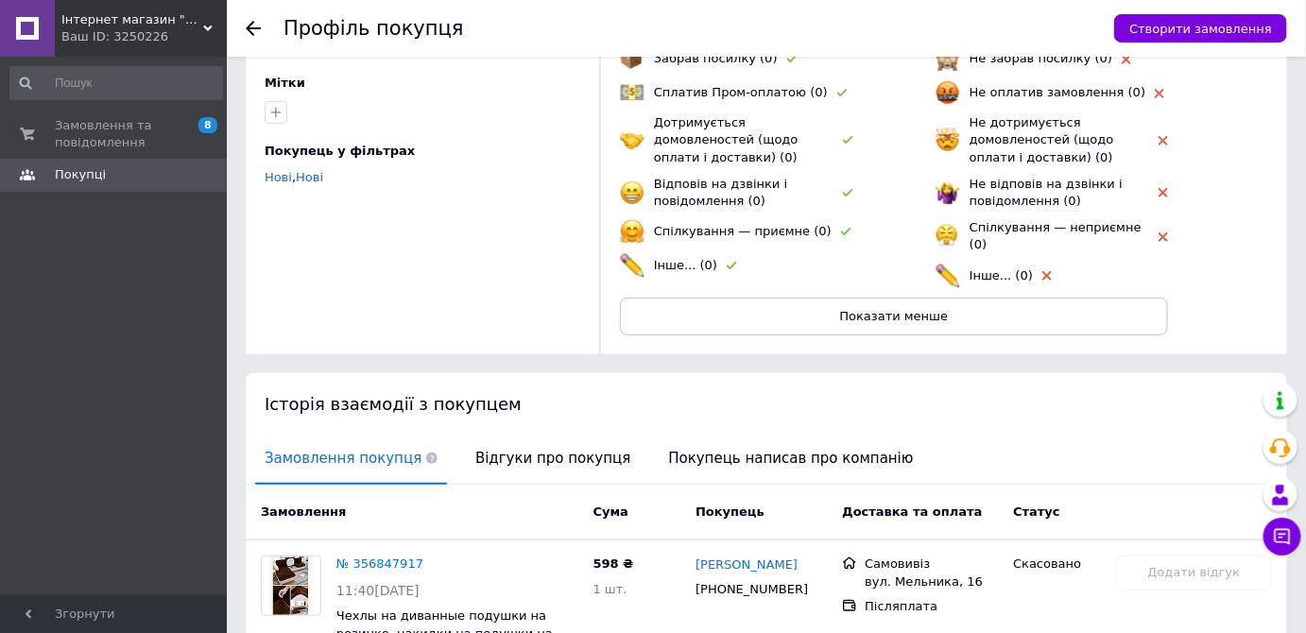
scroll to position [297, 0]
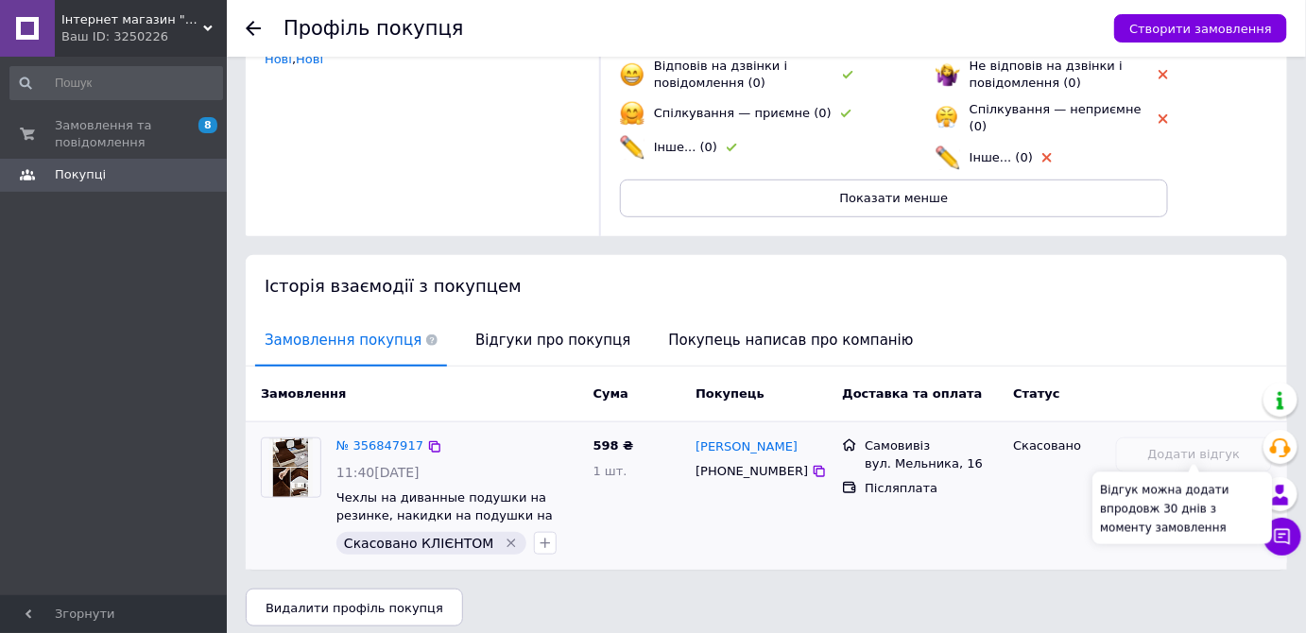
click at [1177, 442] on div "Додати відгук" at bounding box center [1194, 455] width 156 height 35
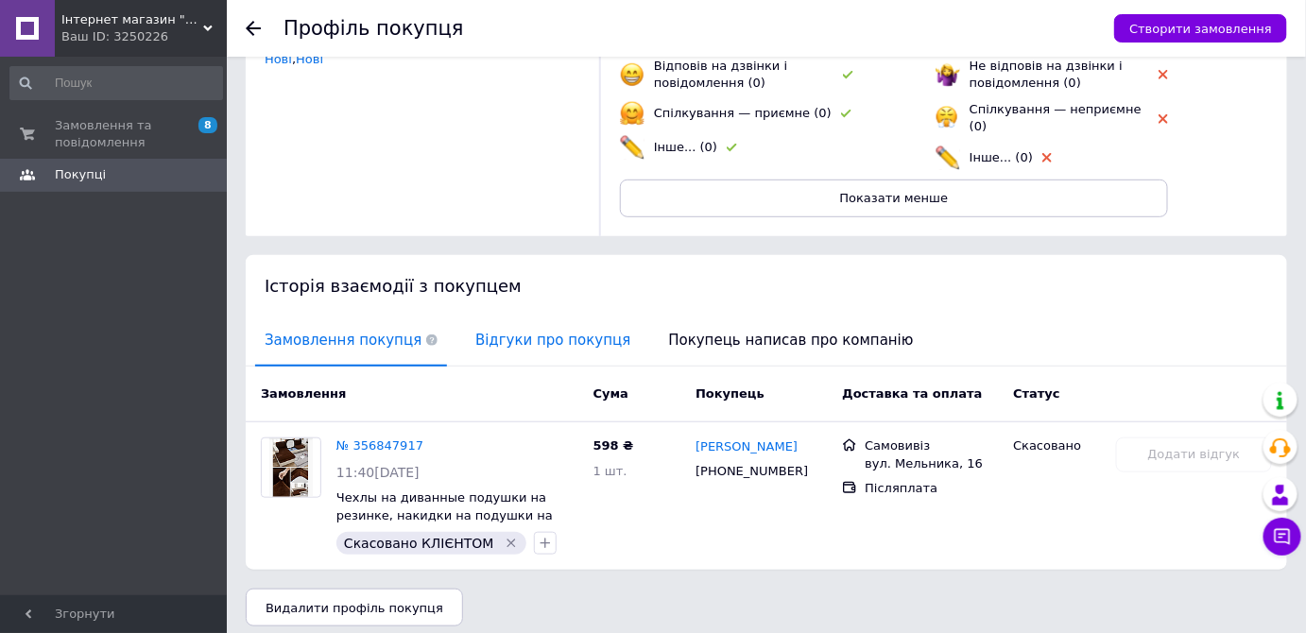
click at [567, 325] on span "Відгуки про покупця" at bounding box center [553, 341] width 174 height 48
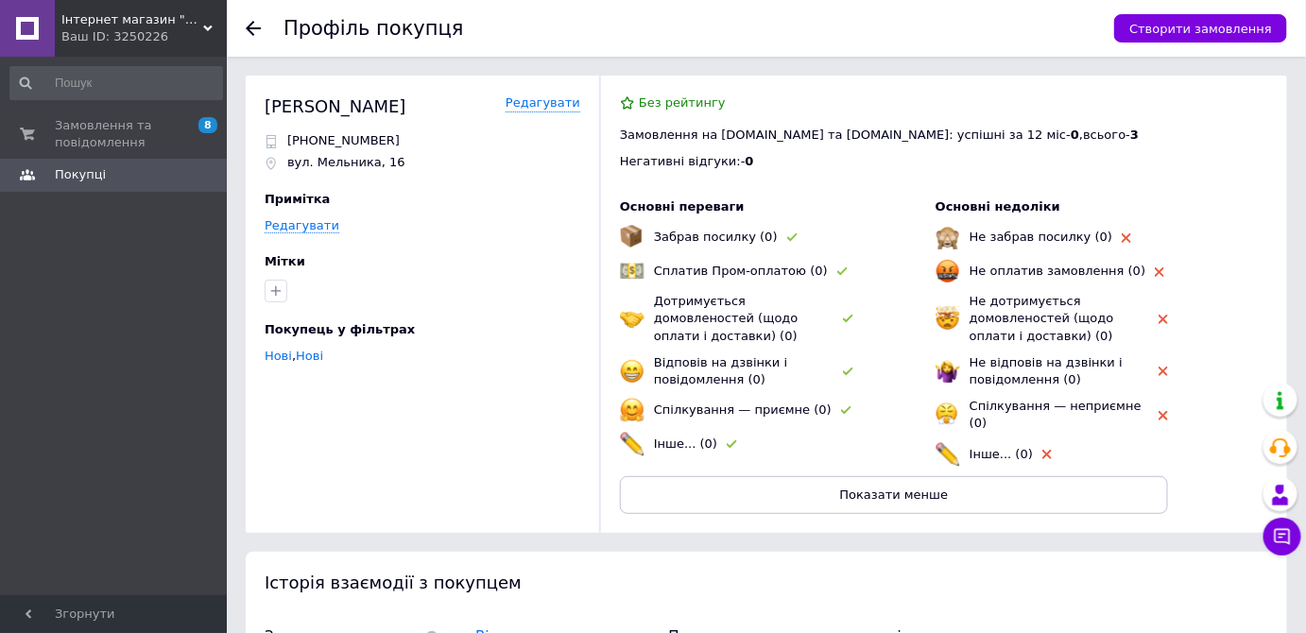
scroll to position [149, 0]
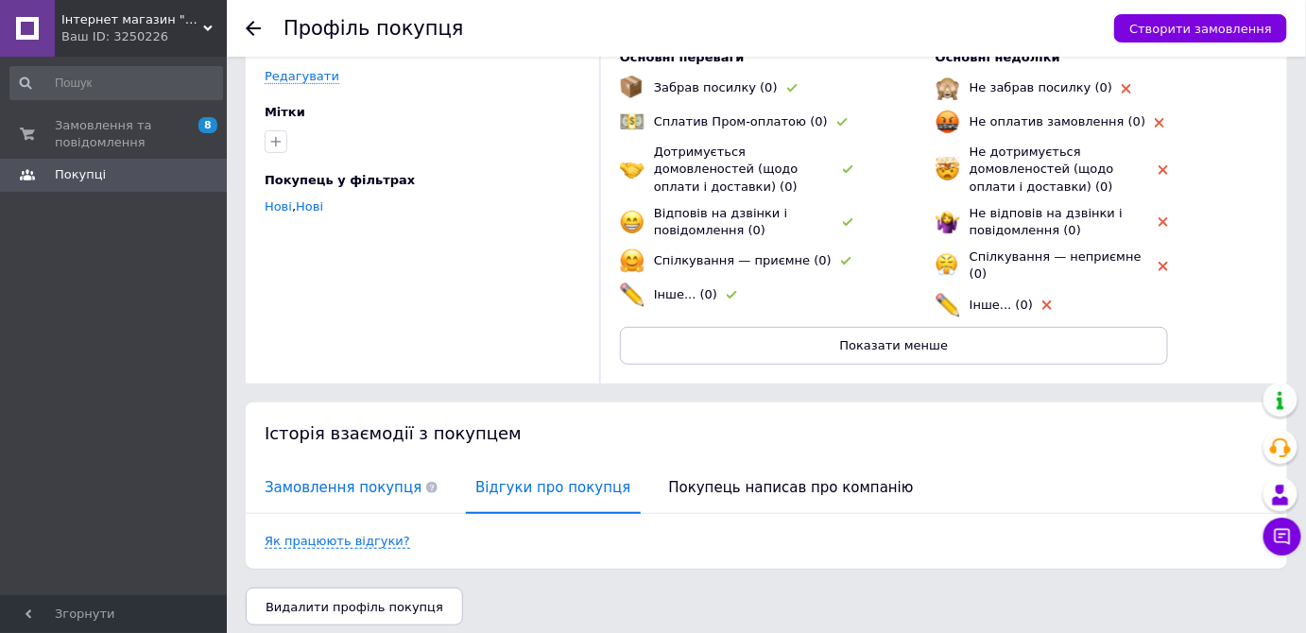
click at [360, 464] on span "Замовлення покупця" at bounding box center [351, 488] width 192 height 48
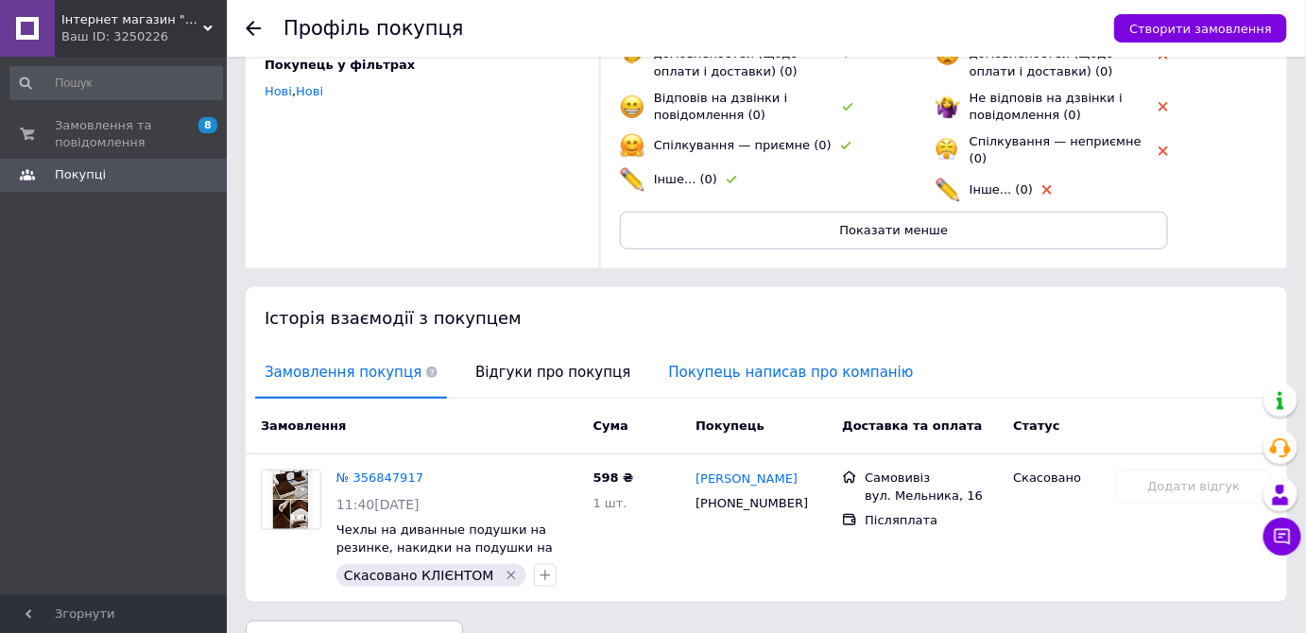
scroll to position [297, 0]
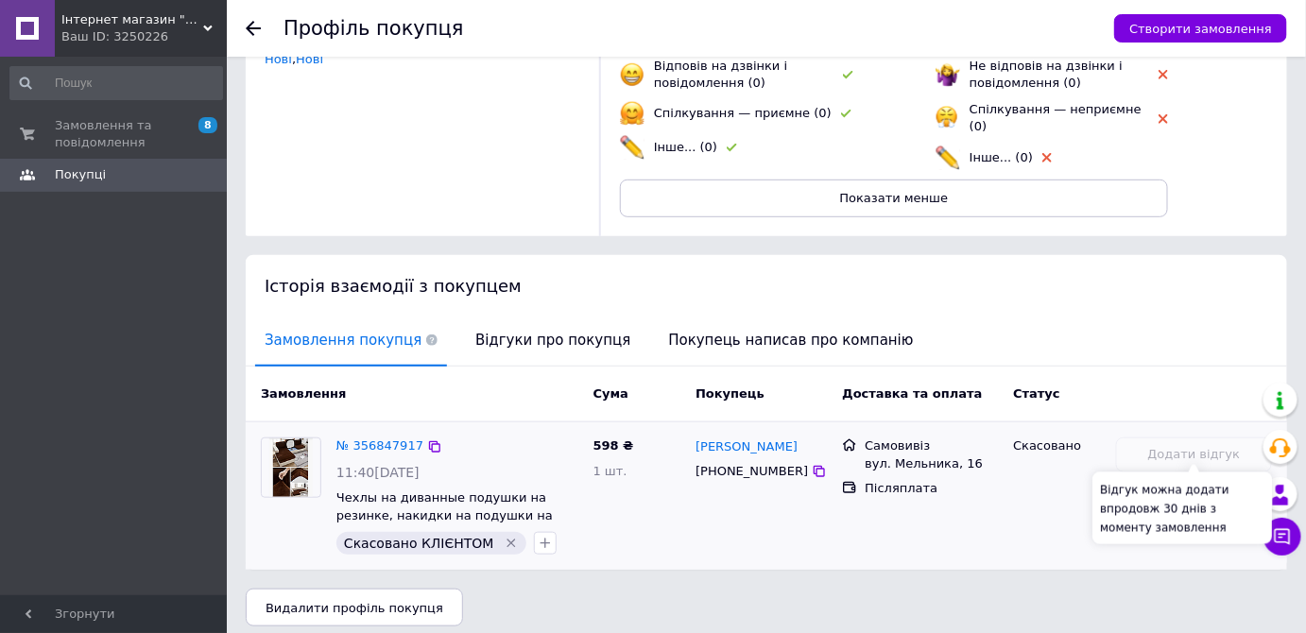
click at [1201, 438] on div "Додати відгук" at bounding box center [1194, 455] width 156 height 35
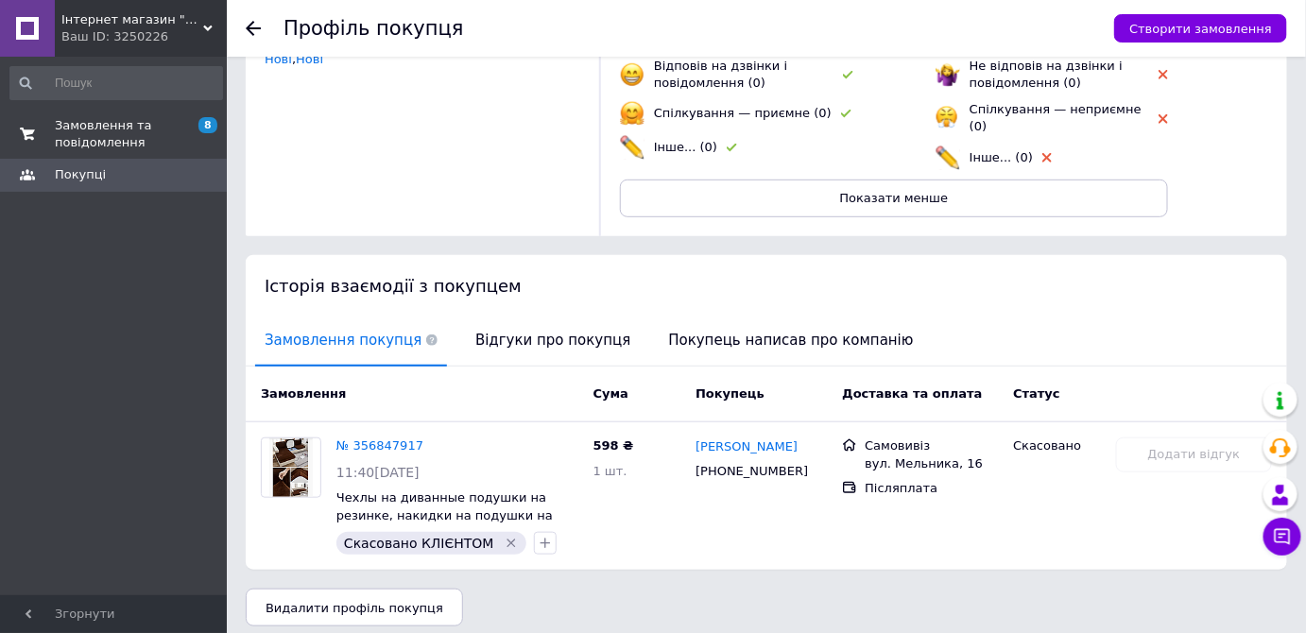
click at [93, 125] on span "Замовлення та повідомлення" at bounding box center [115, 134] width 120 height 34
